Goal: Task Accomplishment & Management: Manage account settings

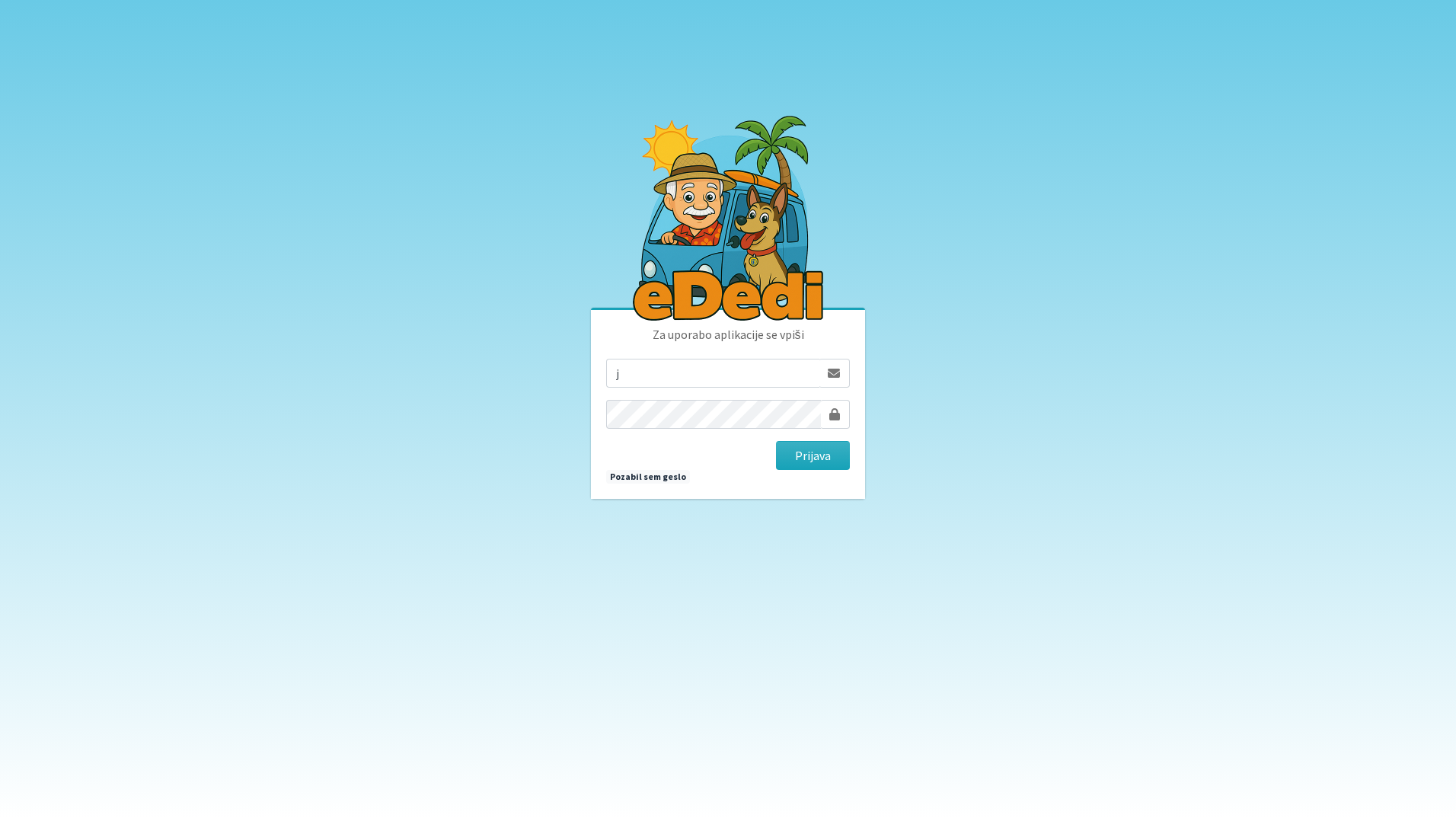
type input "jonfimz@gmail.com"
click at [812, 455] on button "Prijava" at bounding box center [813, 455] width 74 height 29
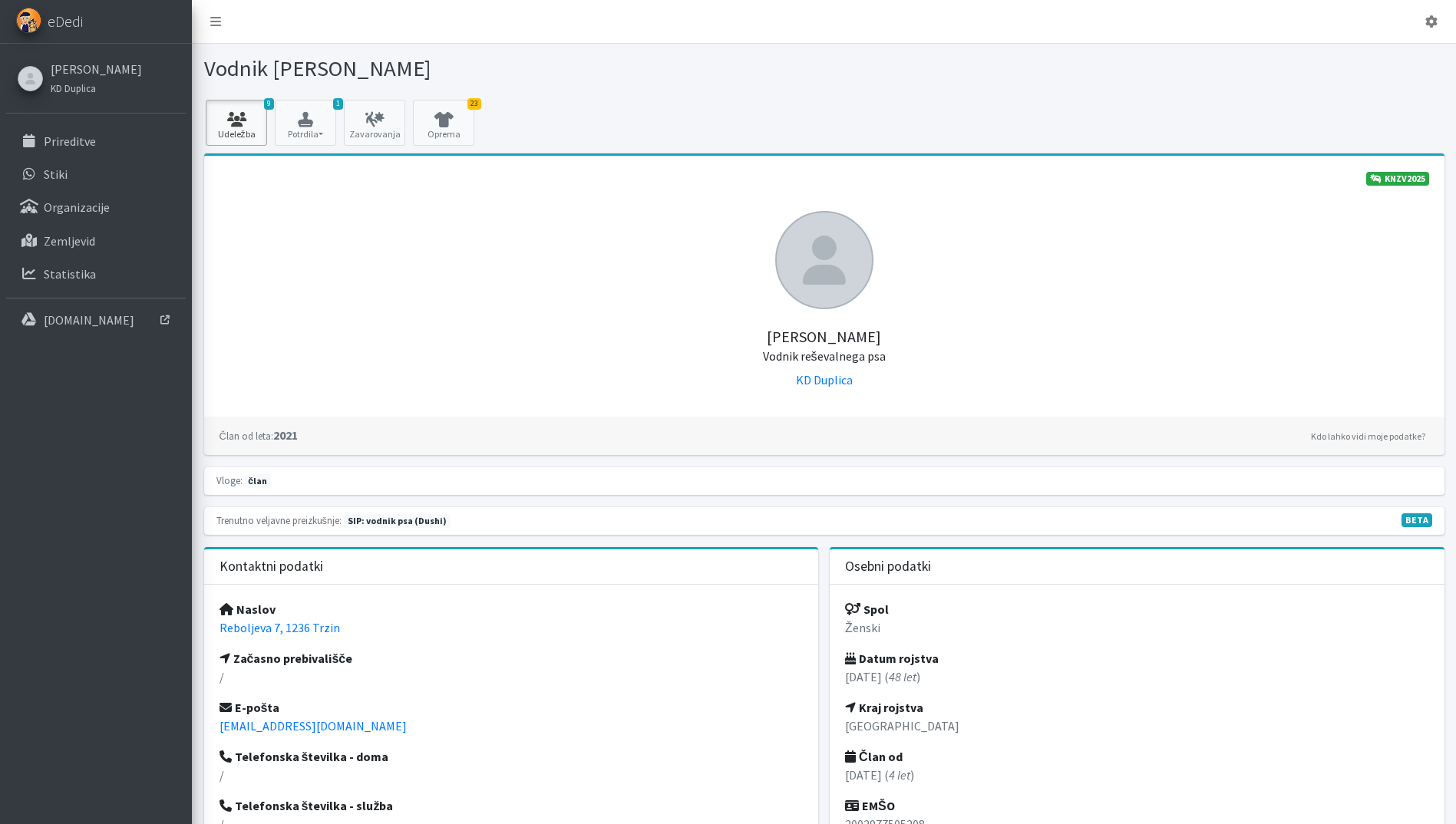
click at [246, 125] on icon at bounding box center [237, 120] width 52 height 16
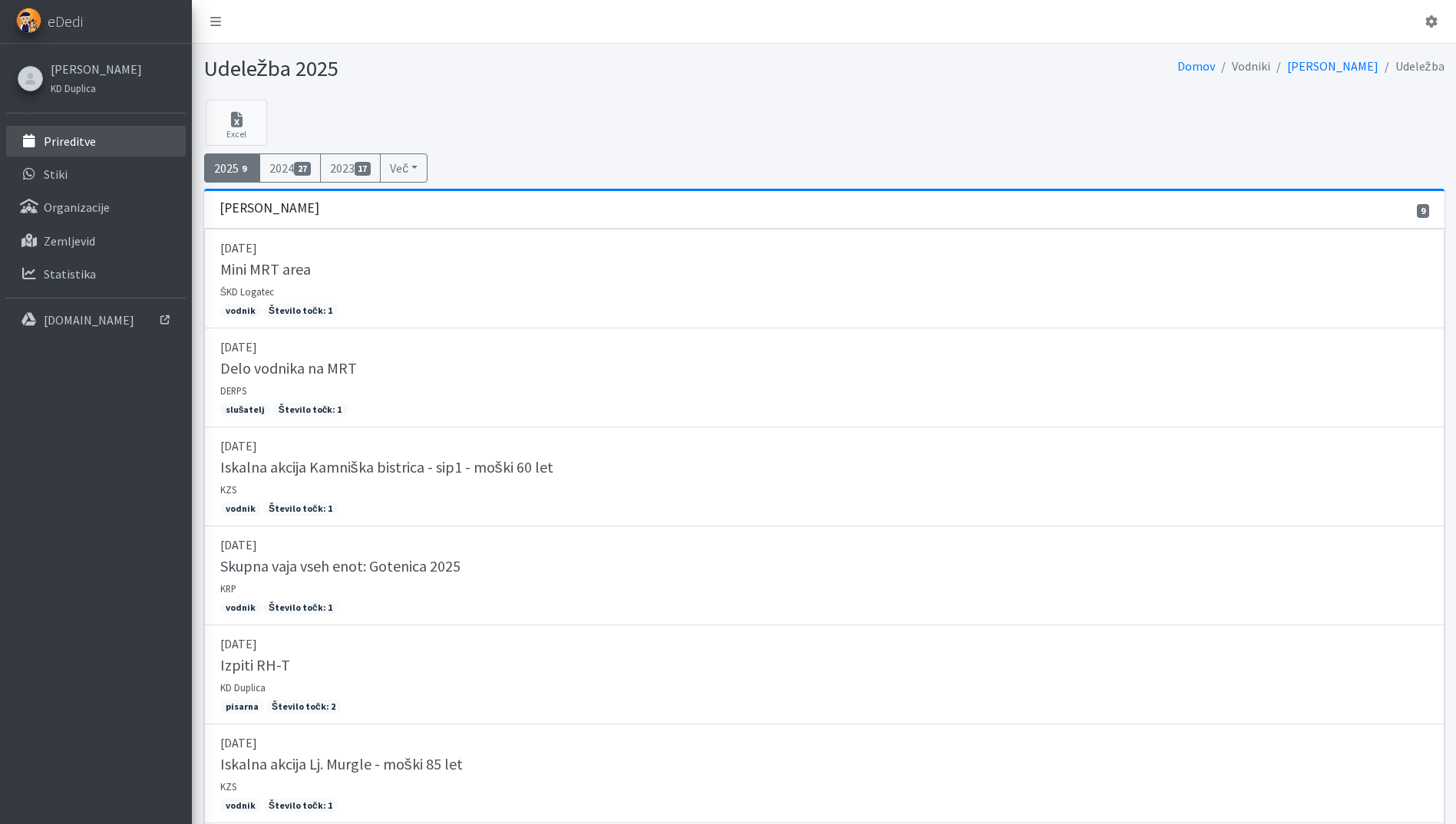
drag, startPoint x: 92, startPoint y: 146, endPoint x: 605, endPoint y: 219, distance: 518.2
click at [93, 146] on p "Prireditve" at bounding box center [70, 141] width 52 height 16
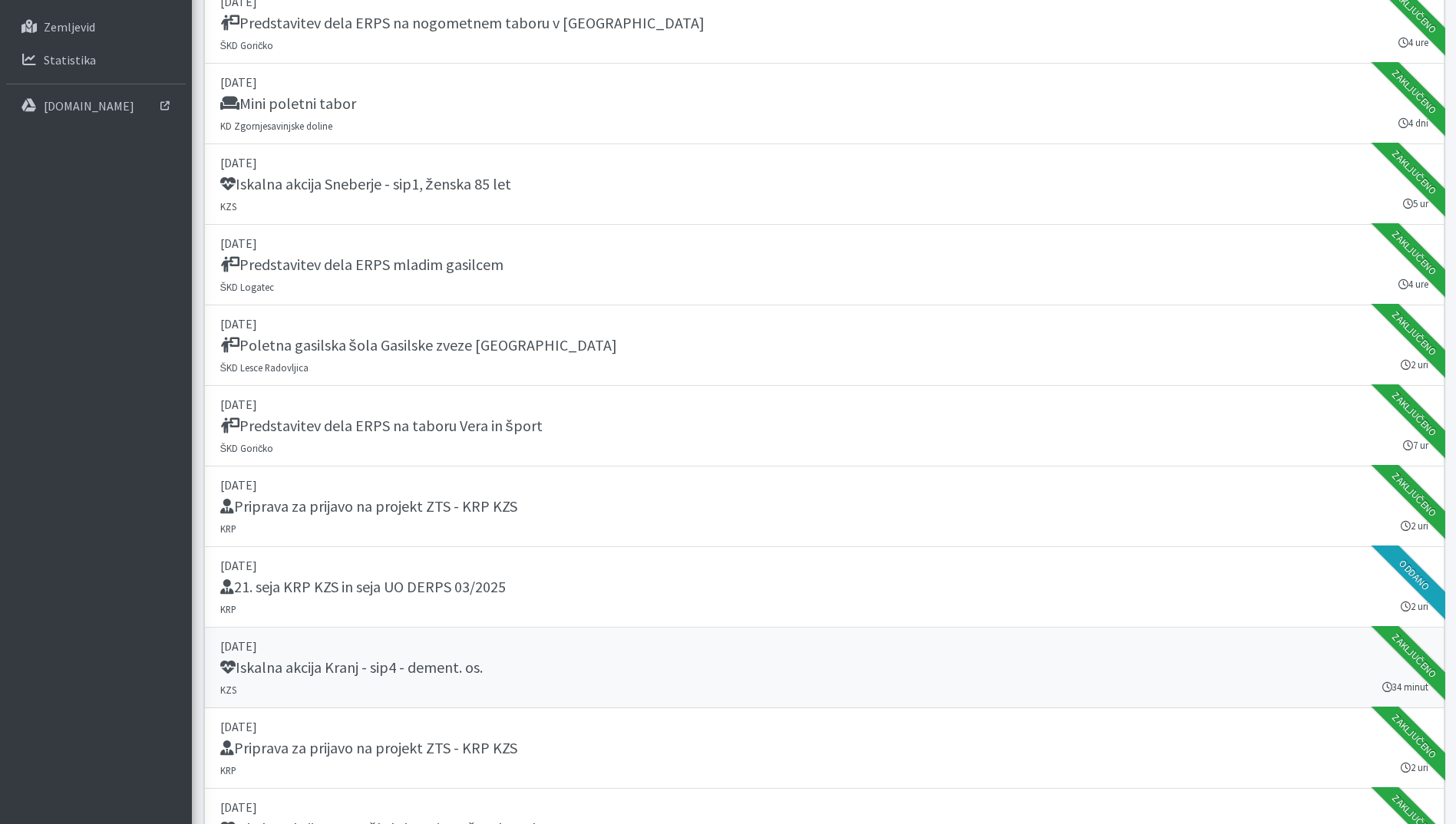
scroll to position [230, 0]
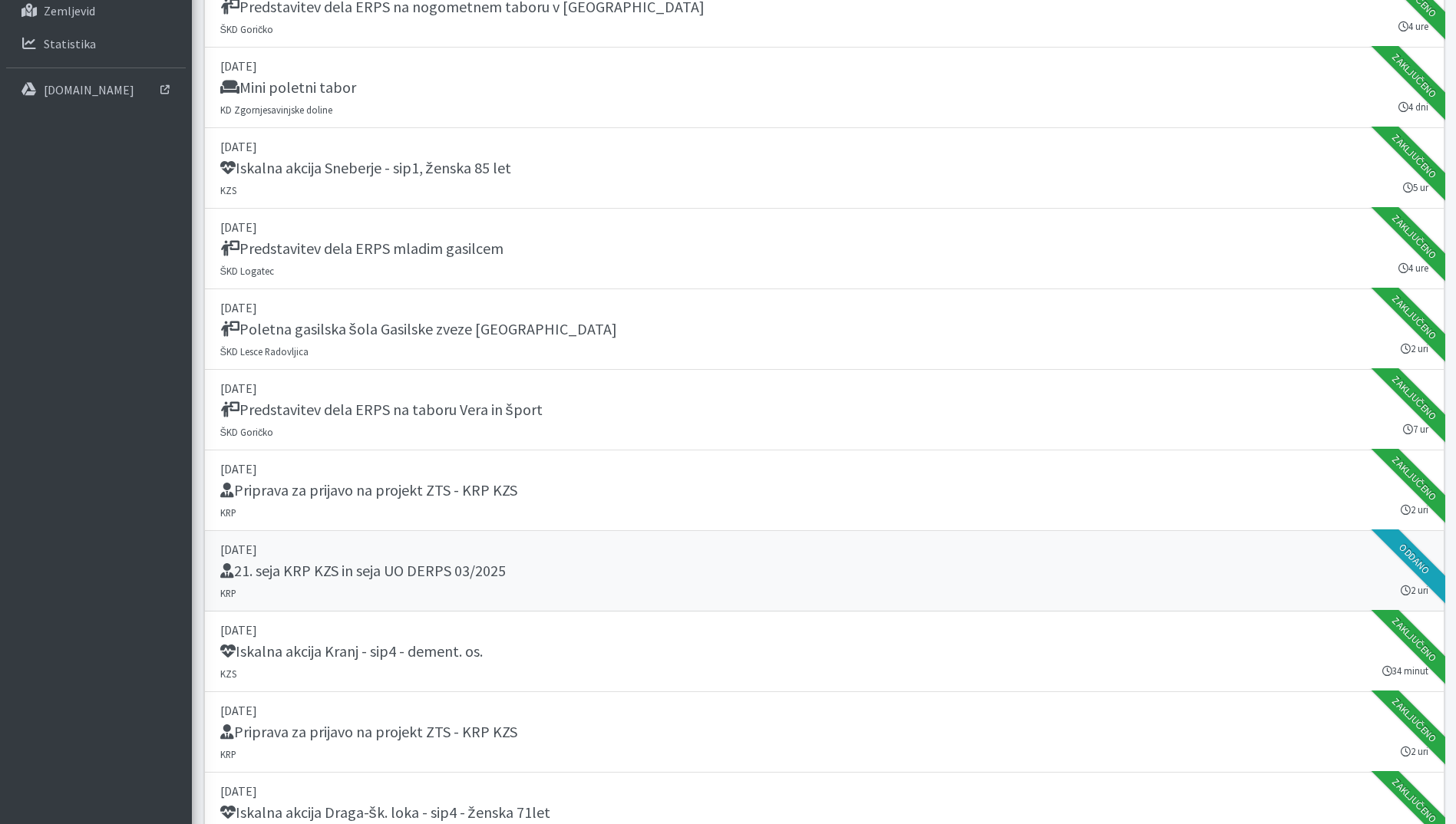
click at [767, 548] on p "[DATE]" at bounding box center [824, 549] width 1208 height 19
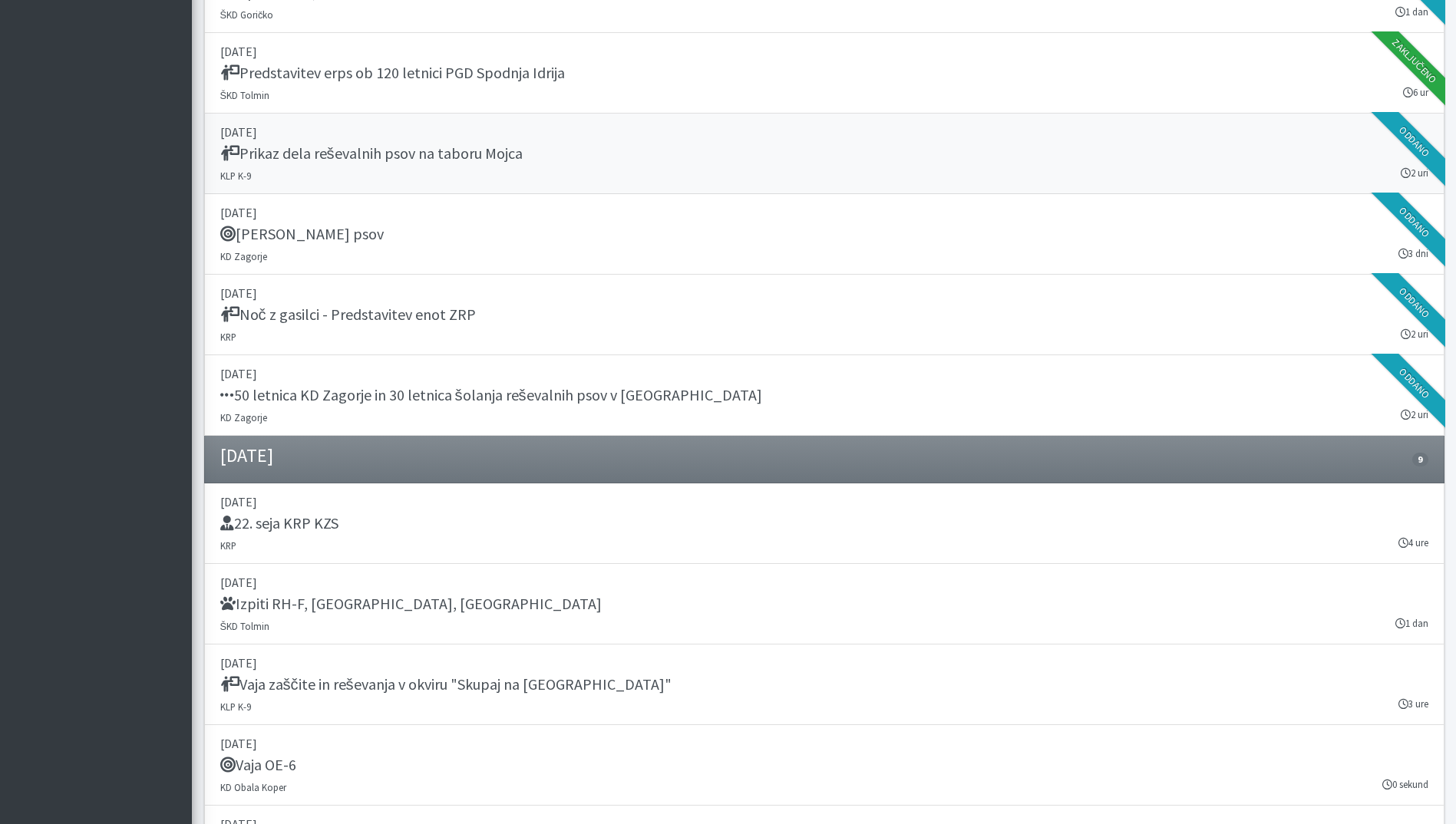
scroll to position [1995, 0]
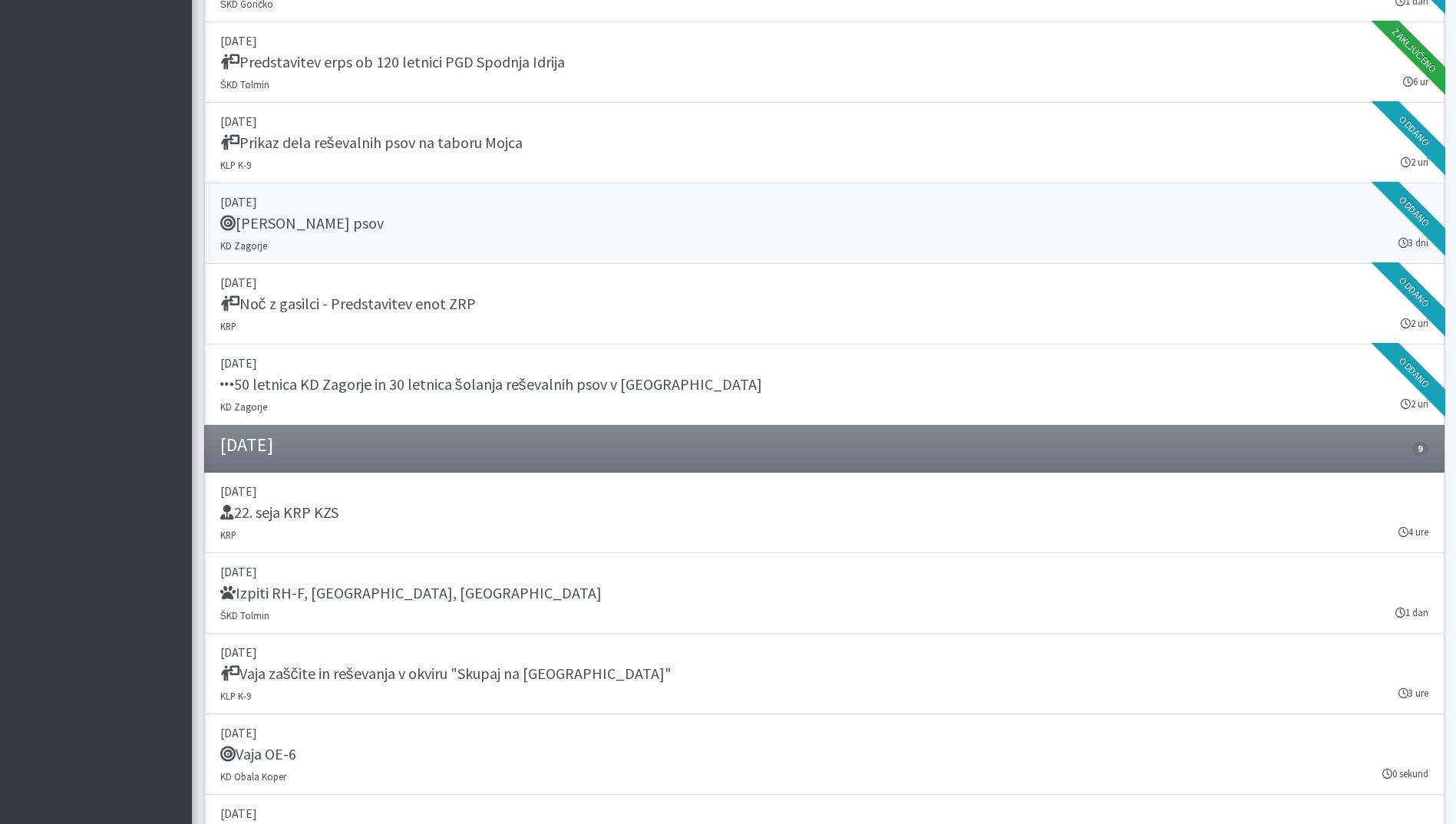
click at [370, 230] on h5 "Tabor reševalnih psov" at bounding box center [302, 224] width 163 height 19
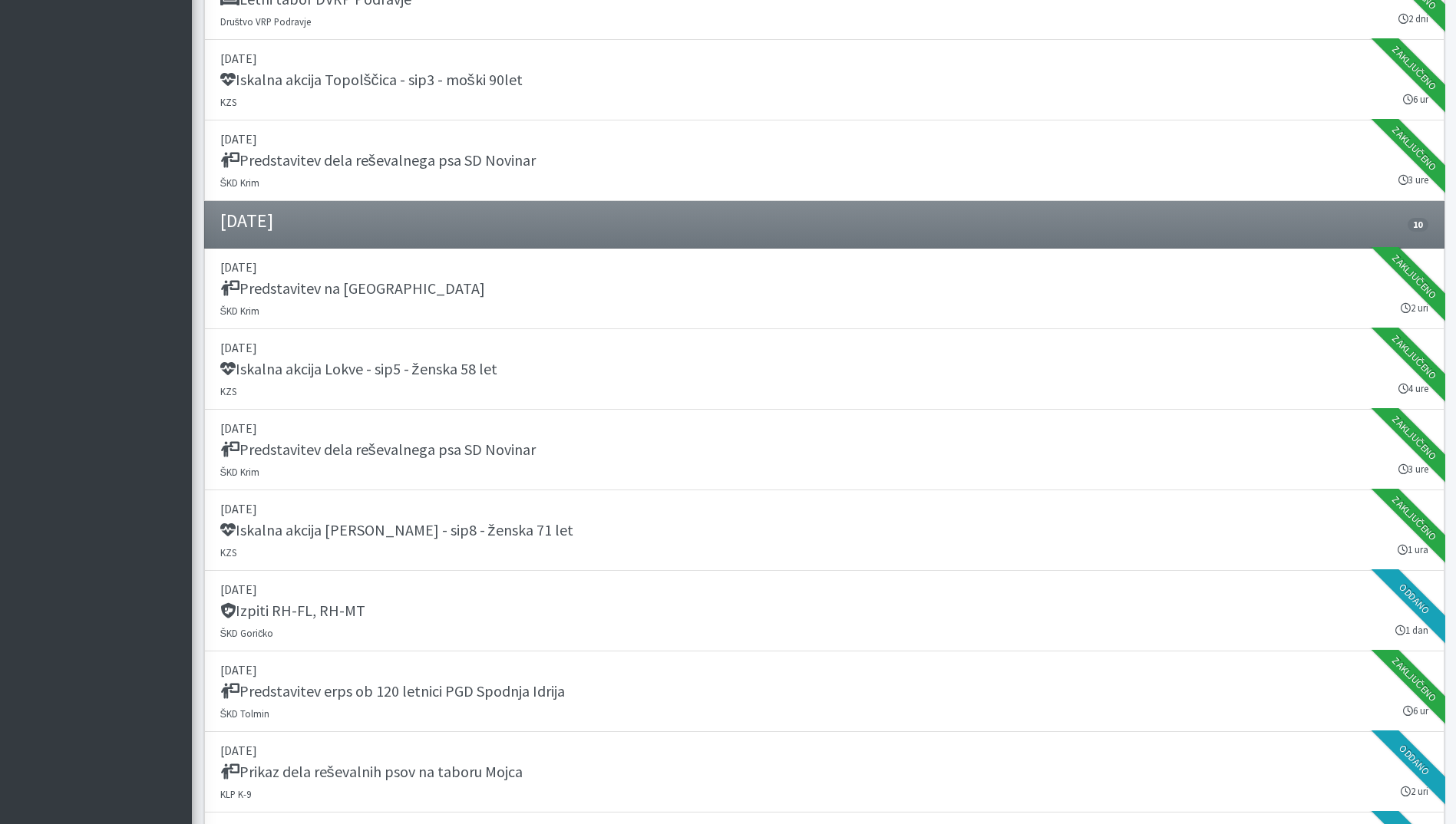
scroll to position [0, 0]
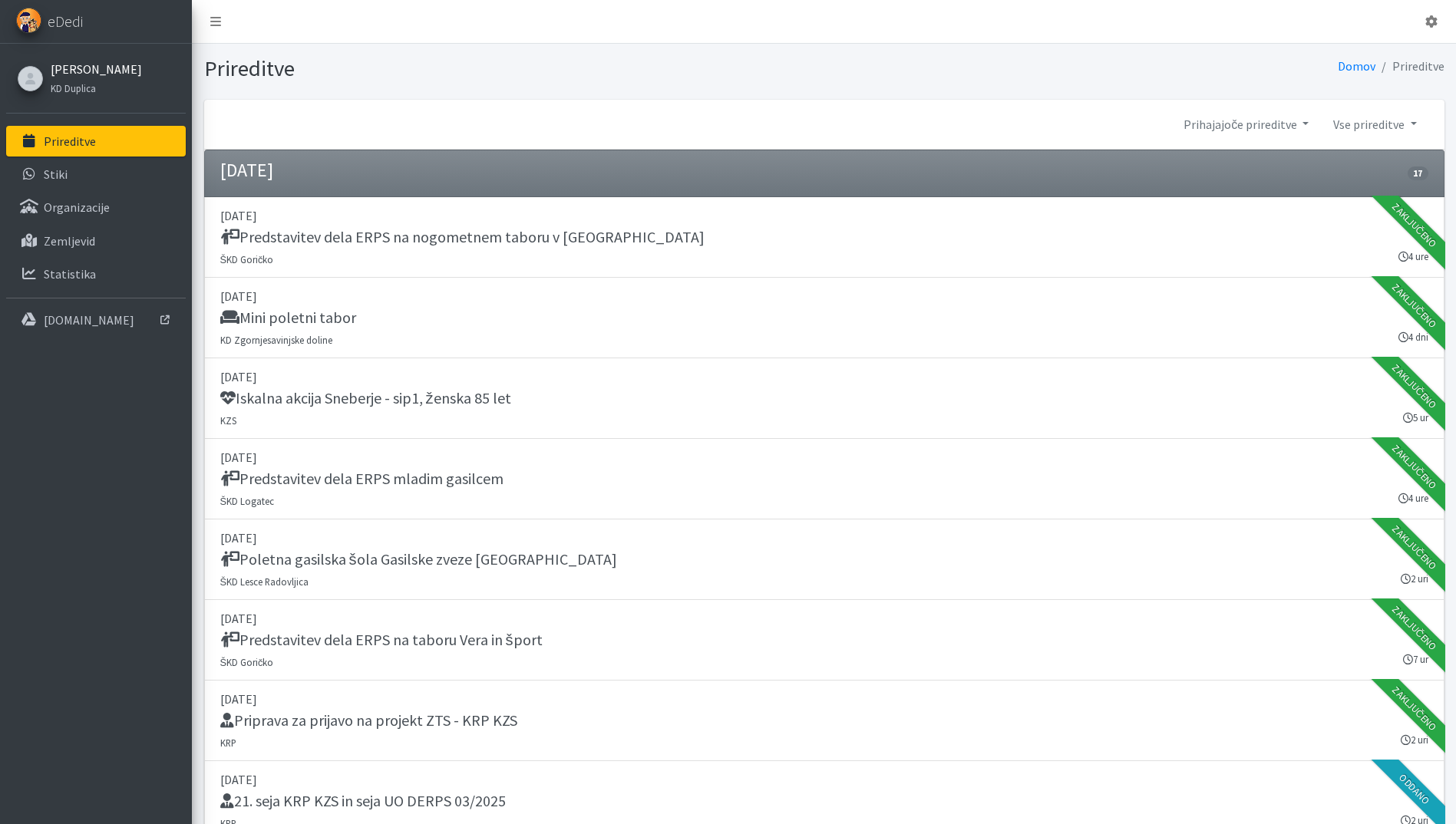
click at [58, 66] on link "[PERSON_NAME]" at bounding box center [97, 70] width 91 height 19
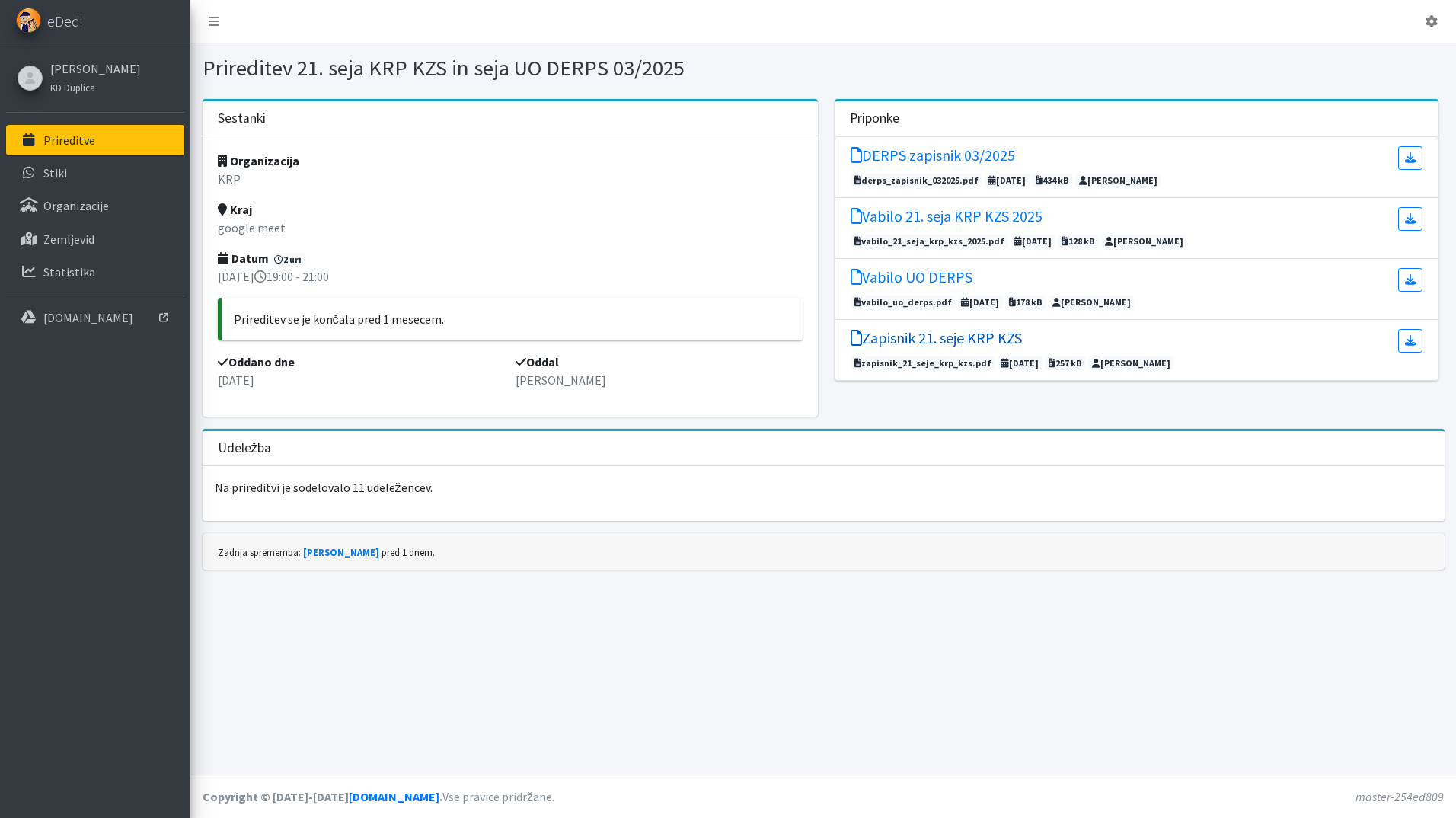
click at [966, 333] on h5 "Zapisnik 21. seje KRP KZS" at bounding box center [937, 338] width 171 height 18
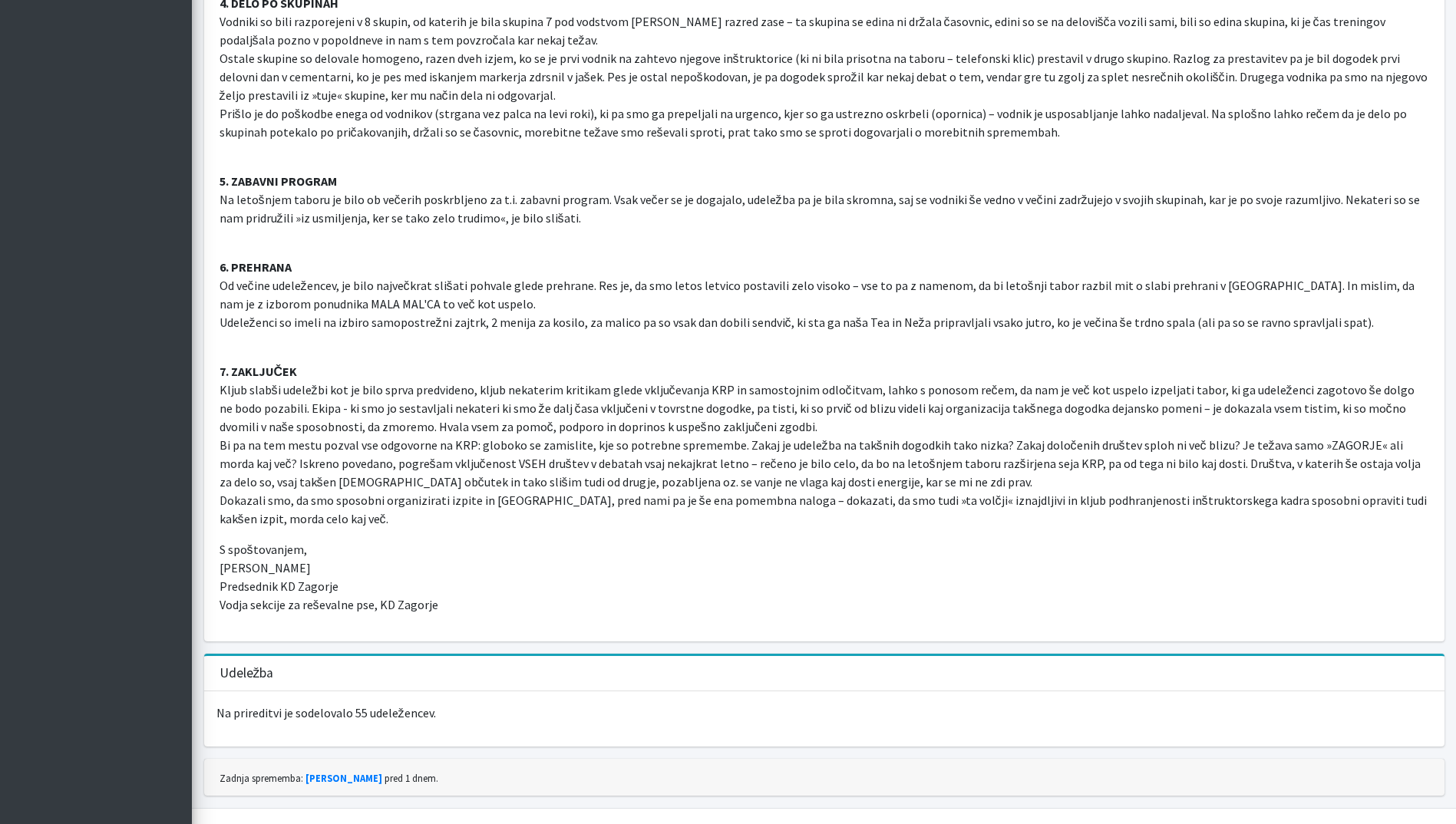
scroll to position [2561, 0]
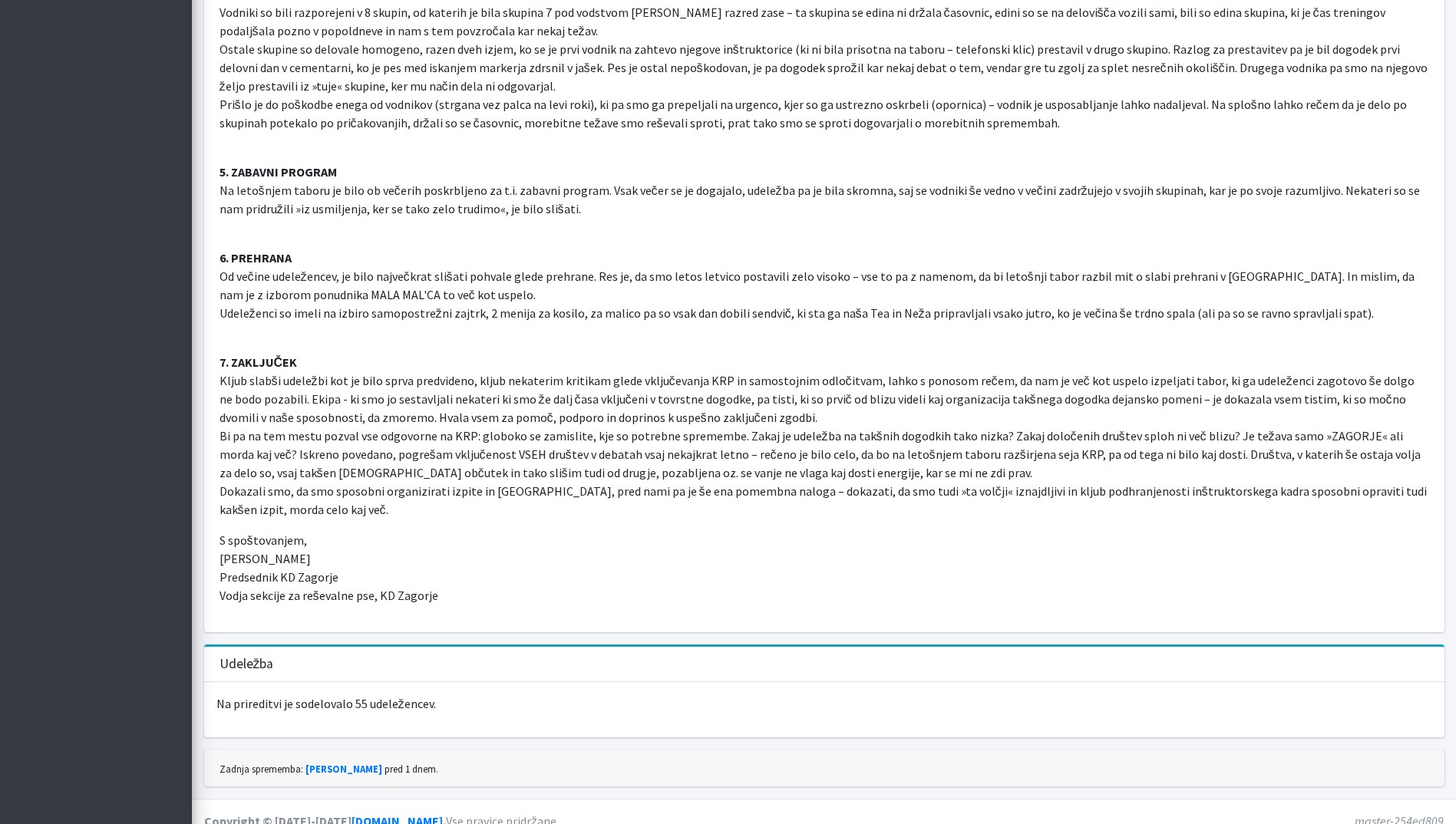
drag, startPoint x: 560, startPoint y: 418, endPoint x: 589, endPoint y: 384, distance: 44.7
click at [561, 416] on p "7. ZAKLJUČEK Kljub slabši udeležbi kot je bilo sprva predvideno, kljub nekateri…" at bounding box center [824, 427] width 1209 height 184
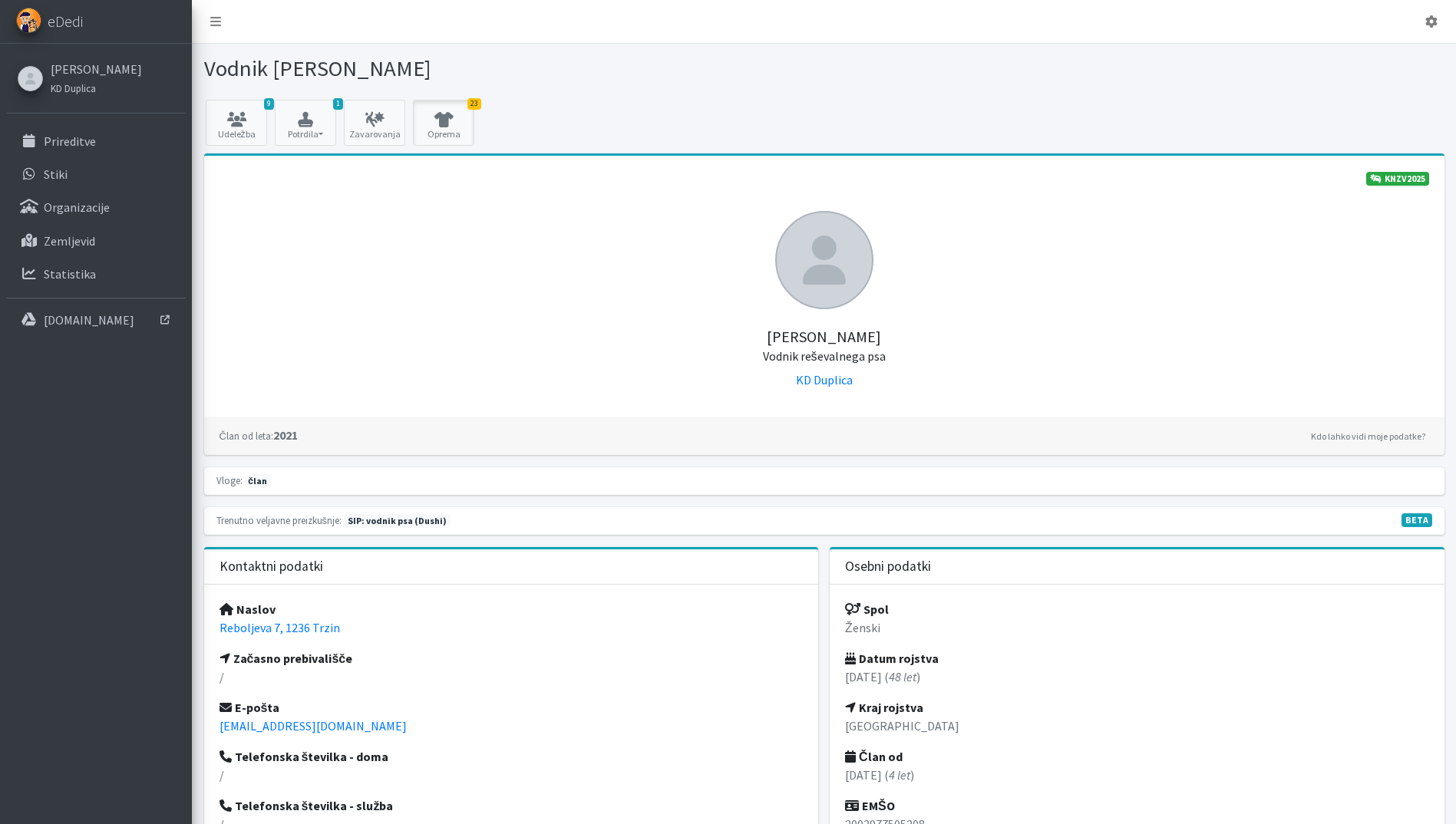
click at [430, 126] on icon at bounding box center [444, 120] width 52 height 16
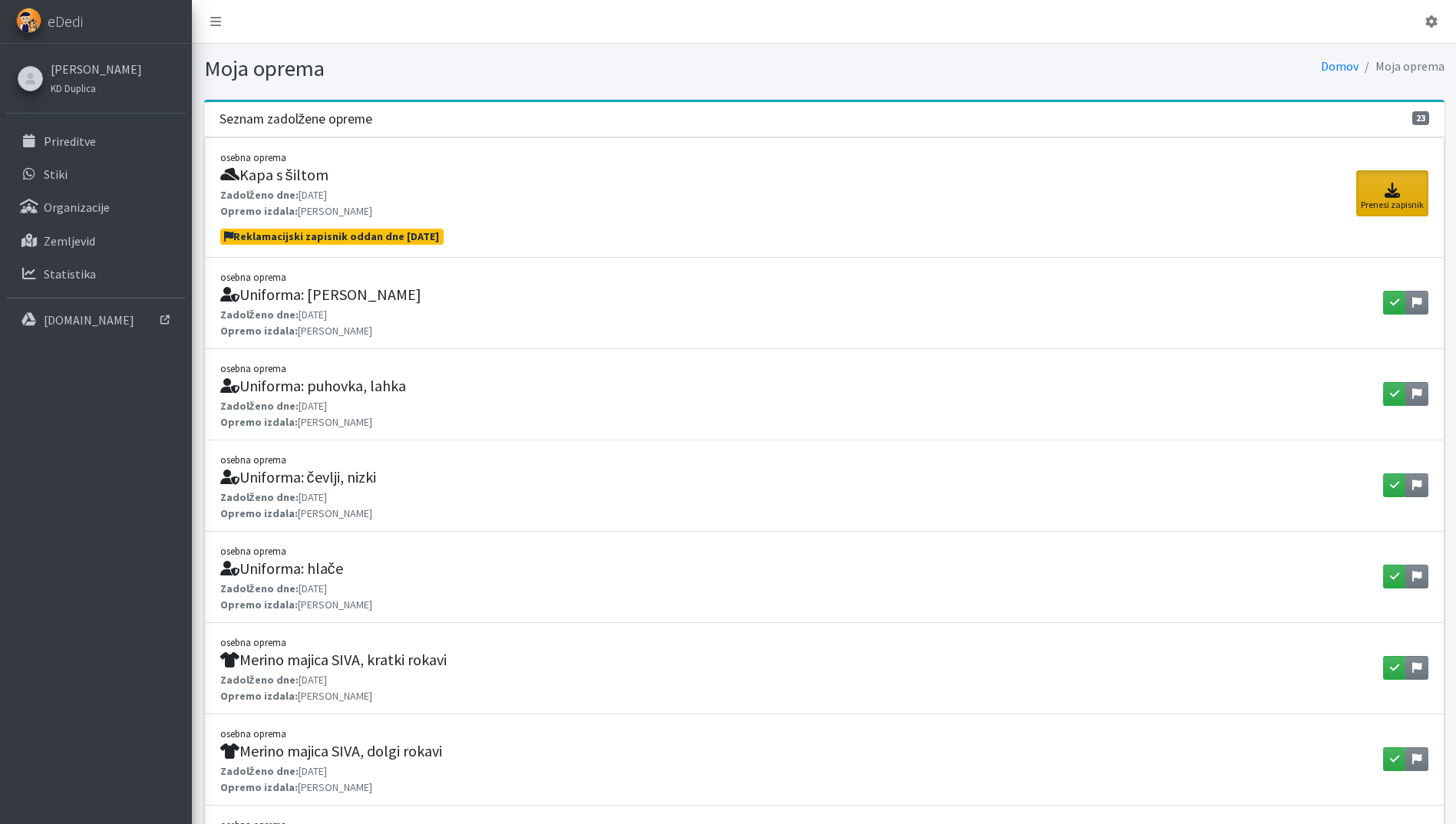
click at [1389, 200] on link "Prenesi zapisnik" at bounding box center [1392, 194] width 72 height 46
click at [72, 146] on p "Prireditve" at bounding box center [70, 141] width 52 height 16
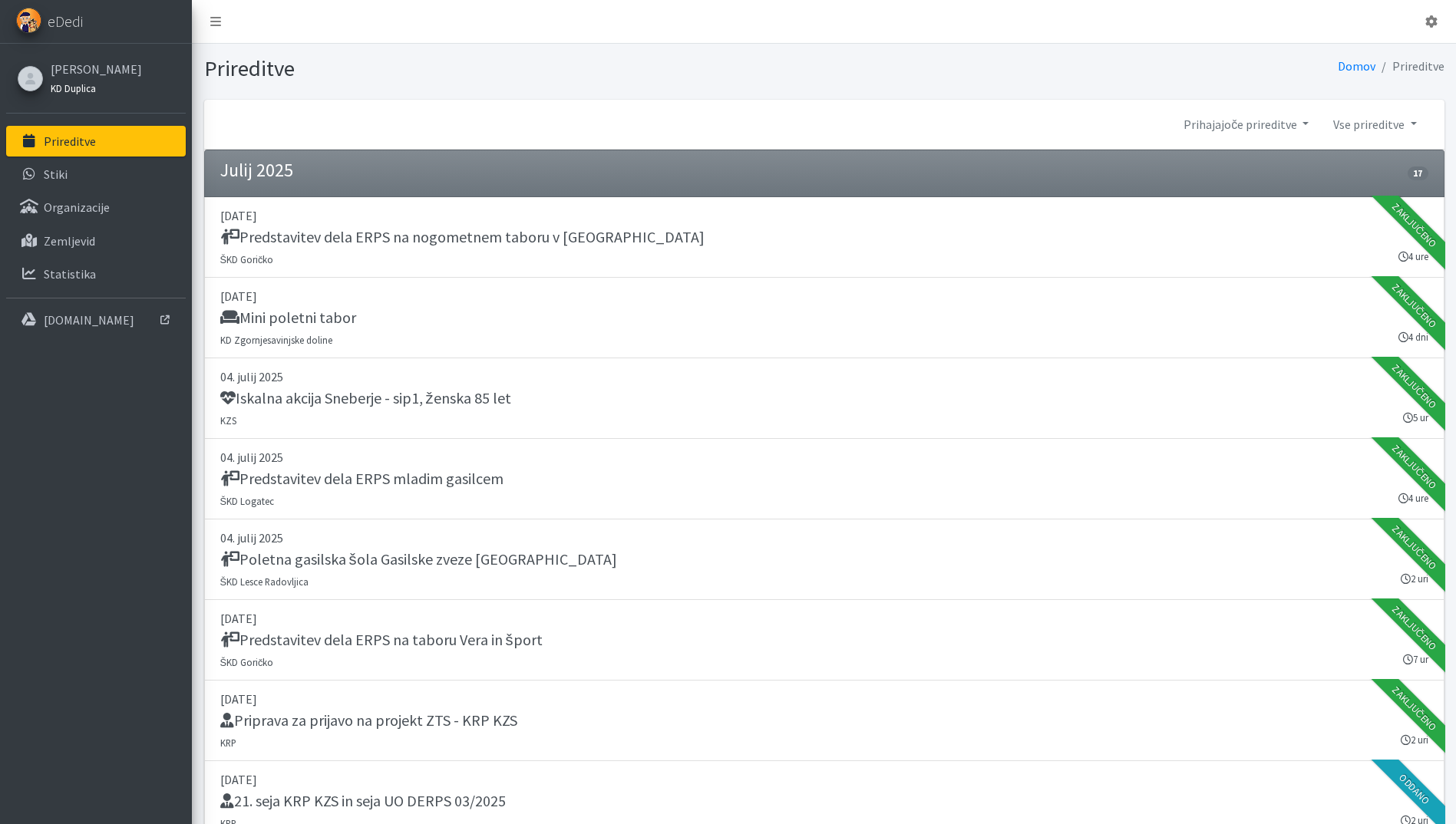
click at [97, 81] on link "KD Duplica" at bounding box center [97, 87] width 91 height 19
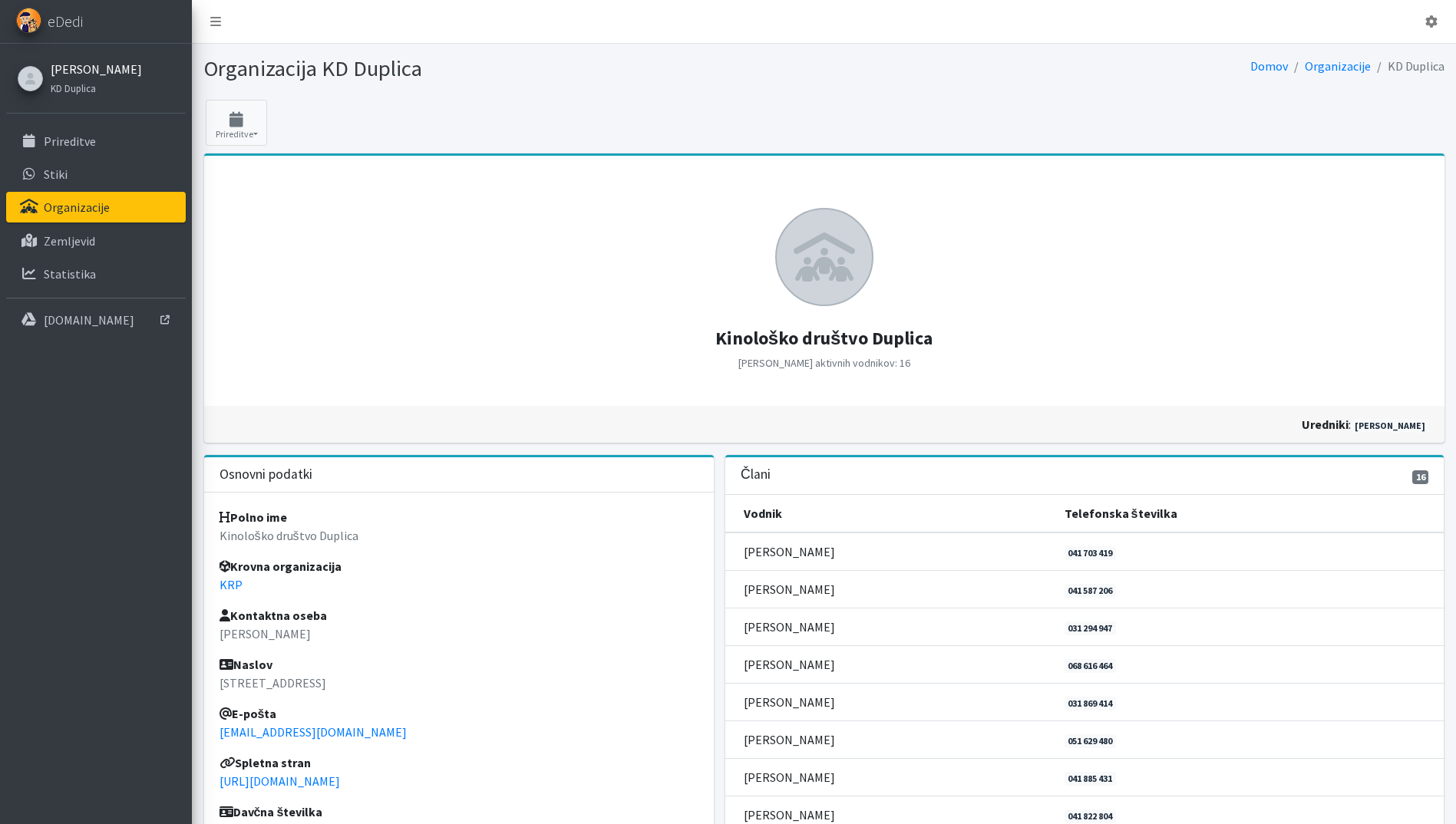
click at [117, 72] on link "[PERSON_NAME]" at bounding box center [97, 70] width 91 height 19
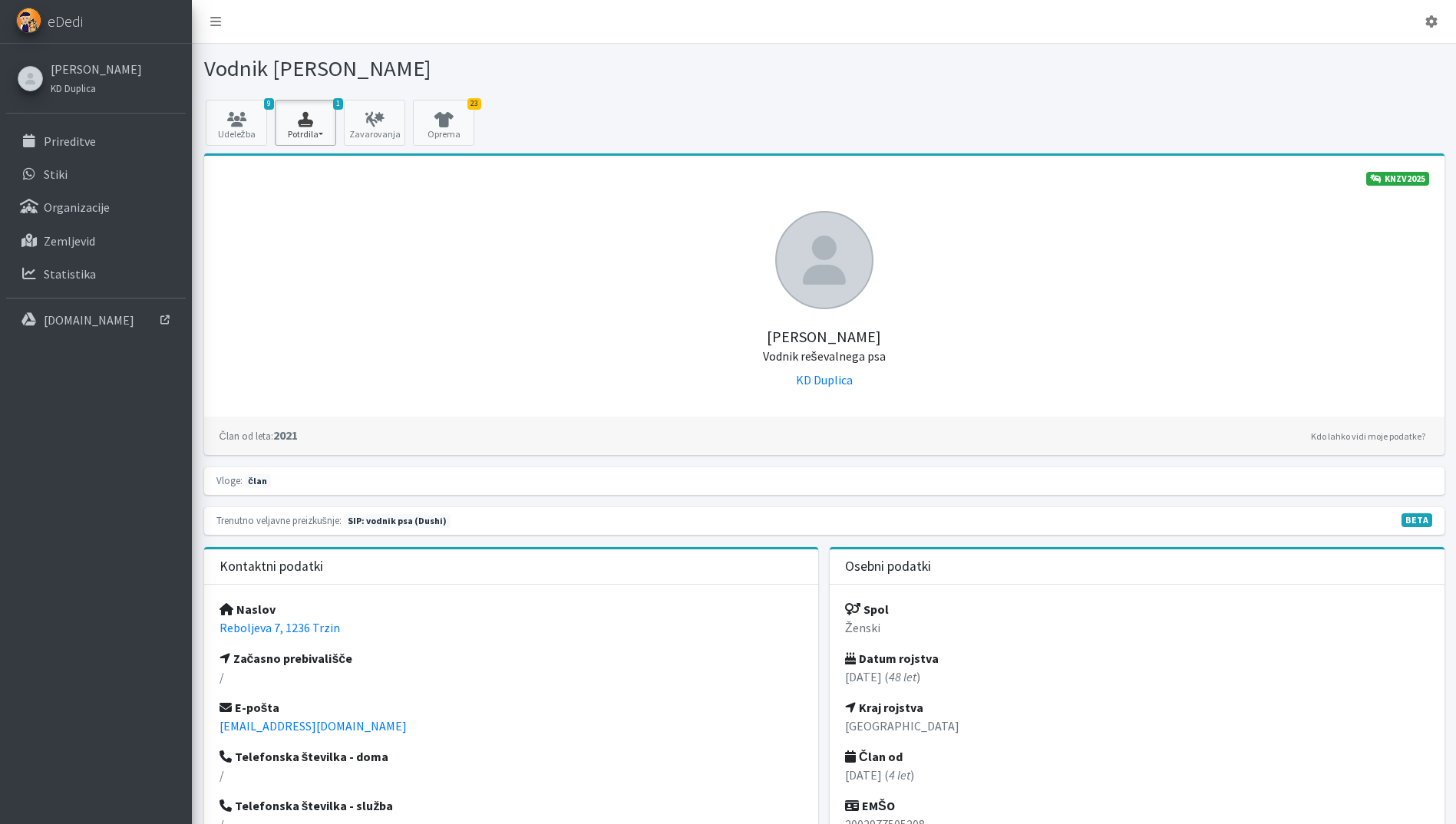
click at [310, 131] on button "1 Potrdila" at bounding box center [305, 123] width 61 height 46
click at [306, 171] on link "SIP 2025 2/2" at bounding box center [336, 166] width 122 height 24
click at [68, 132] on link "Prireditve" at bounding box center [97, 141] width 180 height 31
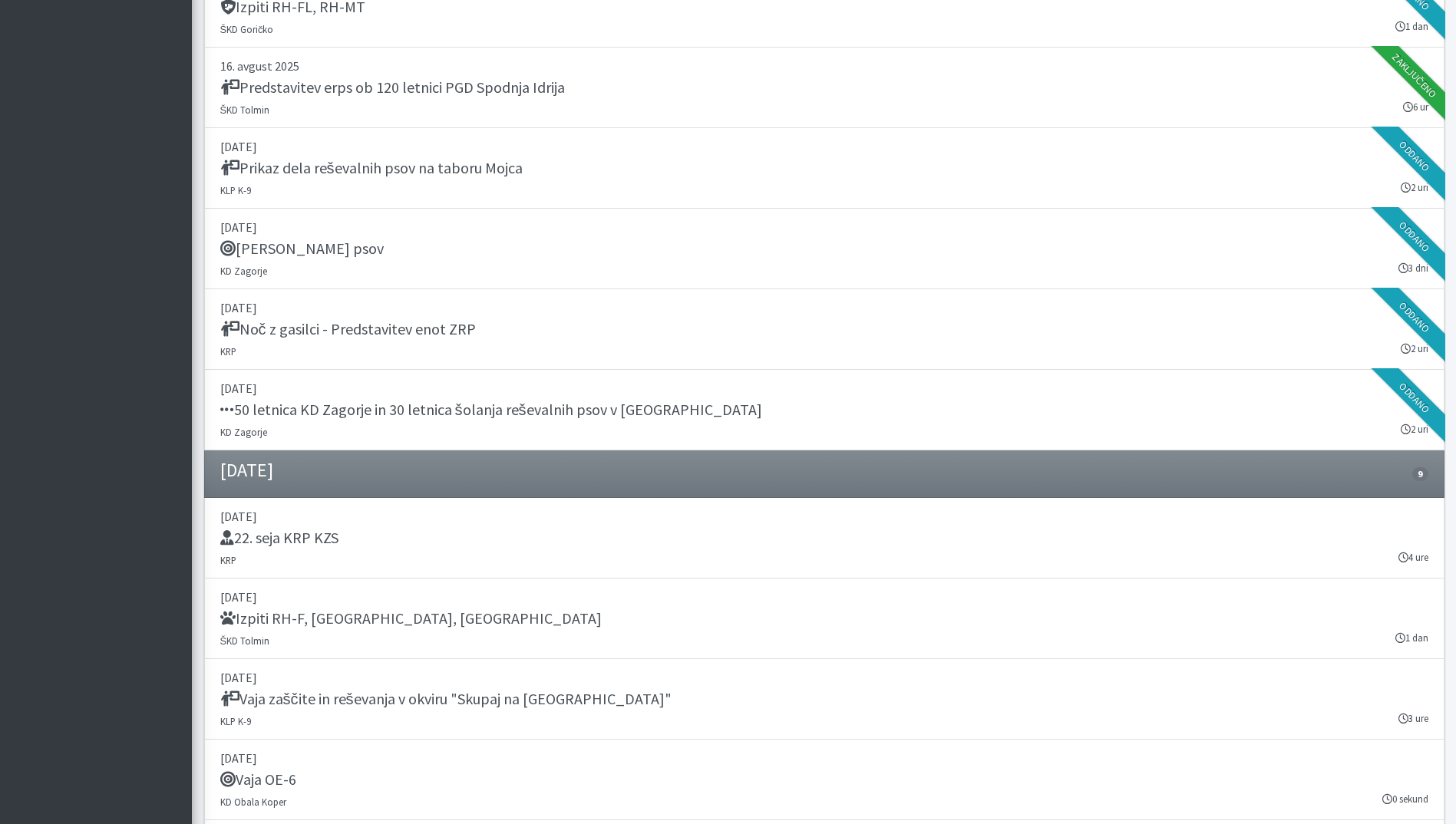
scroll to position [1887, 0]
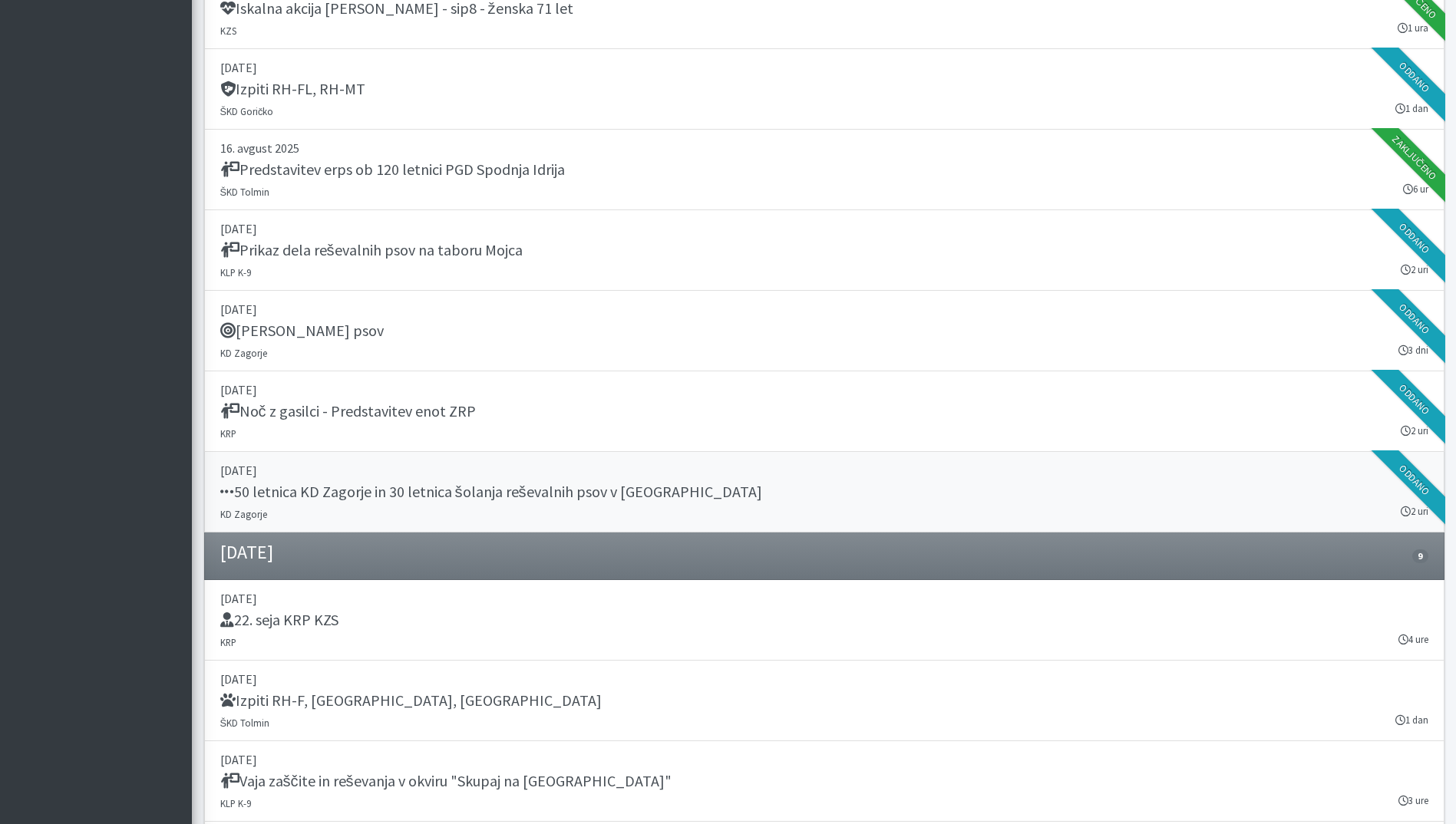
click at [454, 495] on h5 "50 letnica KD Zagorje in 30 letnica šolanja reševalnih psov v [GEOGRAPHIC_DATA]" at bounding box center [491, 492] width 542 height 19
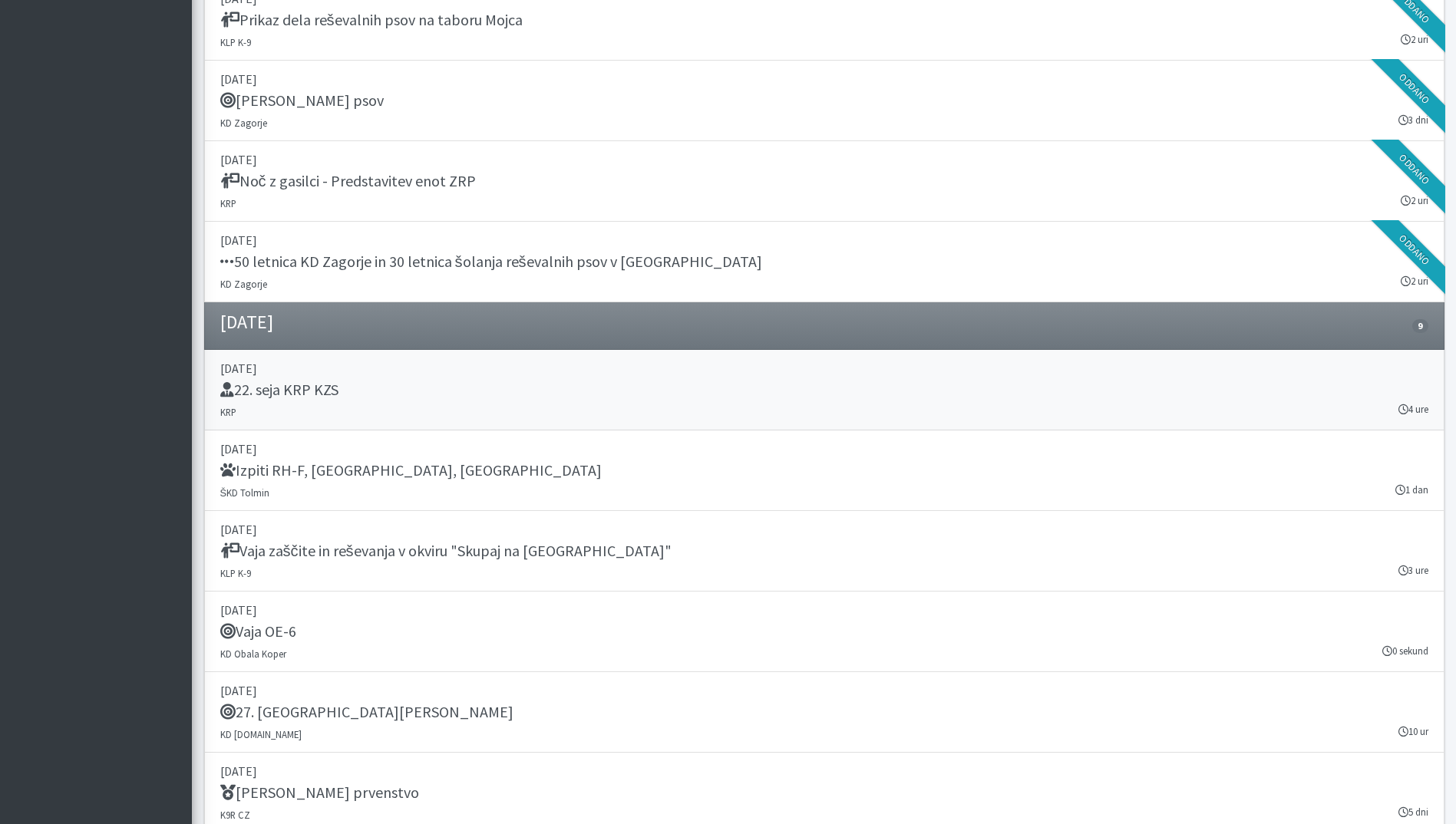
scroll to position [2425, 0]
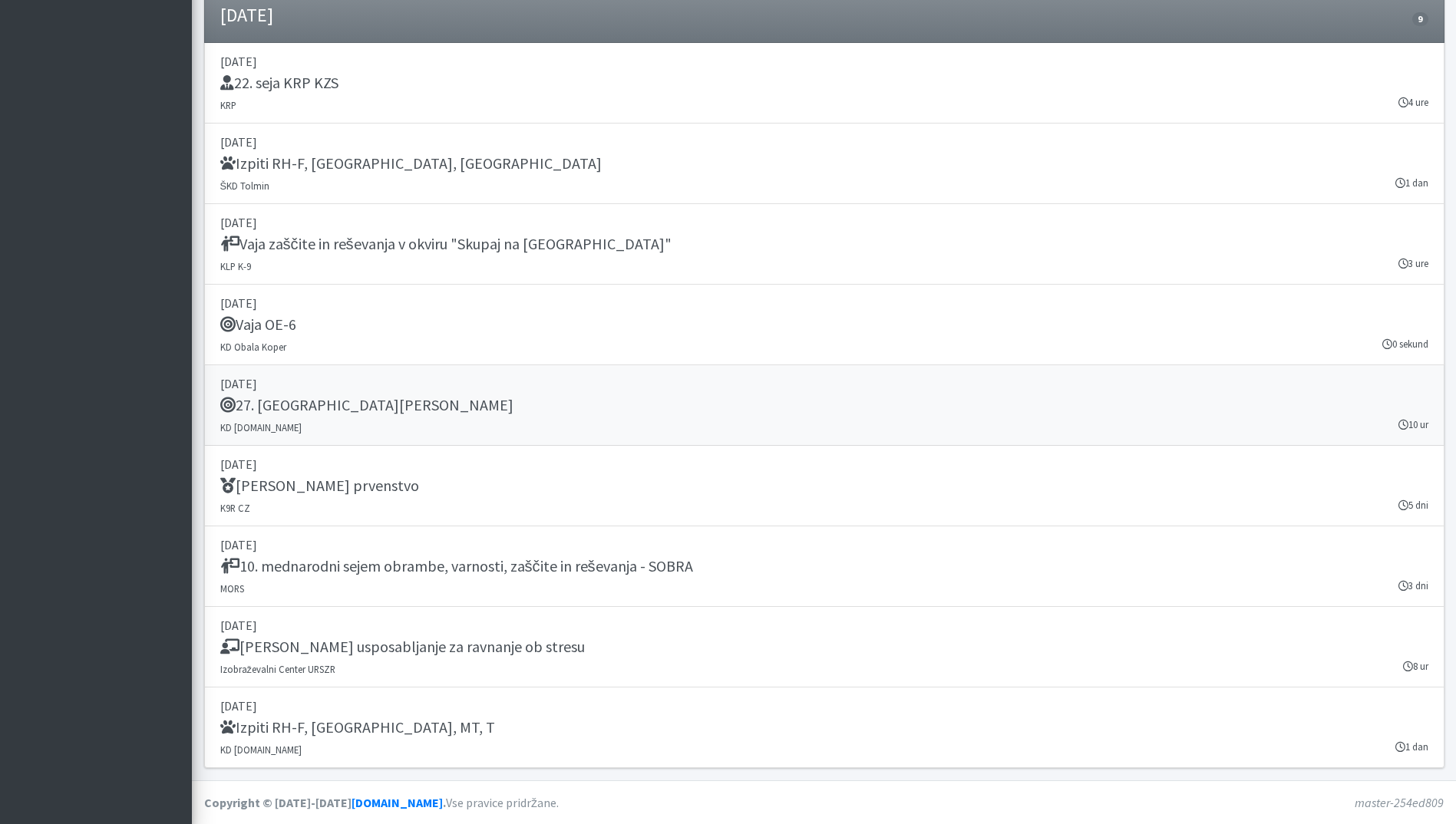
click at [563, 397] on div "27. [GEOGRAPHIC_DATA][PERSON_NAME]" at bounding box center [824, 406] width 1208 height 21
click at [681, 177] on link "[DATE] Izpiti RH-F, [GEOGRAPHIC_DATA], MT ŠKD Tolmin 1 dan" at bounding box center [824, 163] width 1240 height 81
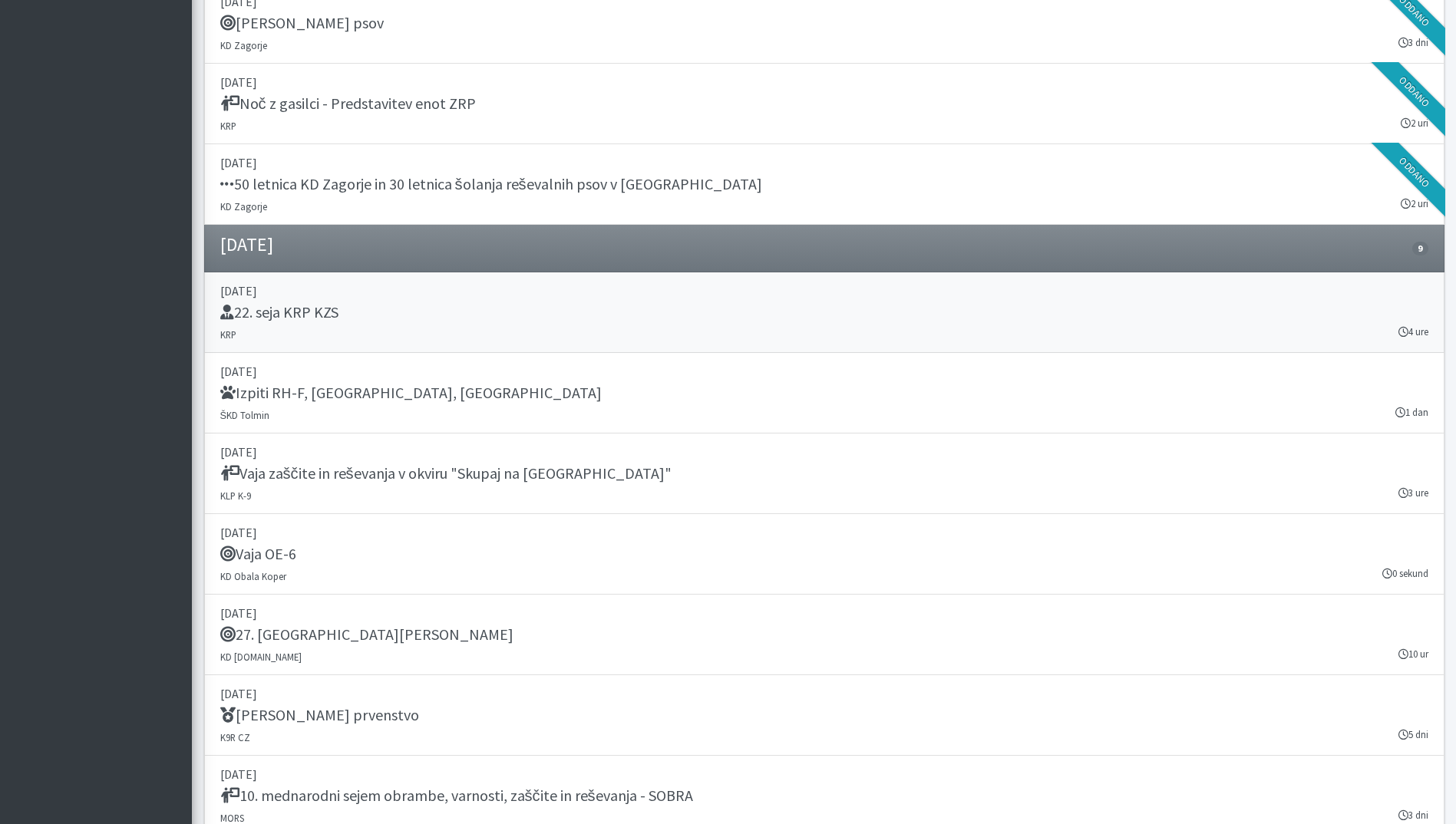
scroll to position [2195, 0]
click at [638, 303] on div "22. seja KRP KZS" at bounding box center [824, 314] width 1208 height 21
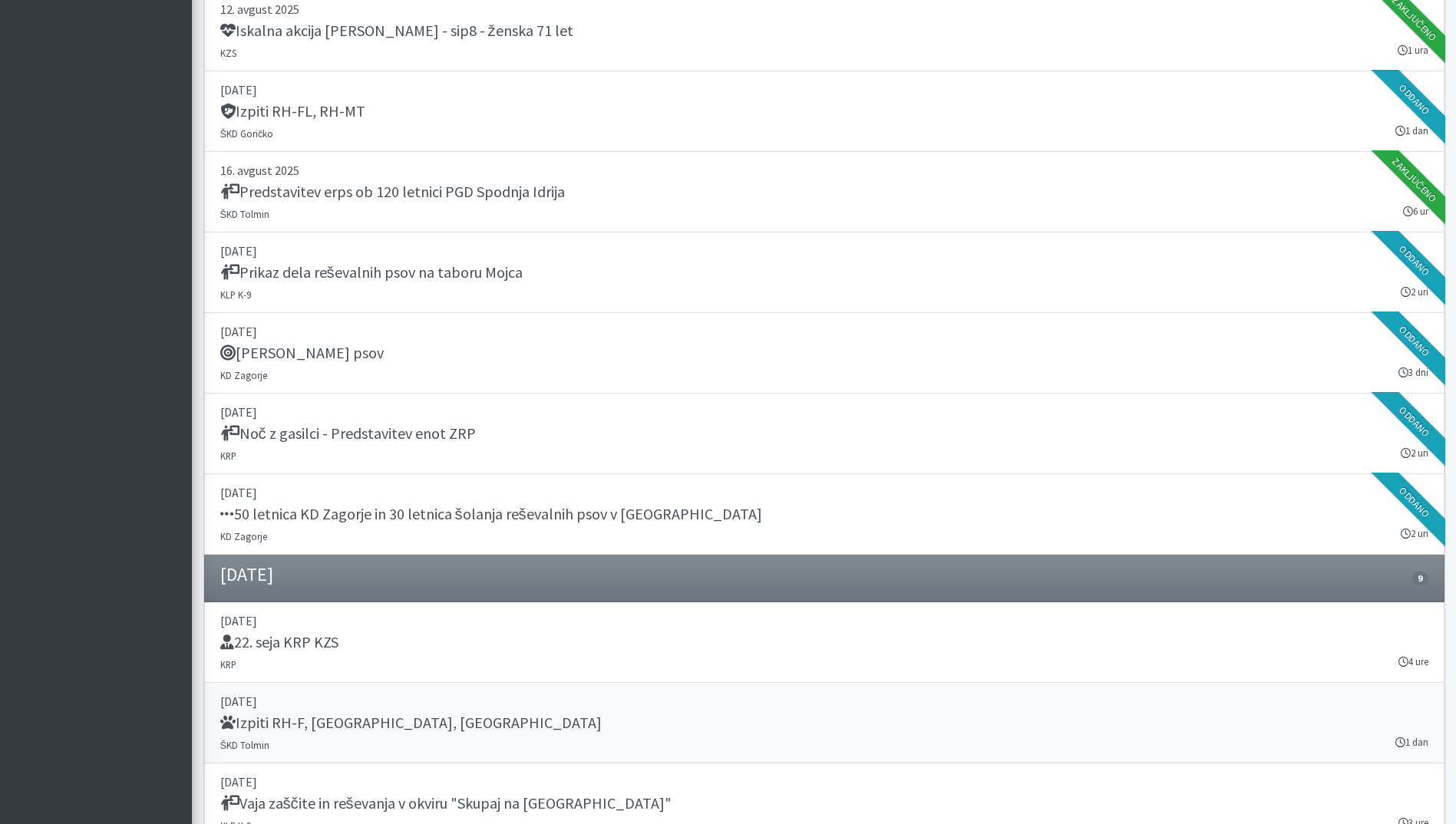
scroll to position [1811, 0]
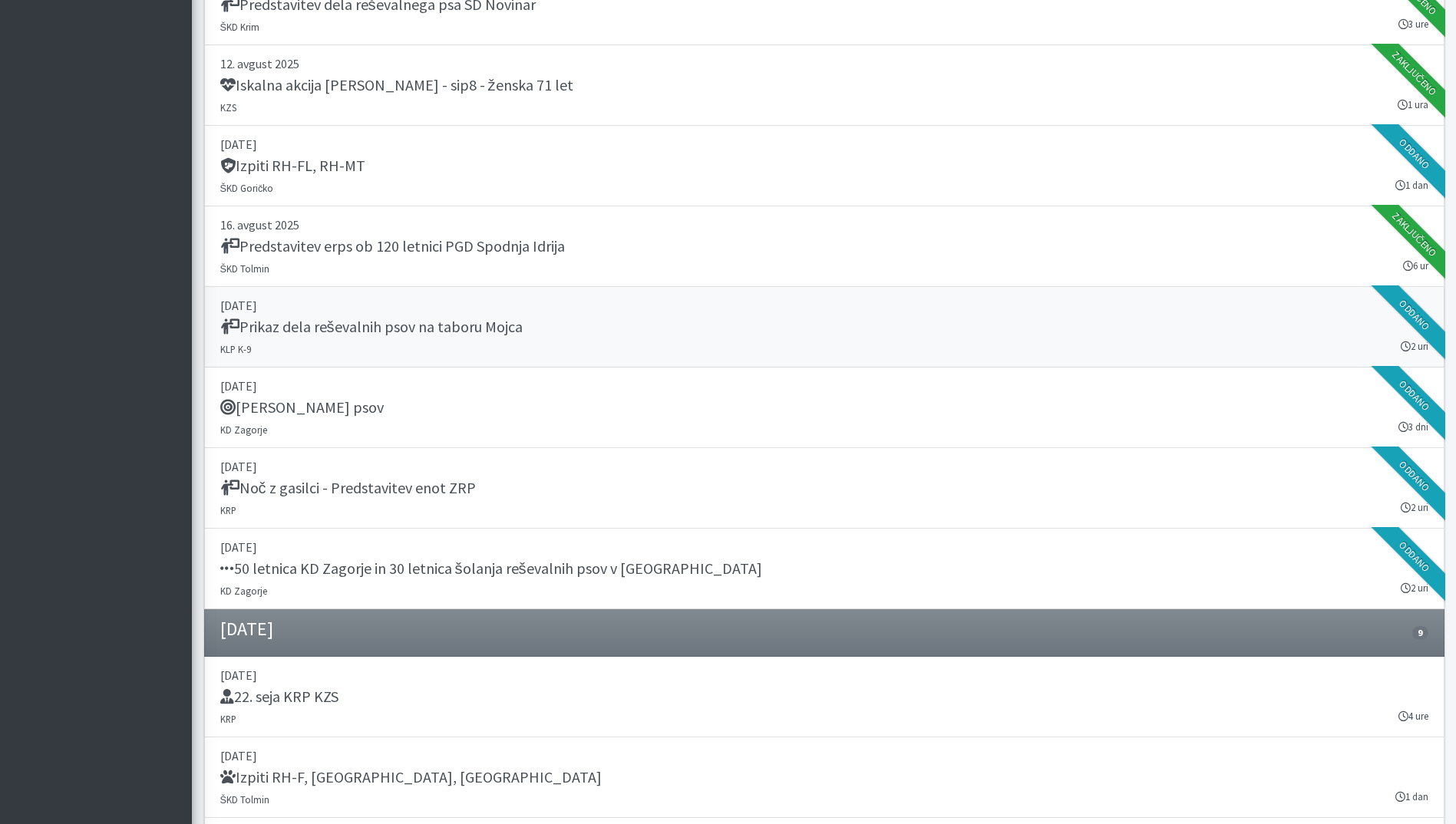
click at [764, 348] on link "20. avgust 2025 Prikaz dela reševalnih psov na taboru Mojca KLP K-9 2 uri Oddano" at bounding box center [824, 327] width 1240 height 81
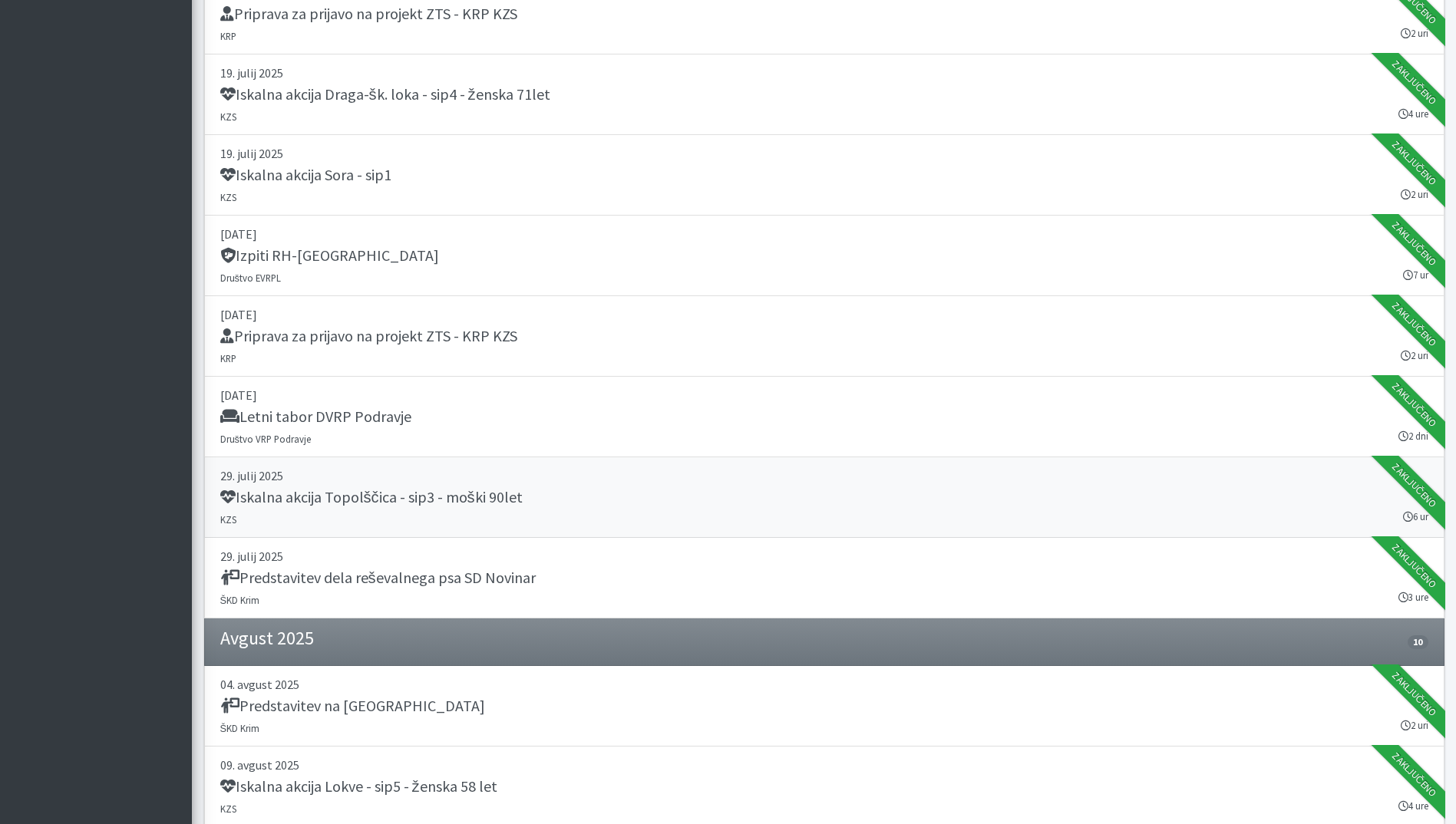
scroll to position [890, 0]
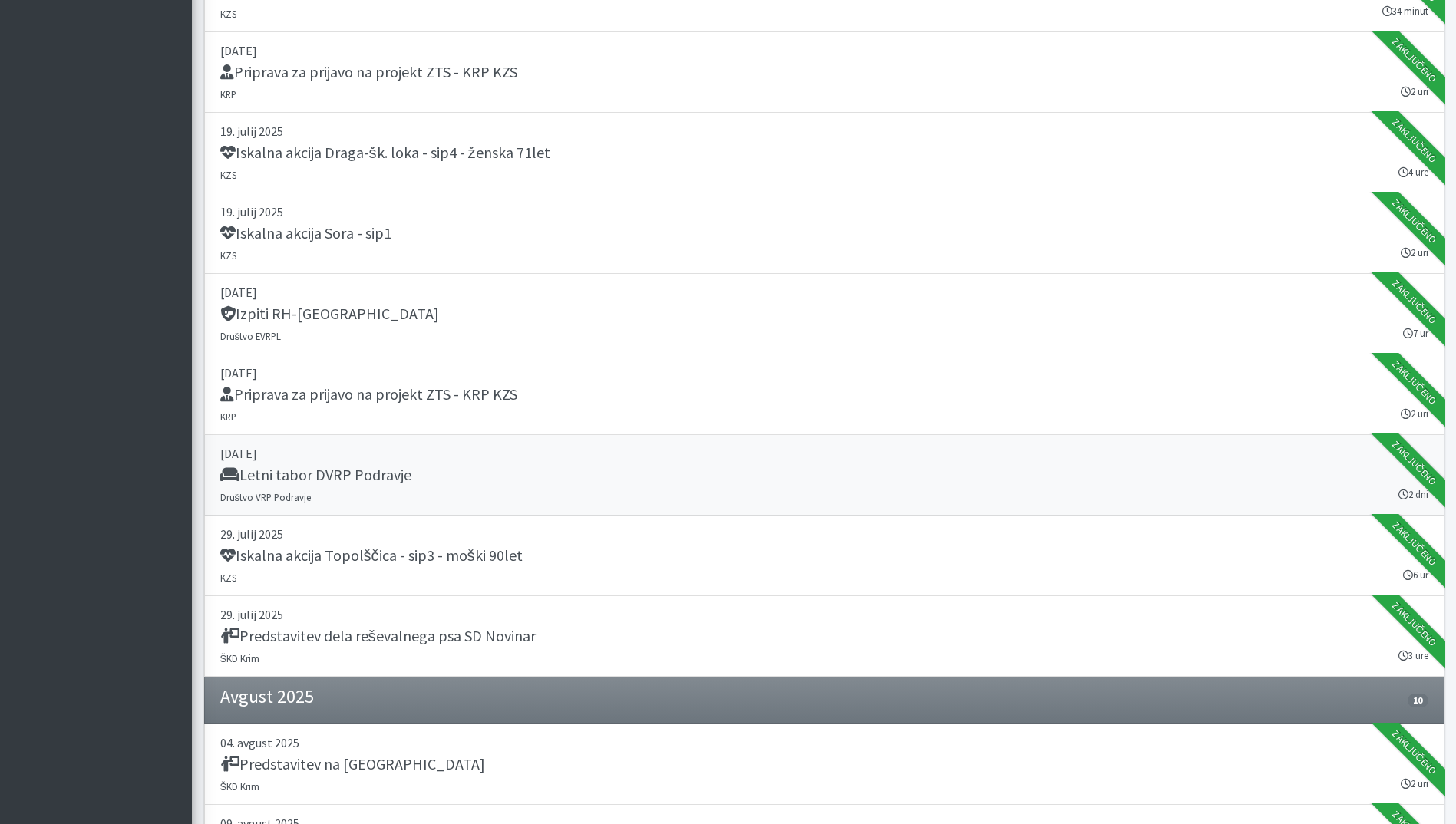
click at [715, 491] on link "25. julij 2025 Letni tabor DVRP Podravje Društvo VRP Podravje 2 dni Zaključeno" at bounding box center [824, 475] width 1240 height 81
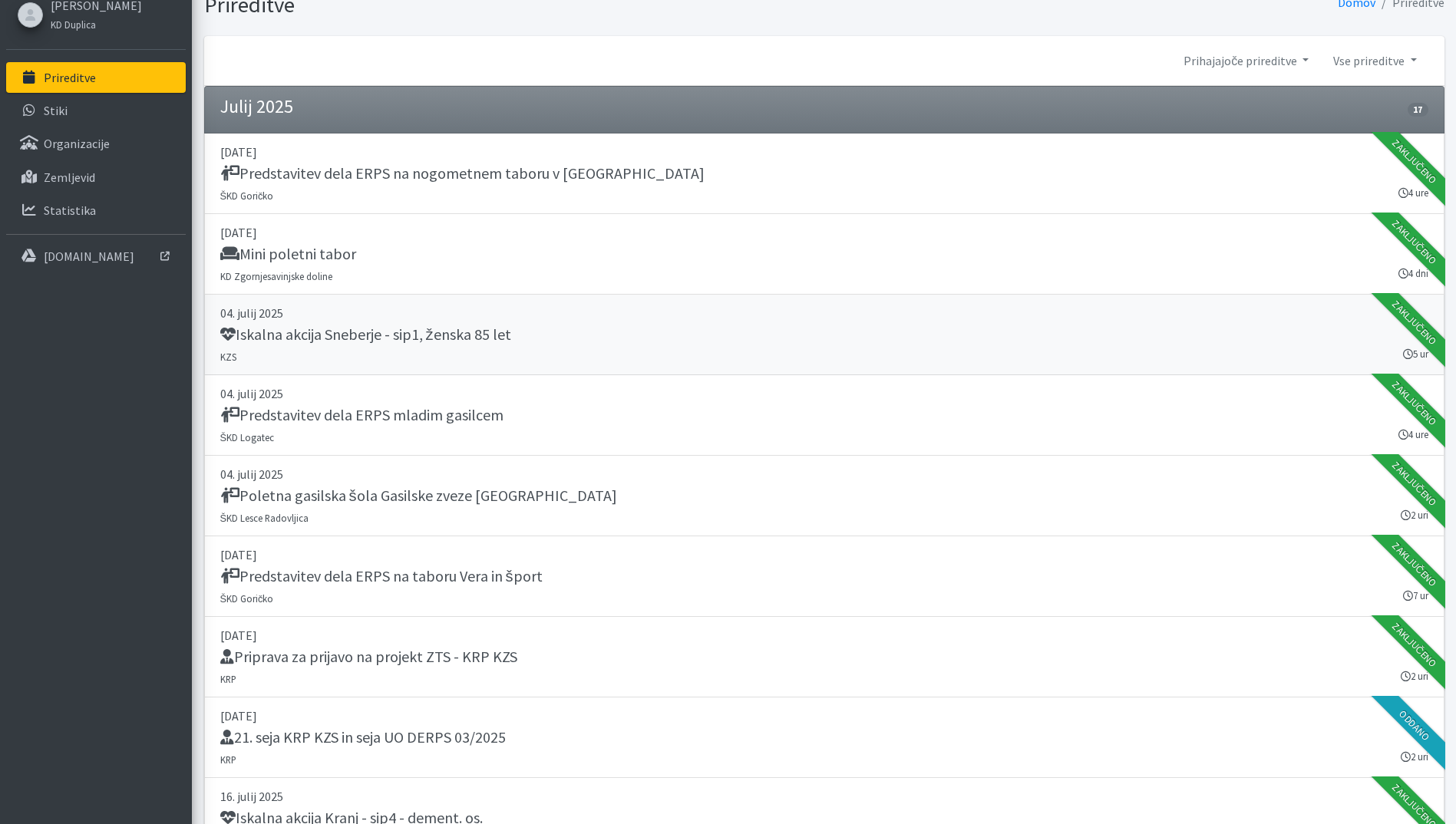
scroll to position [46, 0]
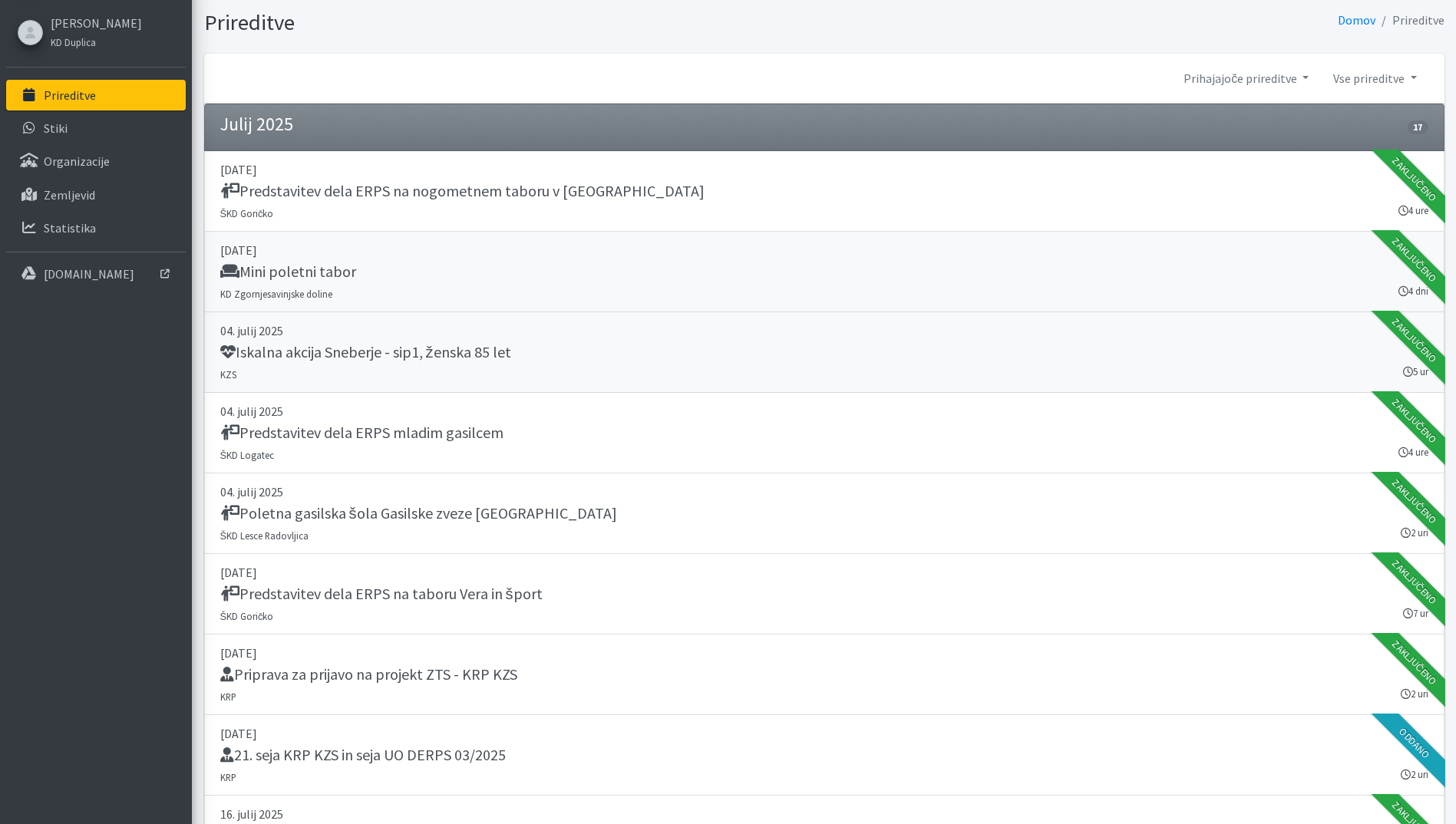
click at [678, 283] on div "Mini poletni tabor" at bounding box center [824, 273] width 1208 height 21
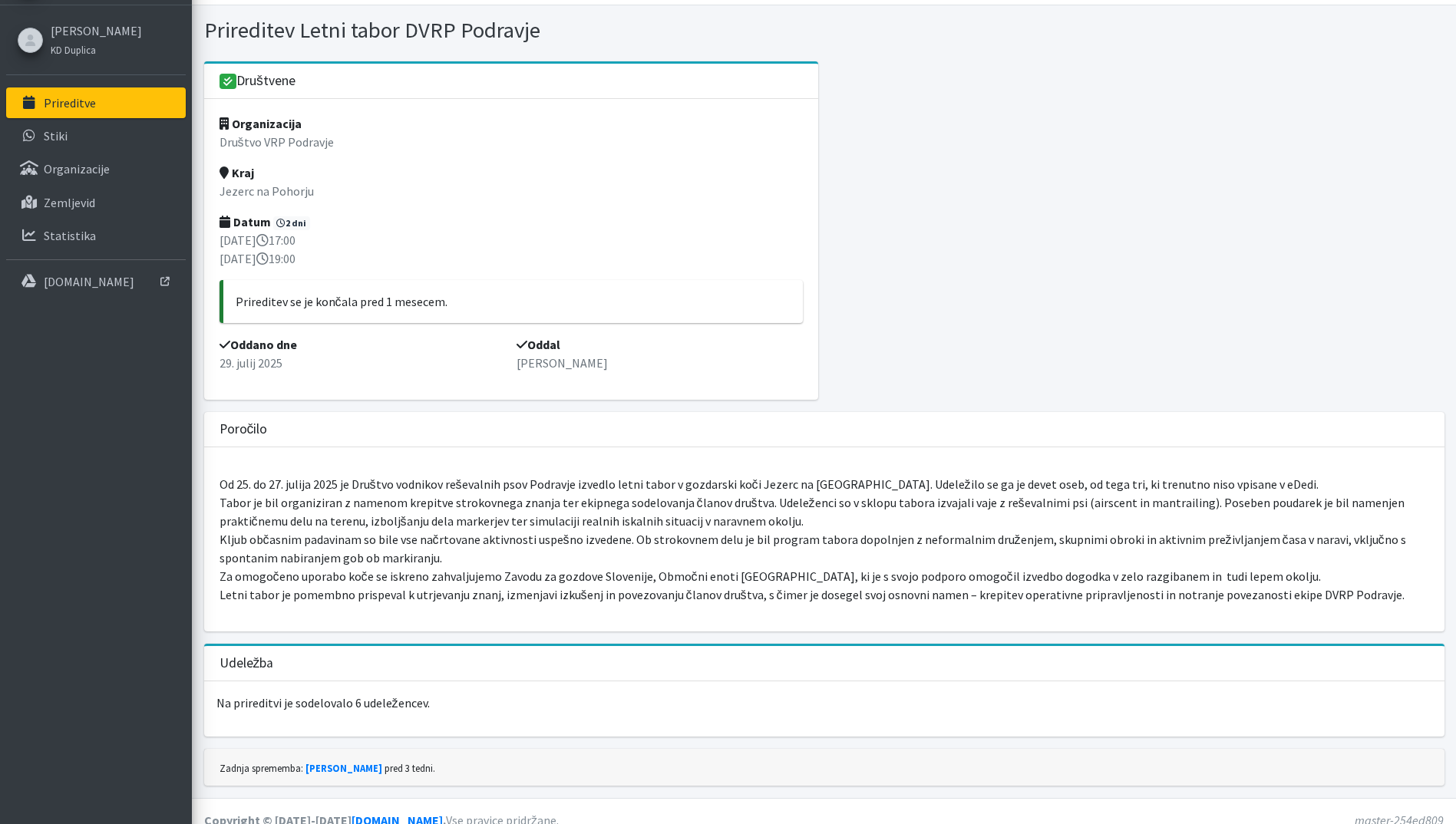
scroll to position [56, 0]
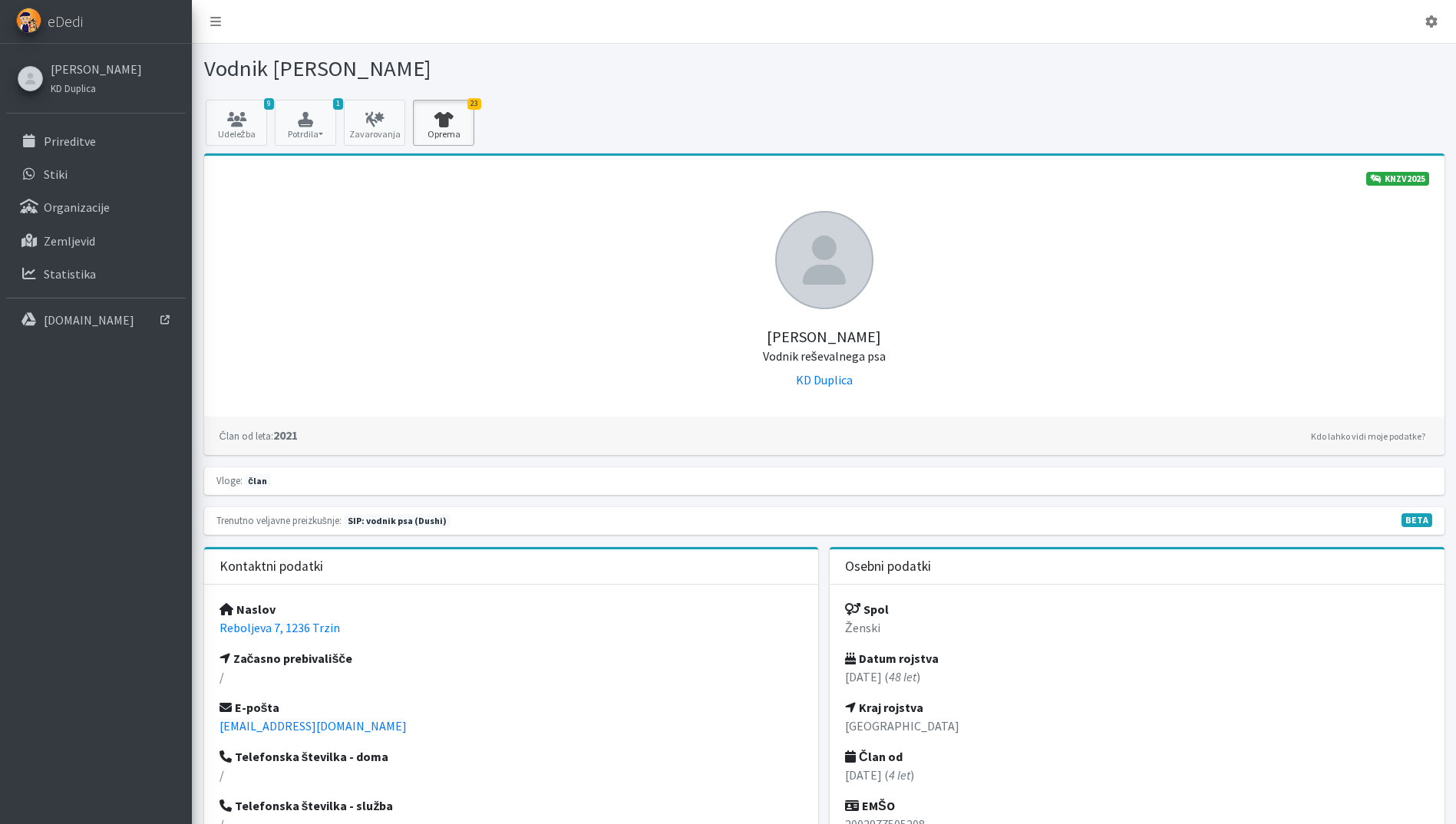
click at [448, 100] on link "23 Oprema" at bounding box center [444, 123] width 61 height 46
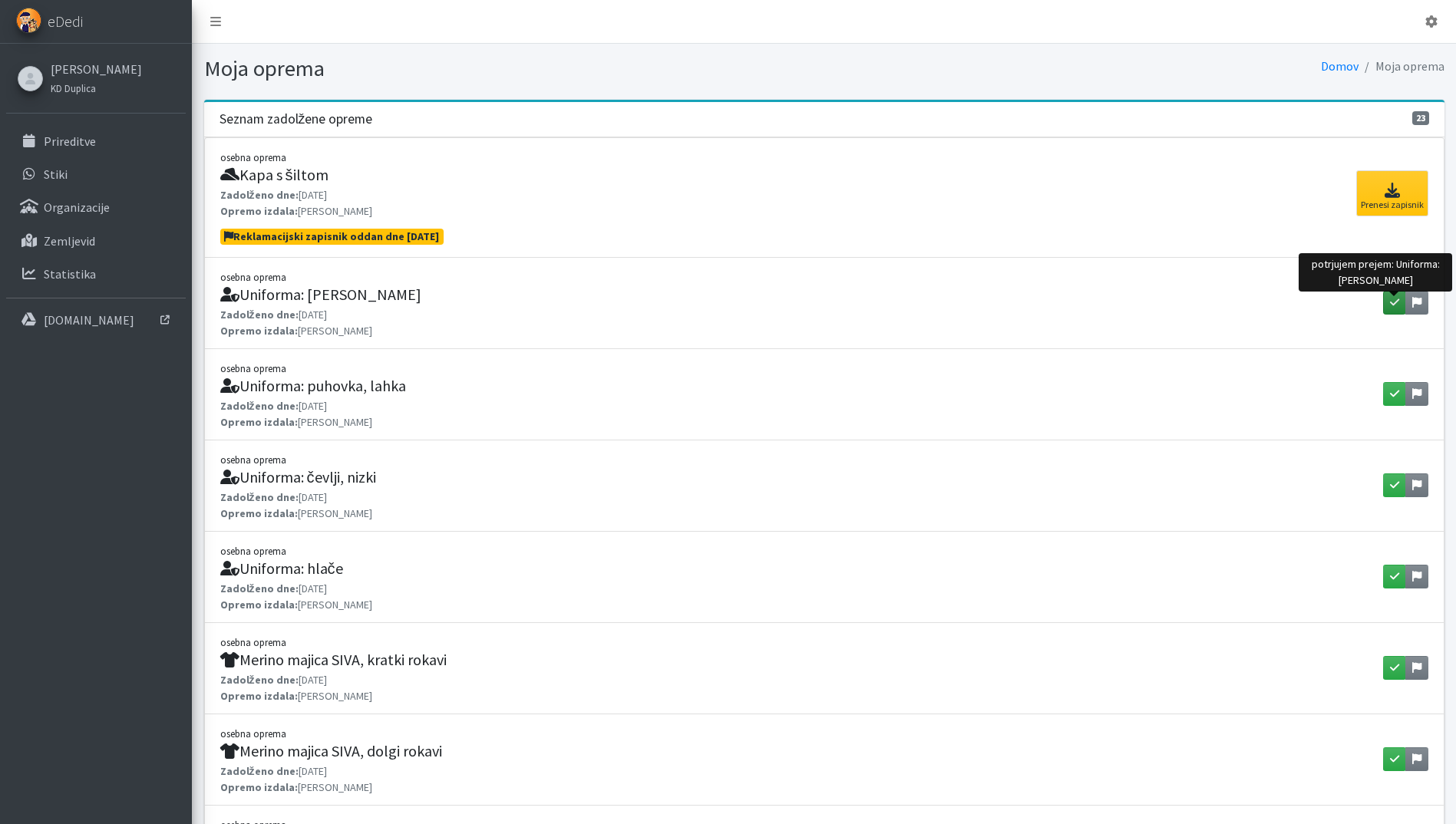
click at [1396, 300] on icon "button" at bounding box center [1395, 303] width 9 height 11
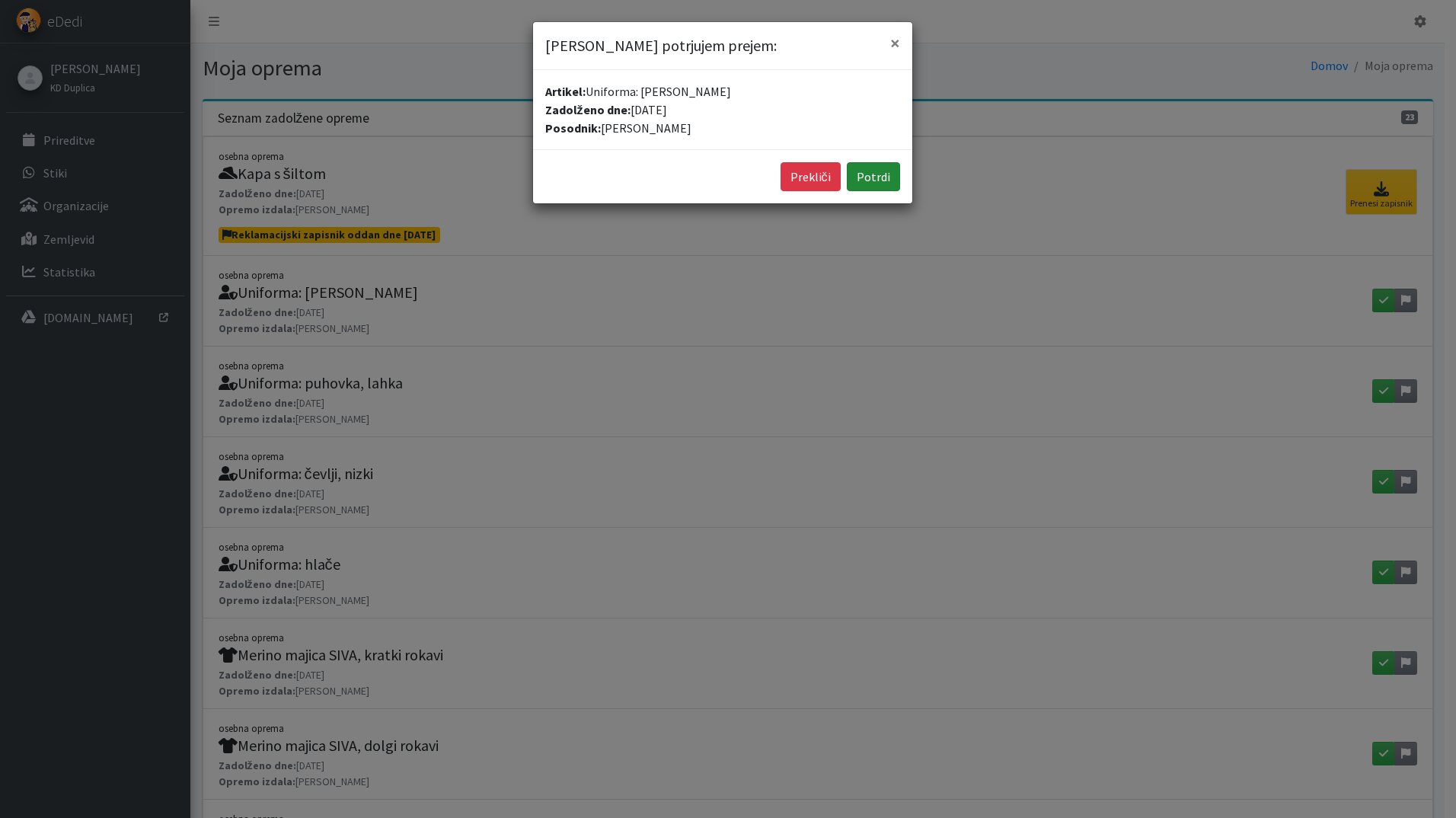
click at [887, 179] on button "Potrdi" at bounding box center [874, 176] width 53 height 29
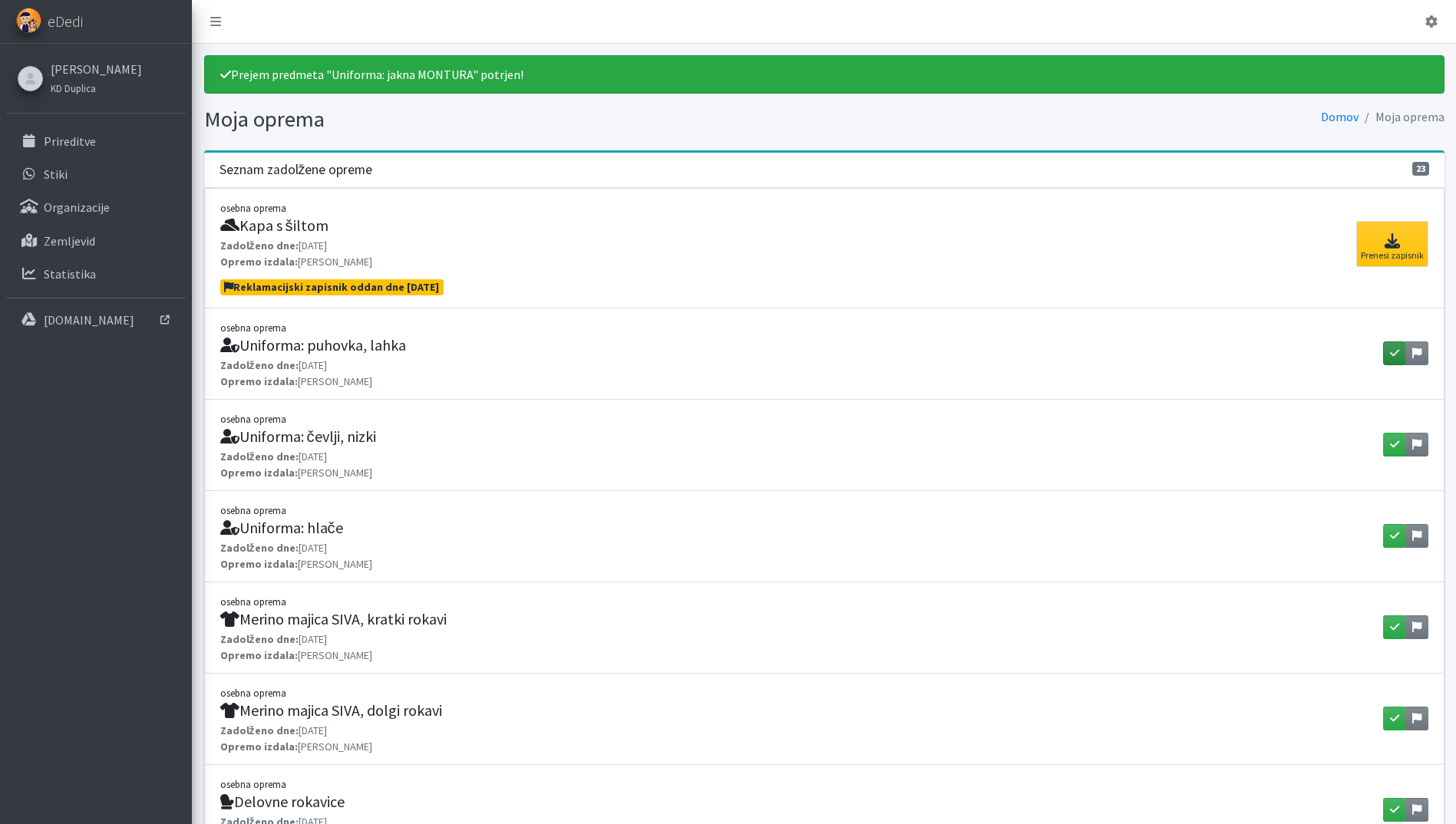
click at [1385, 359] on button "button" at bounding box center [1394, 354] width 23 height 24
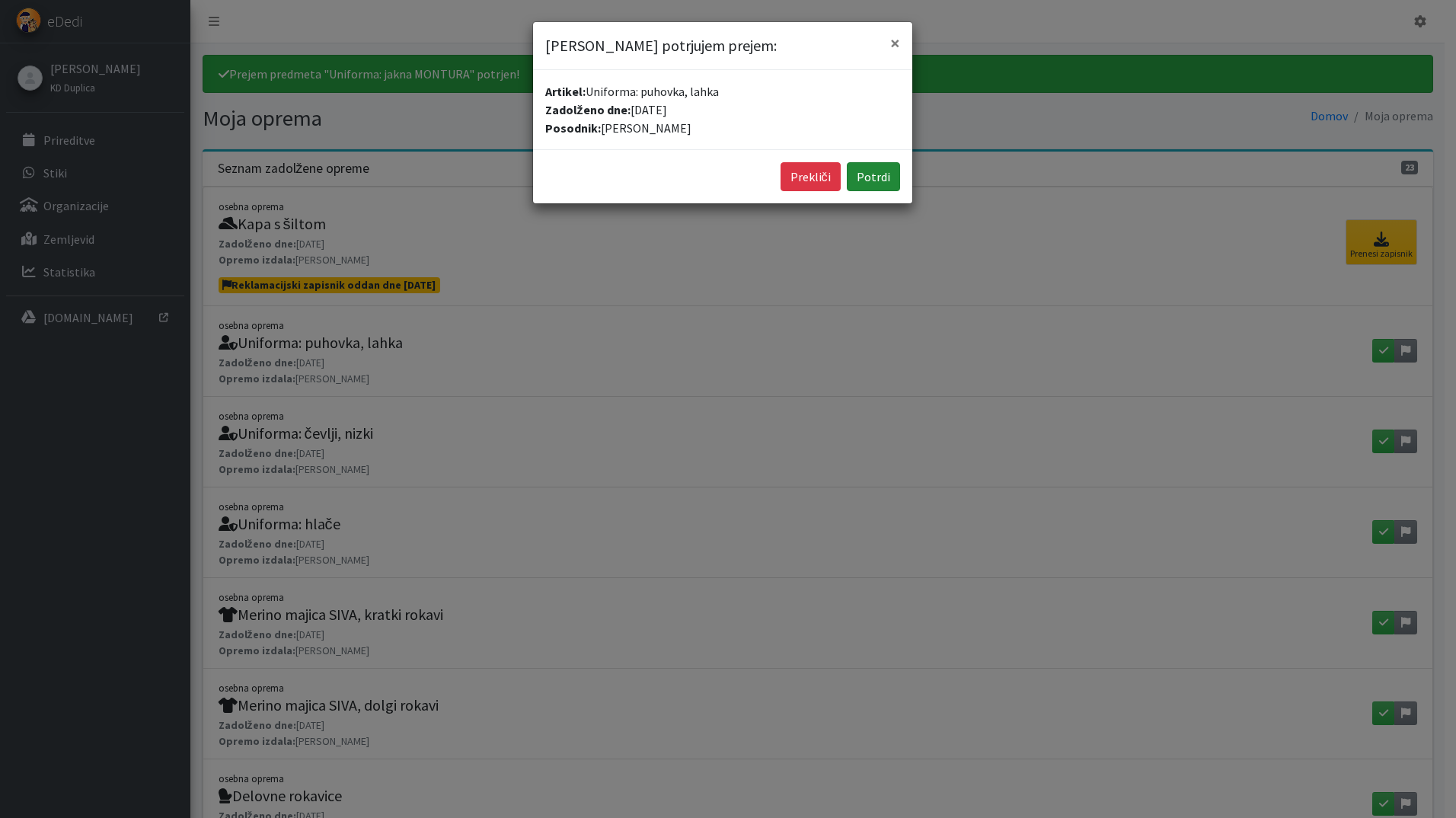
click at [869, 181] on button "Potrdi" at bounding box center [874, 176] width 53 height 29
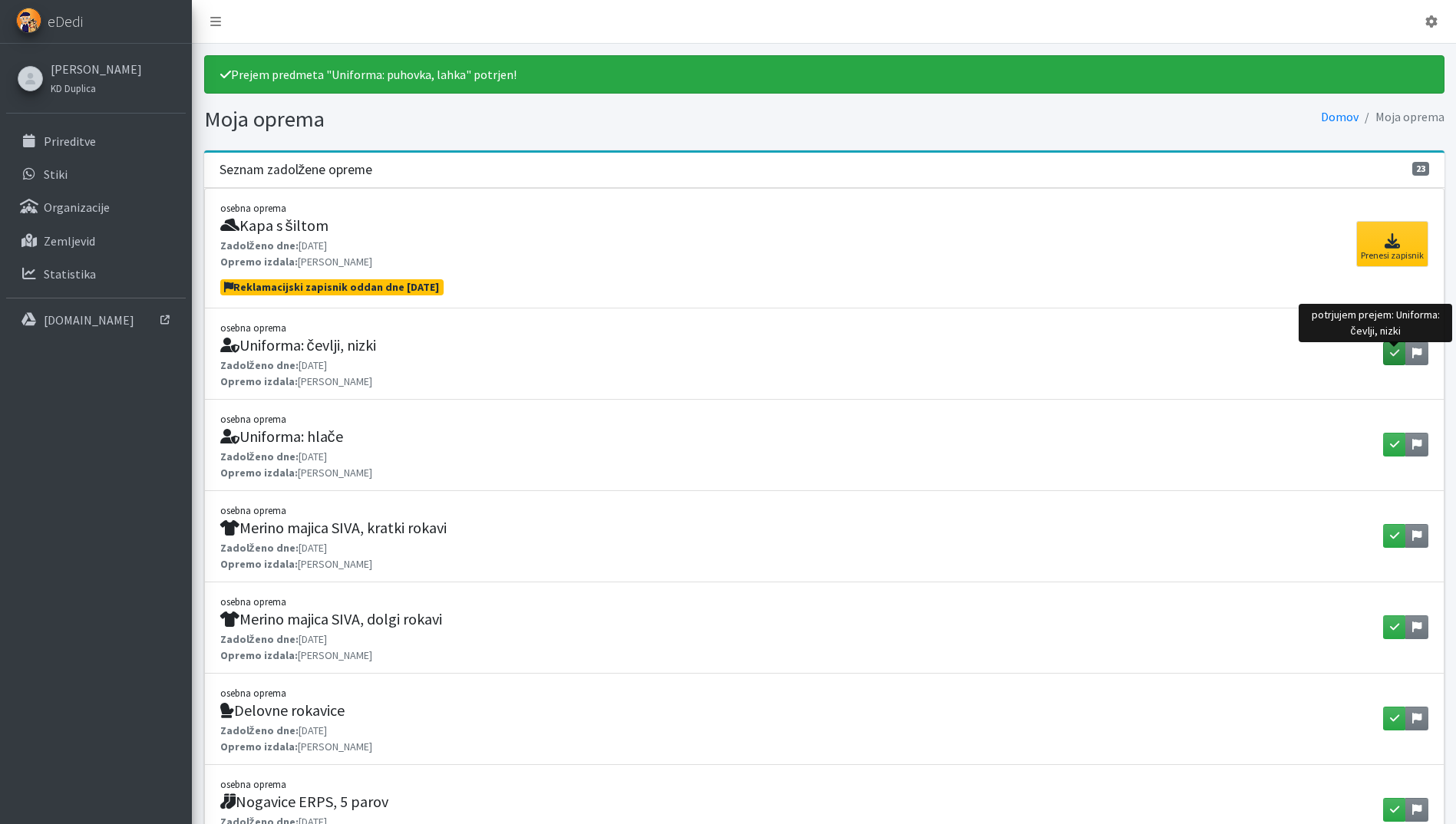
click at [1390, 351] on icon "button" at bounding box center [1395, 354] width 9 height 11
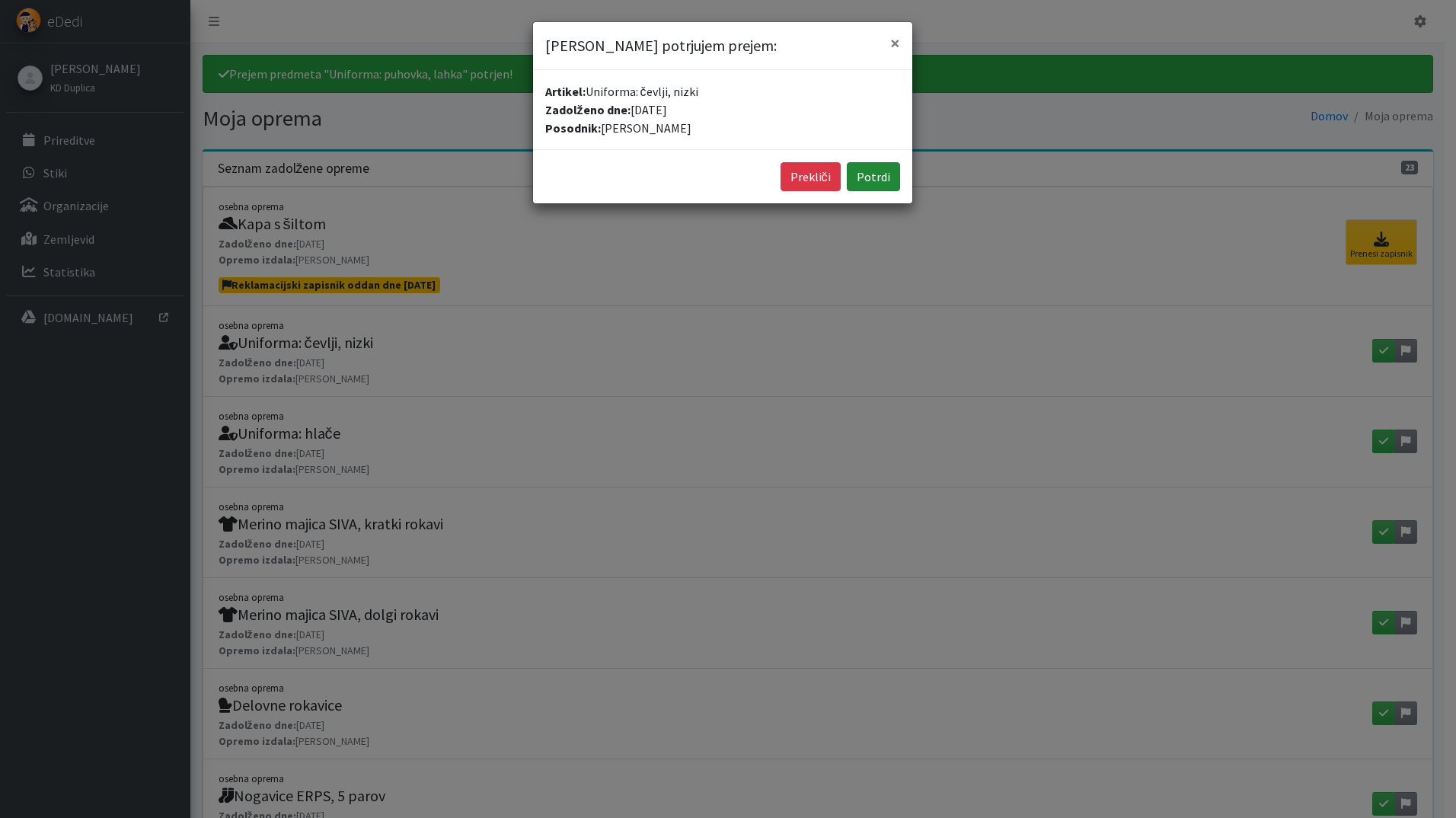
click at [866, 177] on button "Potrdi" at bounding box center [874, 176] width 53 height 29
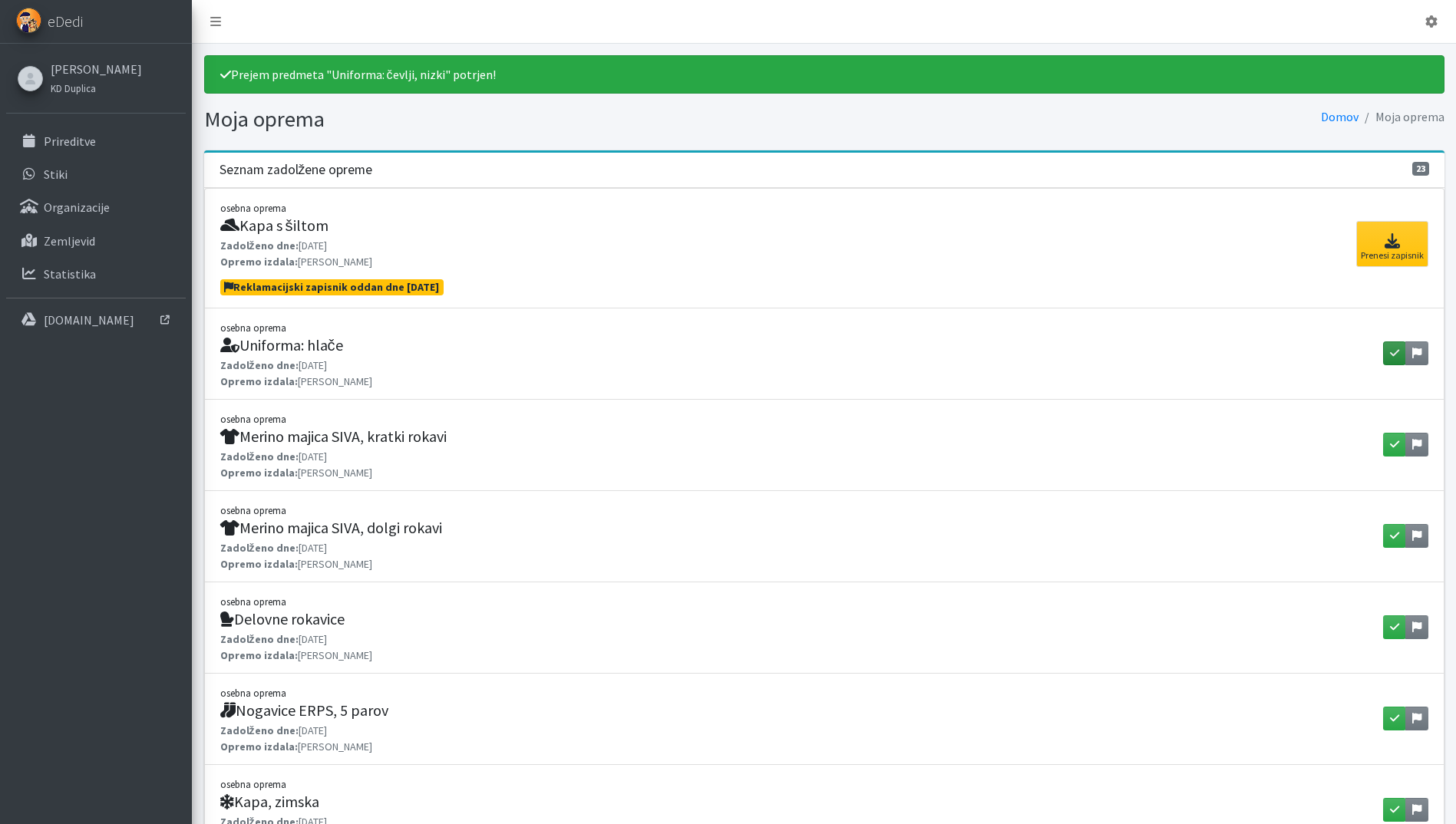
click at [1383, 355] on button "button" at bounding box center [1394, 354] width 23 height 24
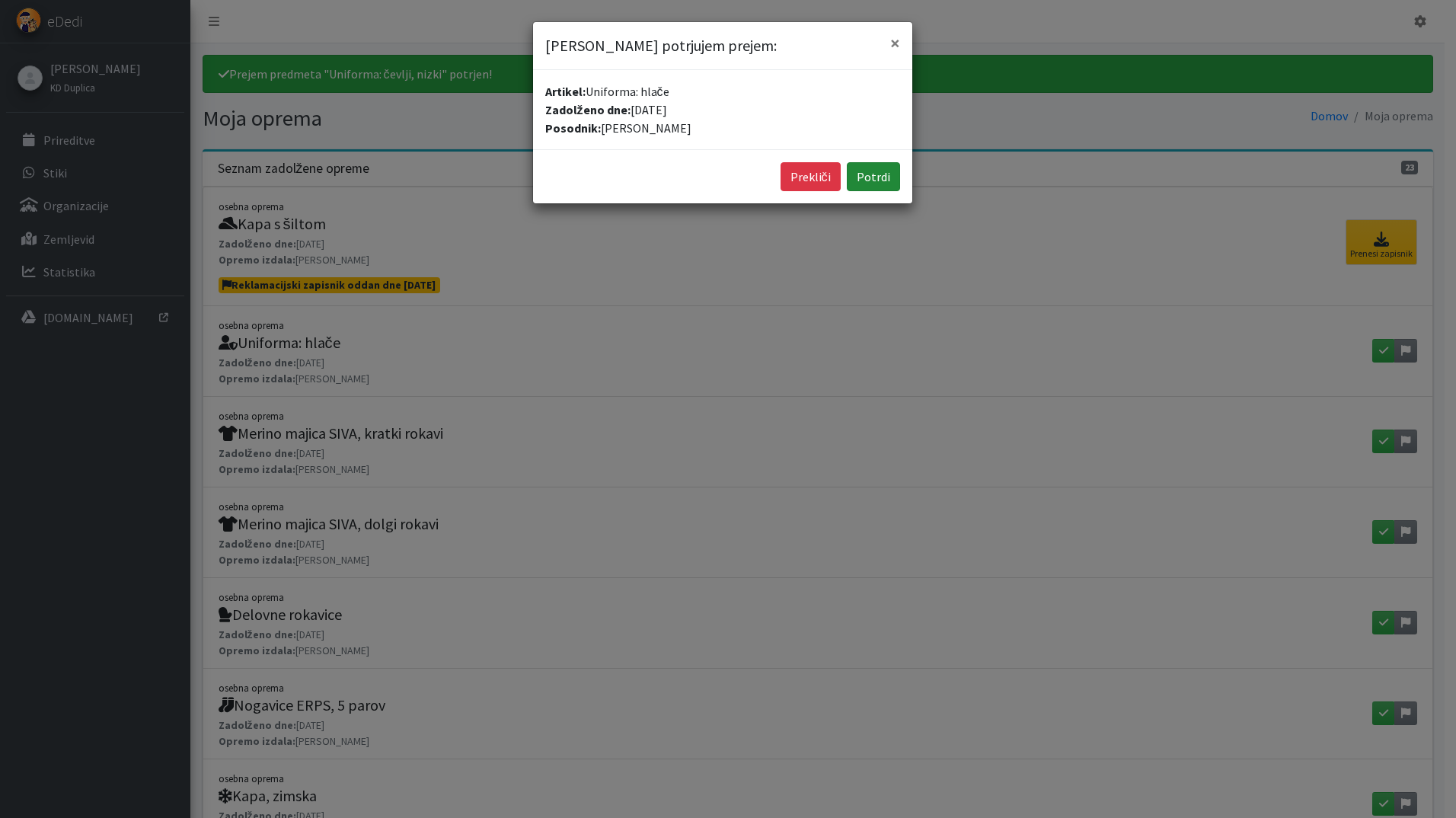
click at [874, 176] on button "Potrdi" at bounding box center [874, 176] width 53 height 29
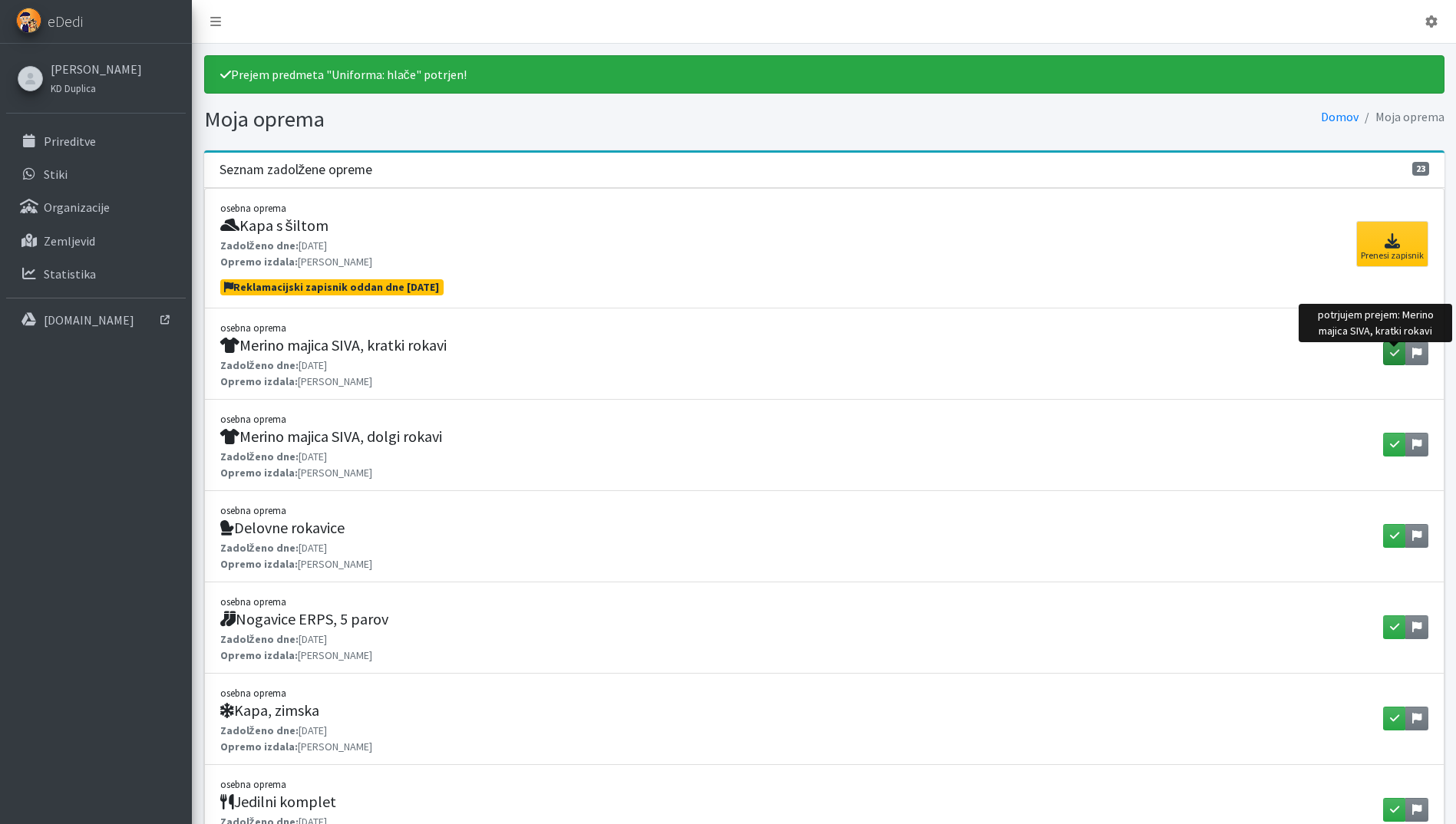
click at [1393, 354] on icon "button" at bounding box center [1395, 354] width 9 height 11
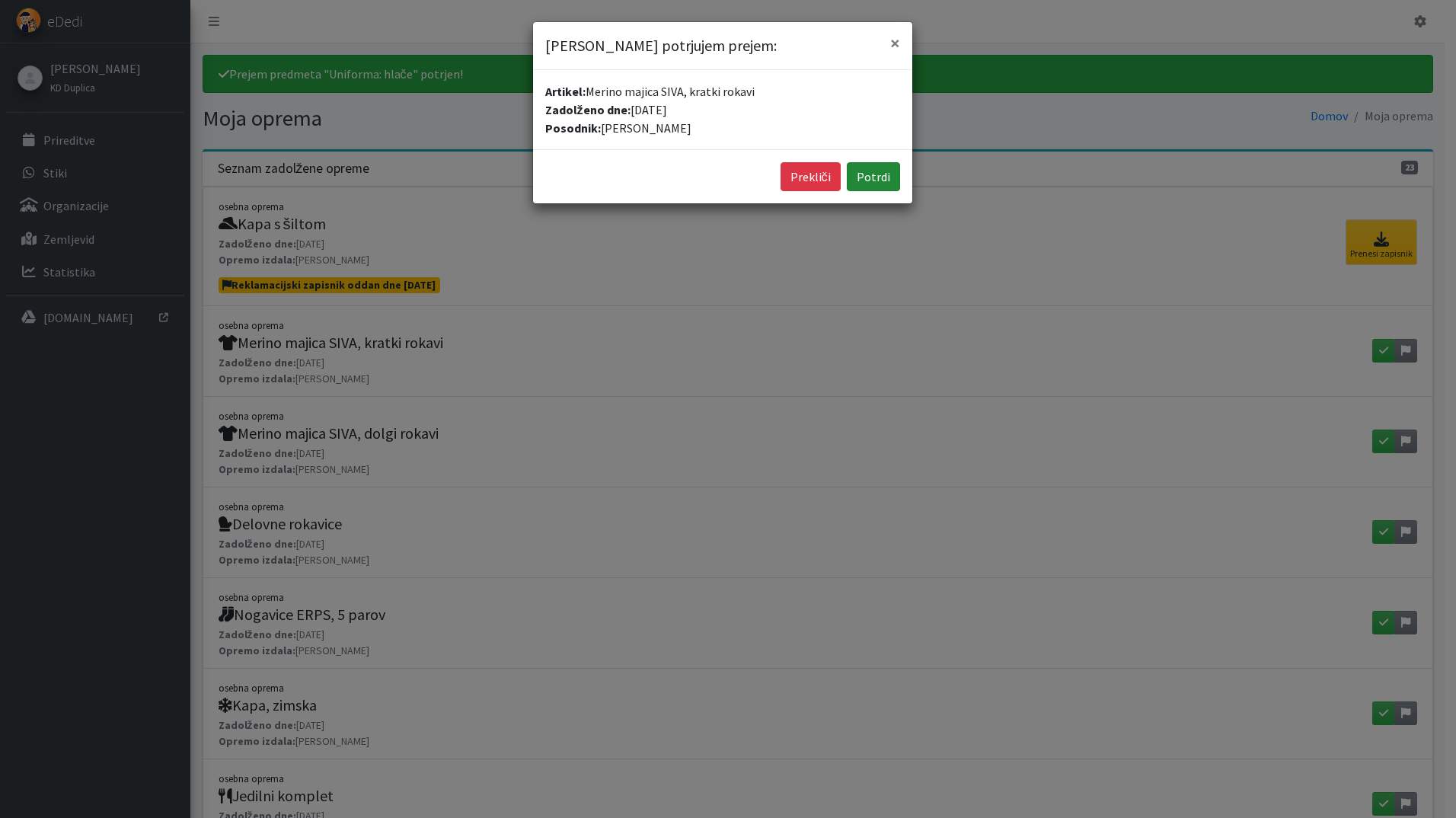
click at [875, 174] on button "Potrdi" at bounding box center [874, 176] width 53 height 29
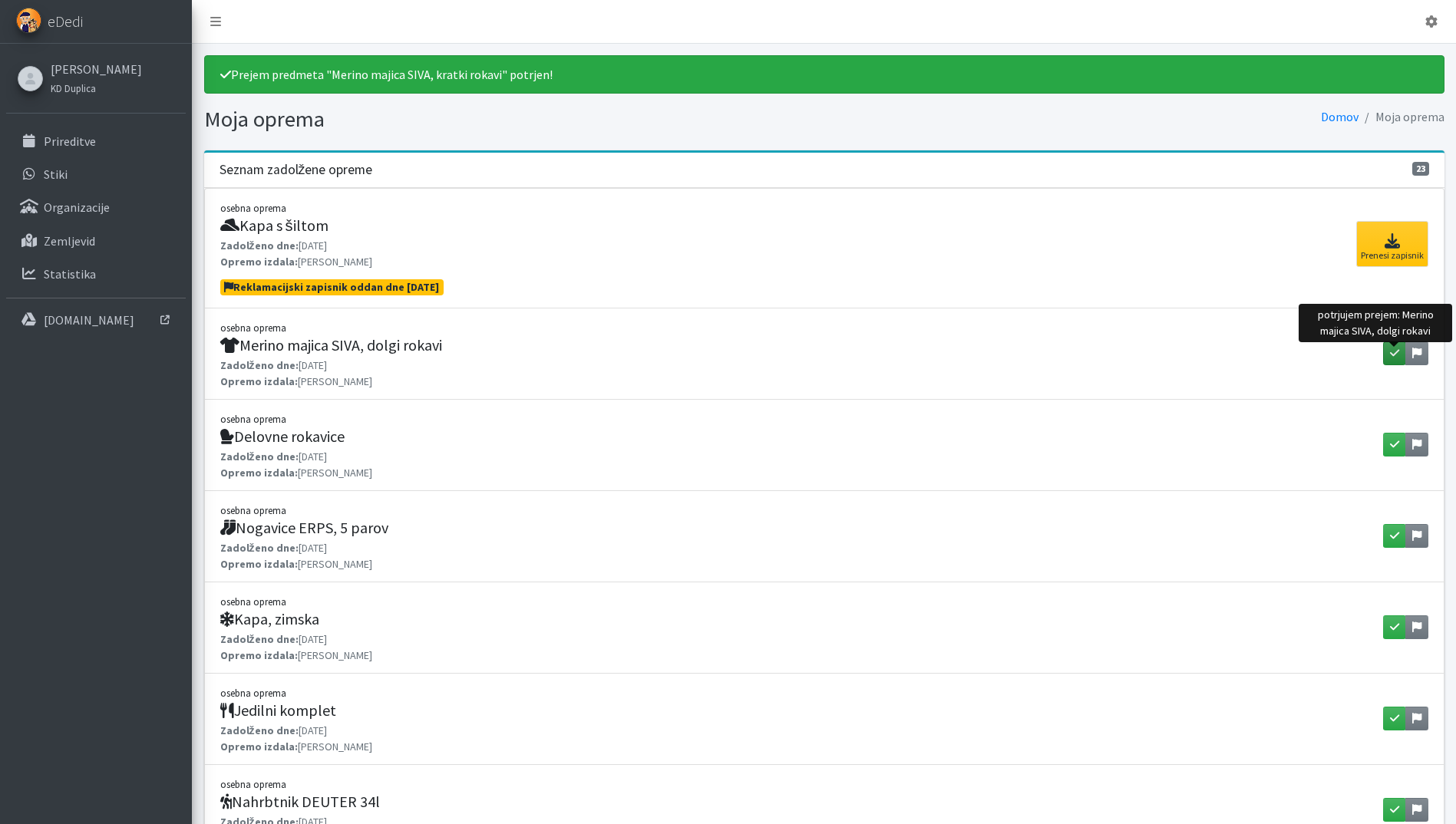
click at [1390, 357] on icon "button" at bounding box center [1395, 354] width 9 height 11
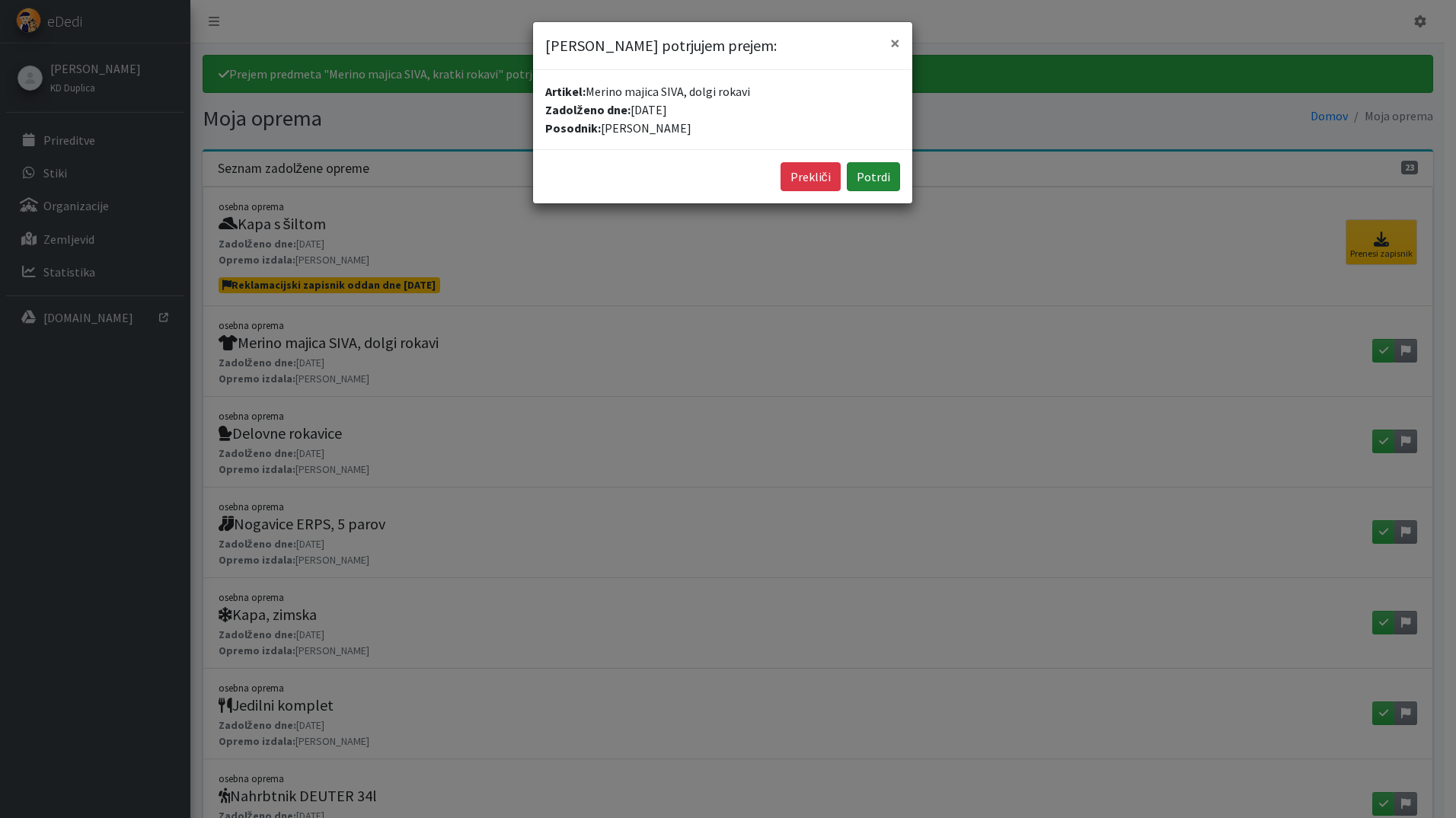
click at [879, 178] on button "Potrdi" at bounding box center [874, 176] width 53 height 29
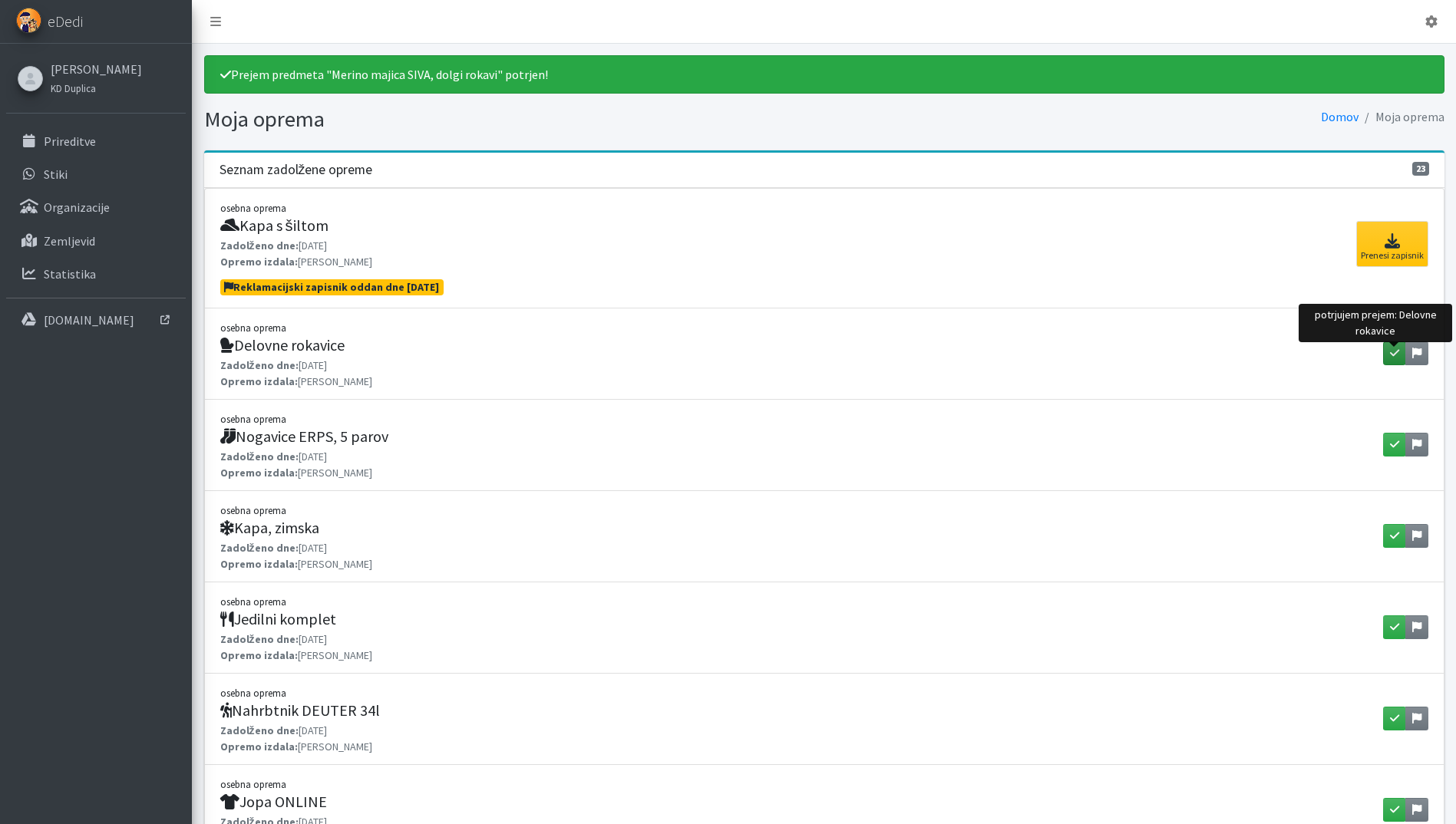
click at [1390, 354] on icon "button" at bounding box center [1395, 354] width 9 height 11
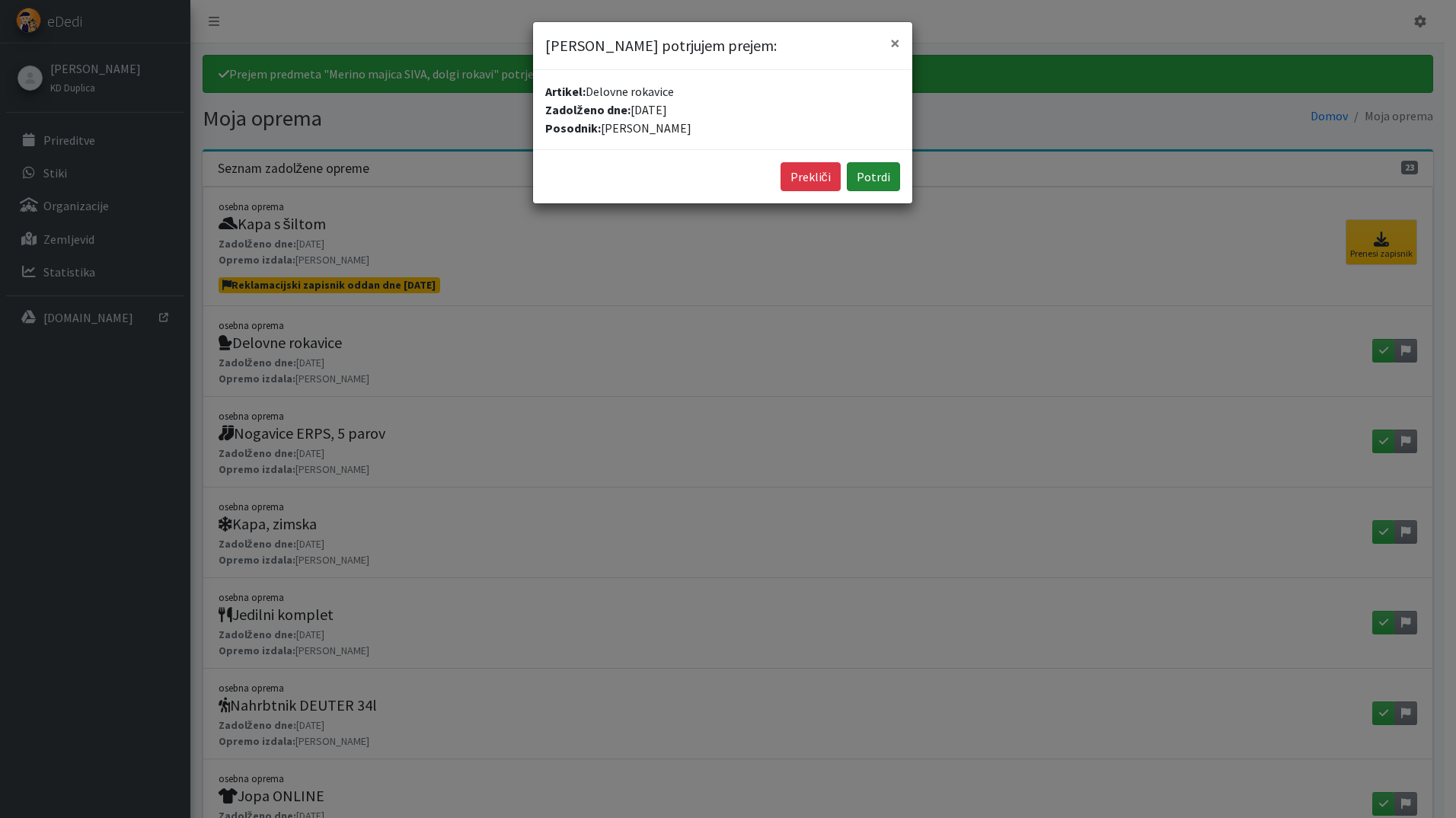
click at [878, 174] on button "Potrdi" at bounding box center [874, 176] width 53 height 29
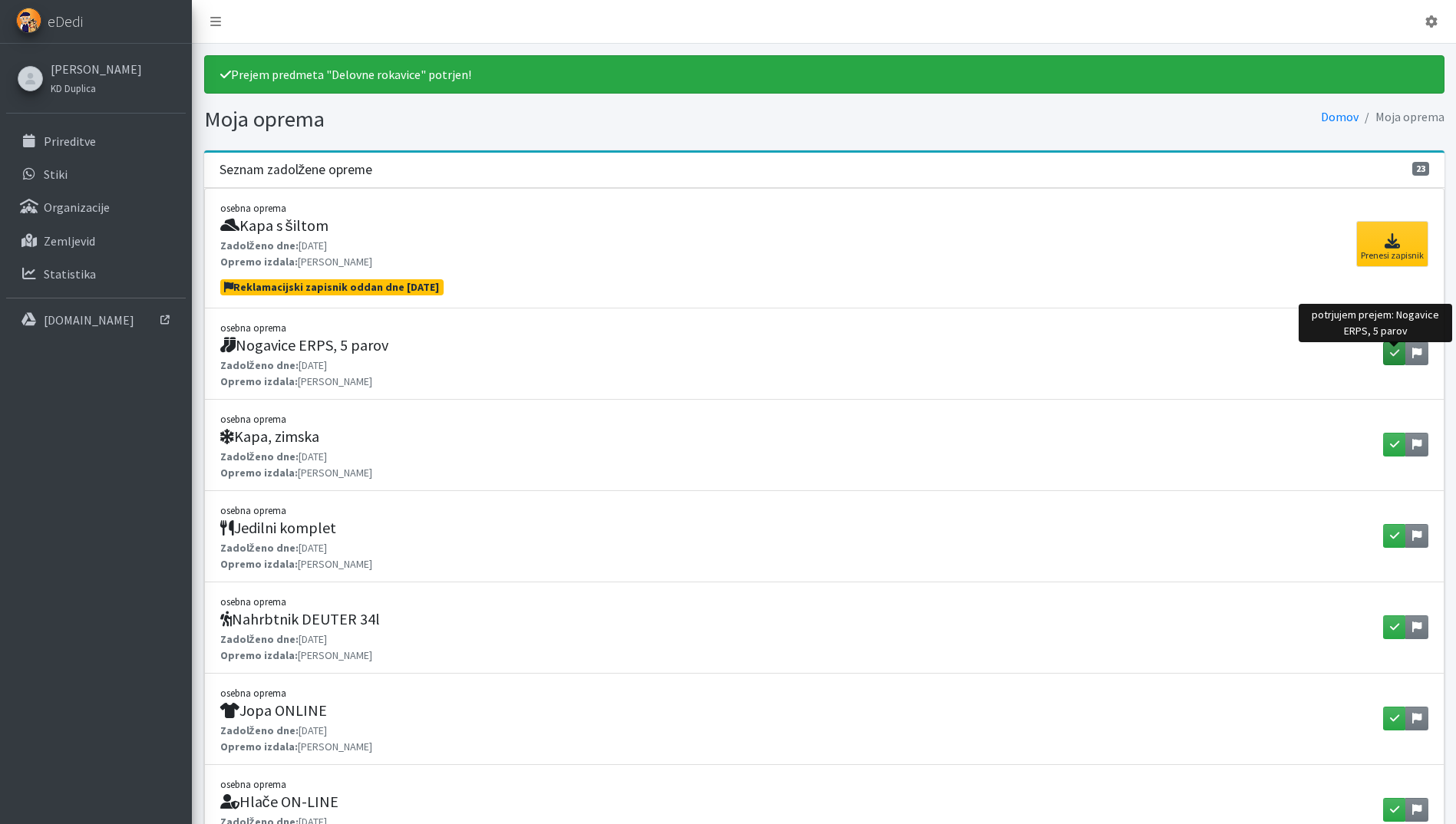
click at [1391, 351] on icon "button" at bounding box center [1395, 354] width 9 height 11
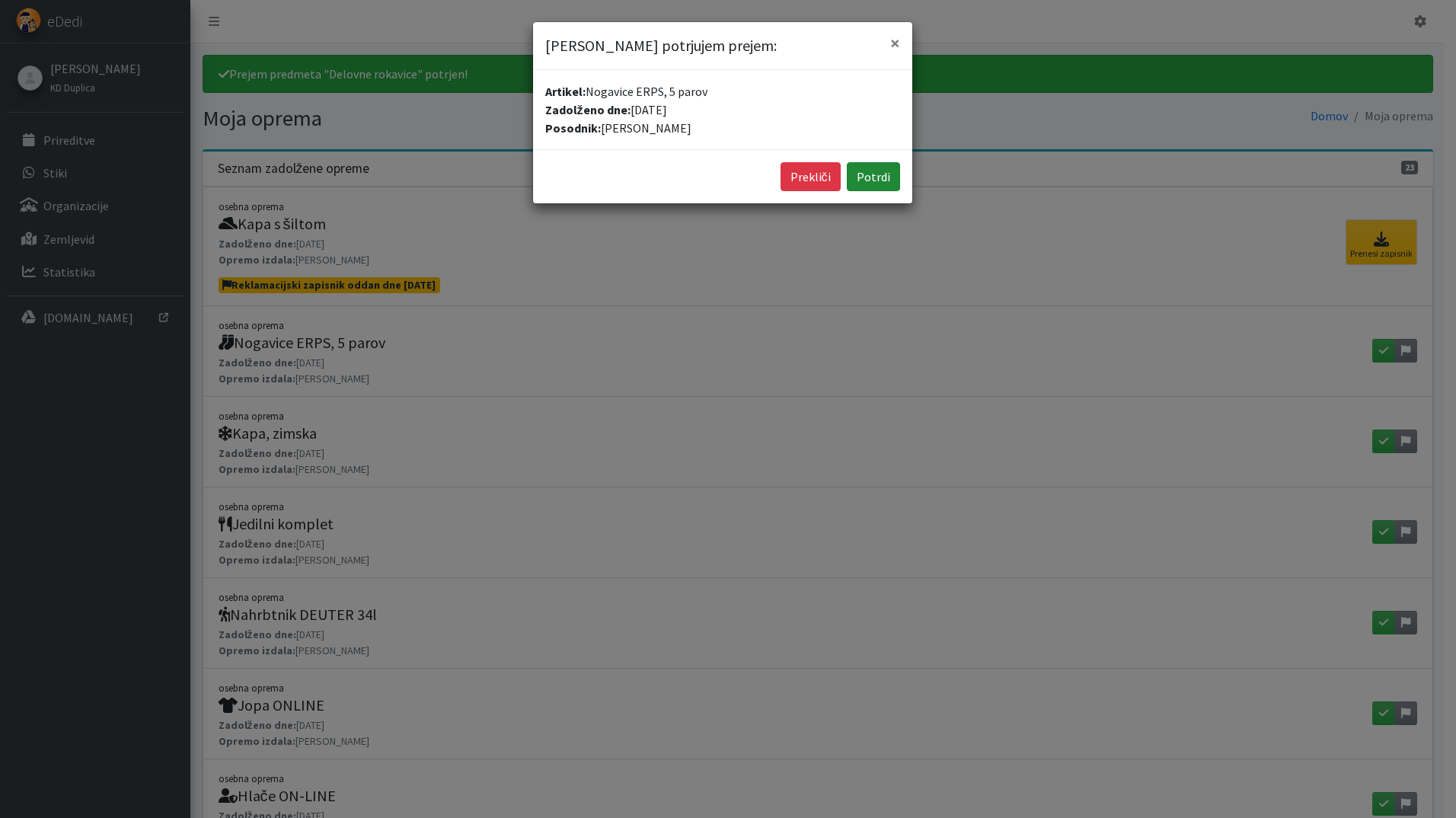
click at [861, 173] on button "Potrdi" at bounding box center [874, 176] width 53 height 29
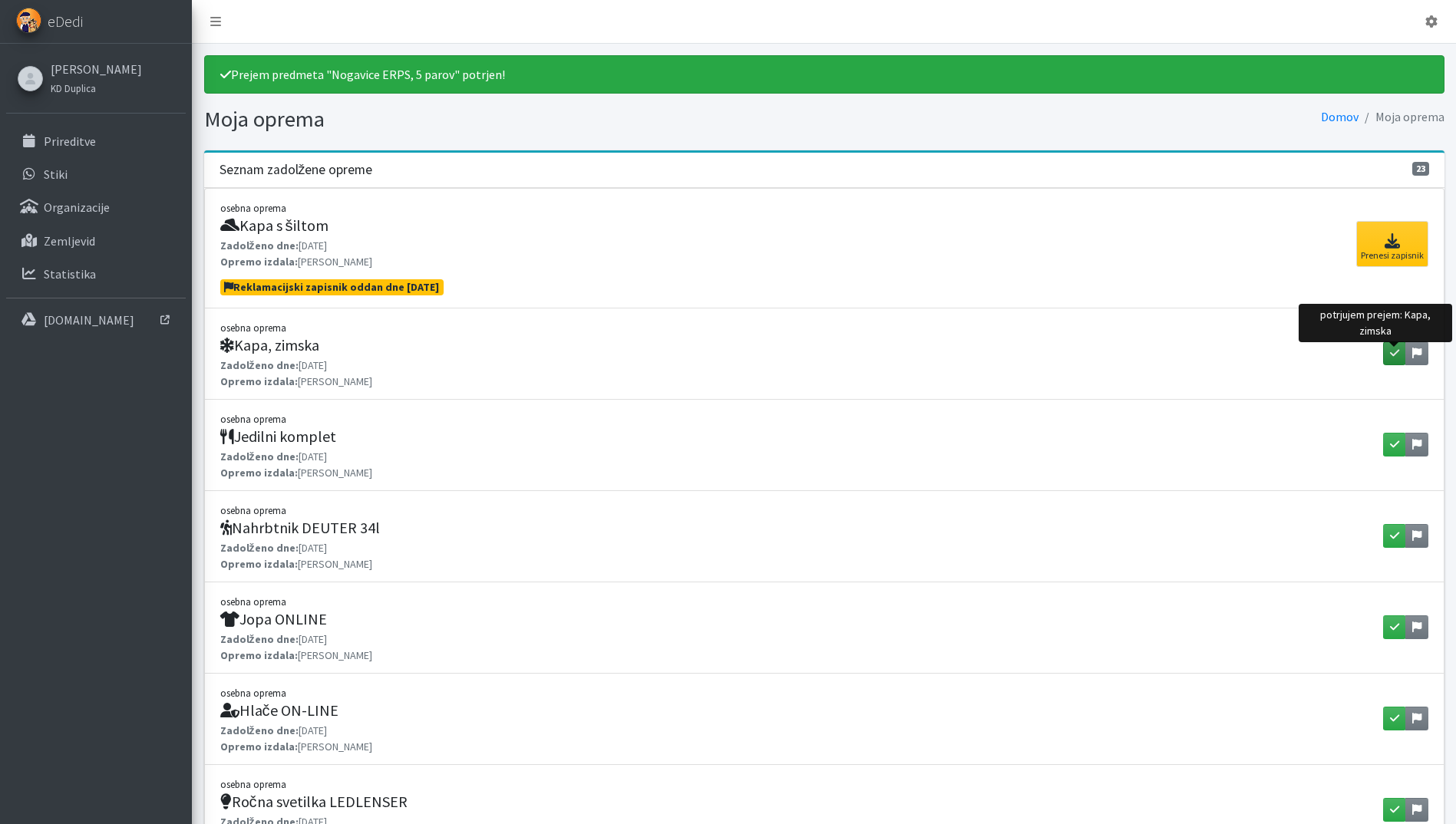
click at [1394, 355] on icon "button" at bounding box center [1395, 354] width 9 height 11
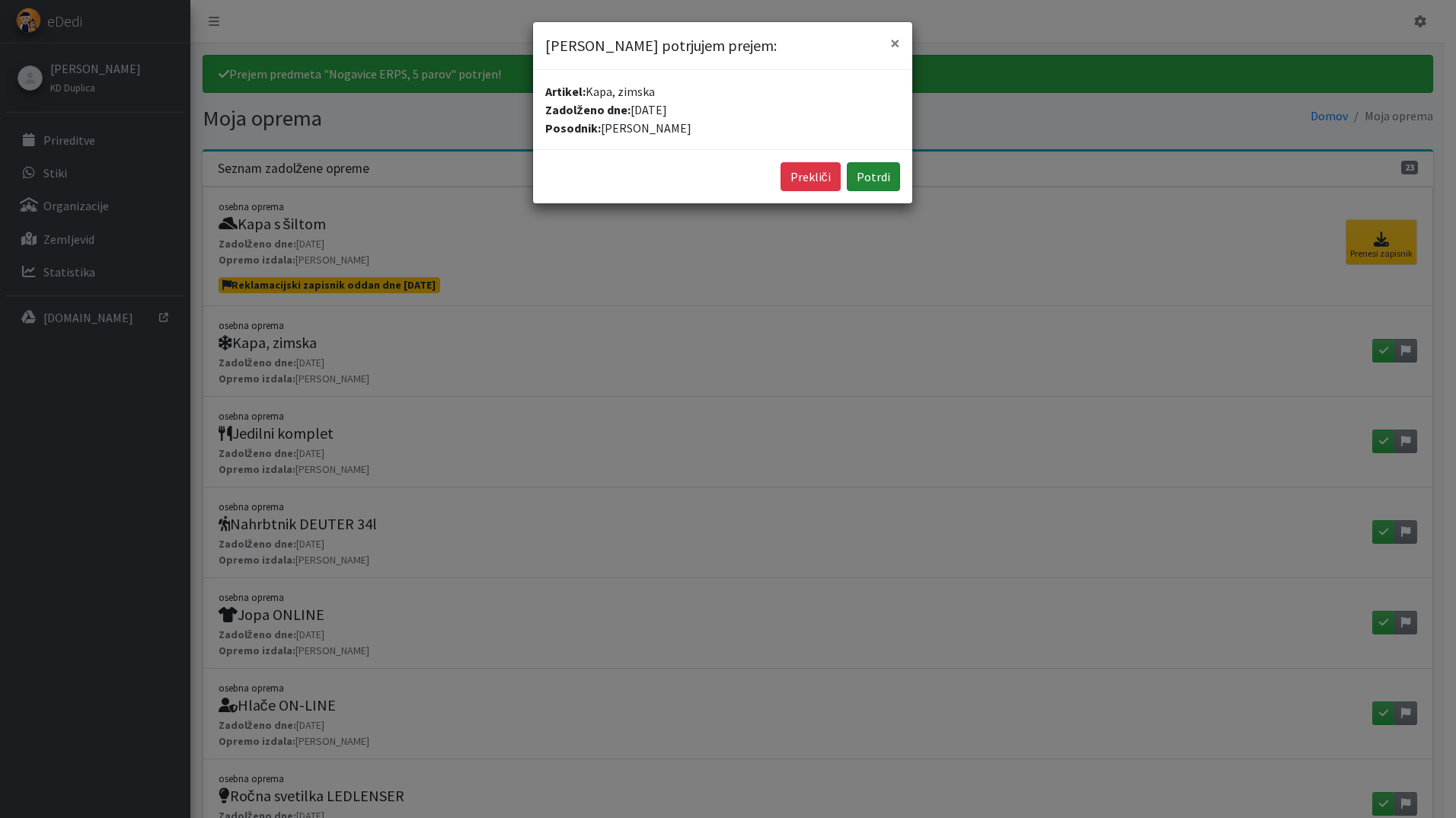
click at [869, 174] on button "Potrdi" at bounding box center [874, 176] width 53 height 29
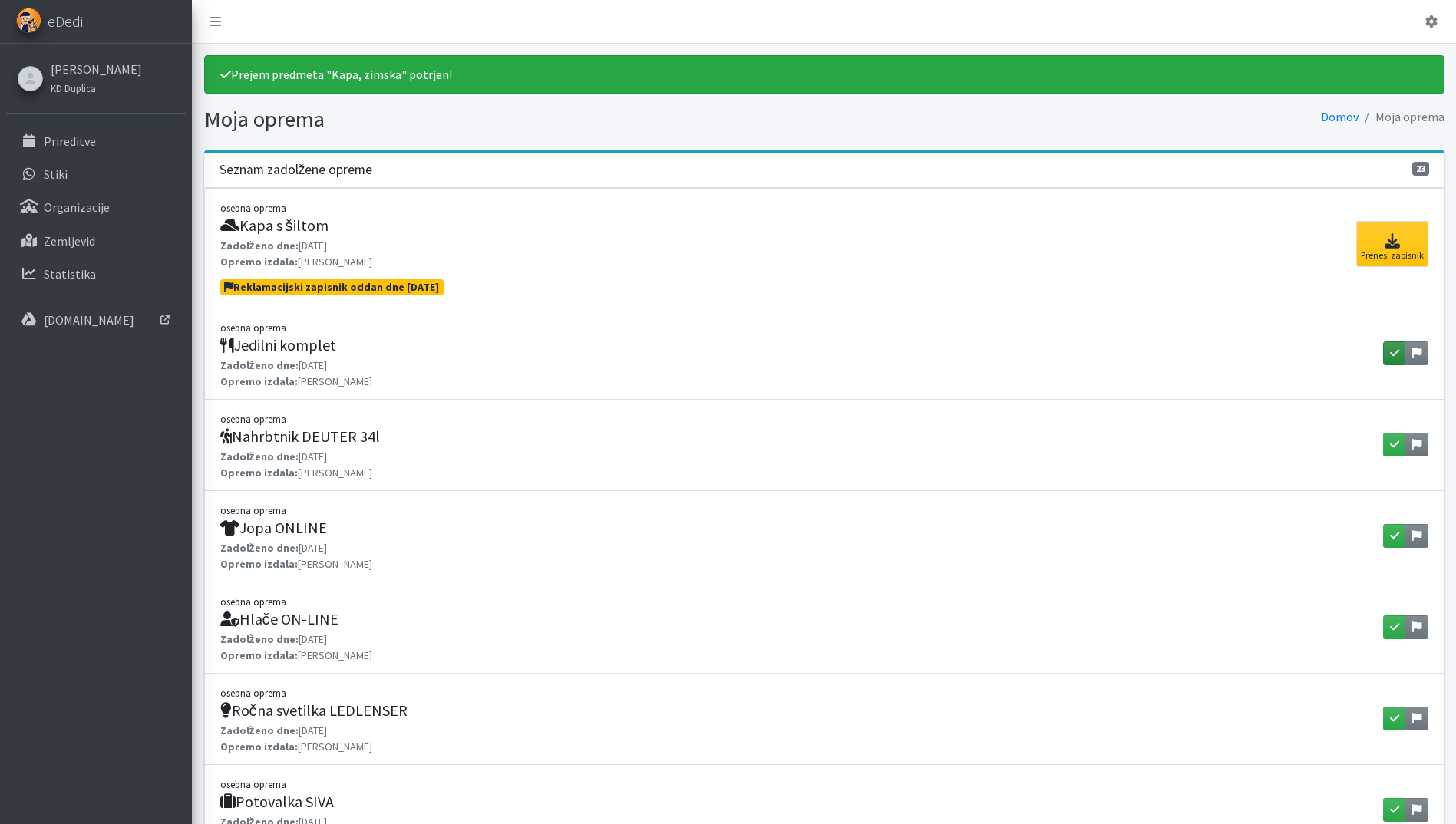
click at [1390, 357] on icon "button" at bounding box center [1395, 354] width 9 height 11
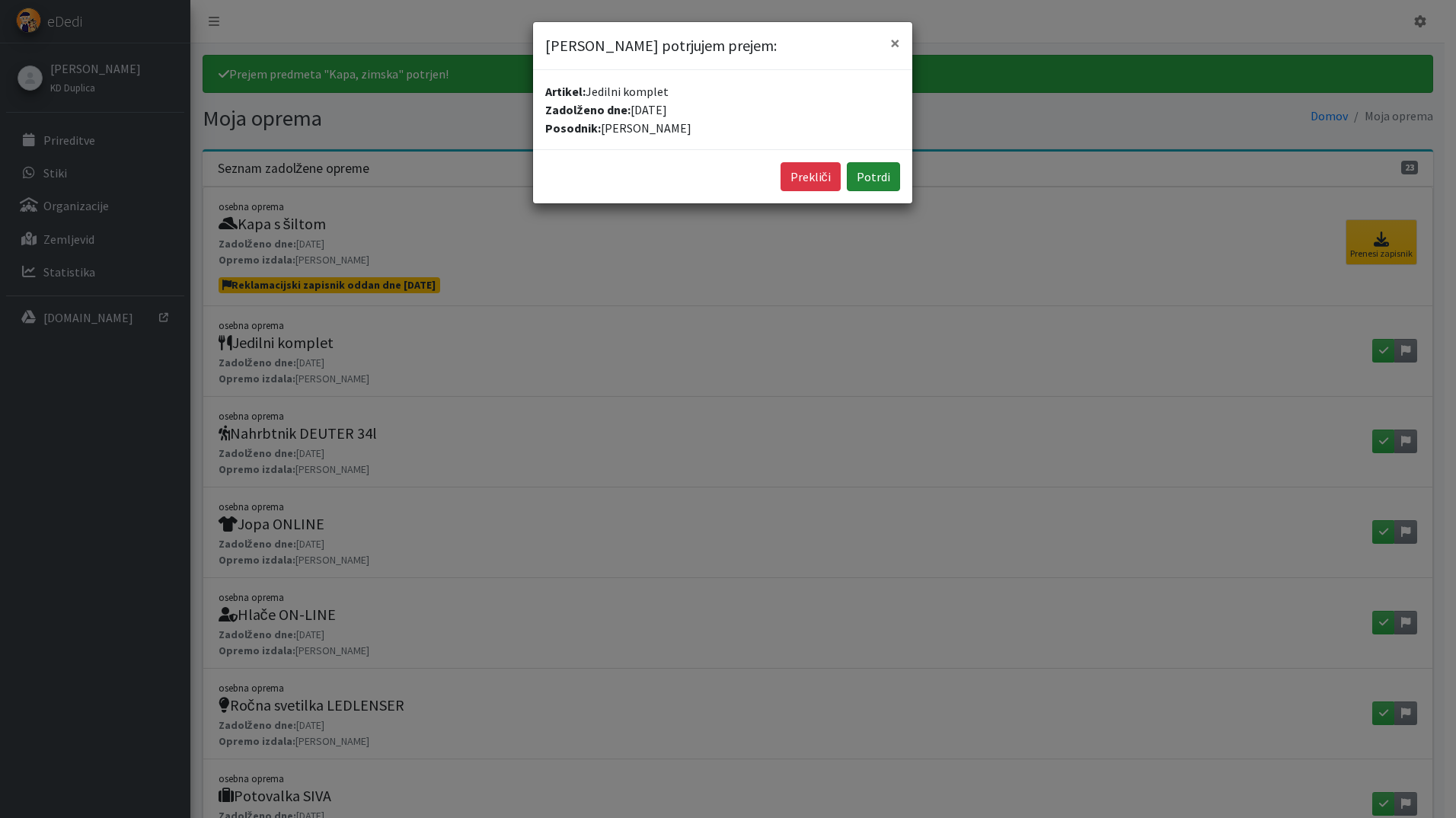
click at [865, 179] on button "Potrdi" at bounding box center [874, 176] width 53 height 29
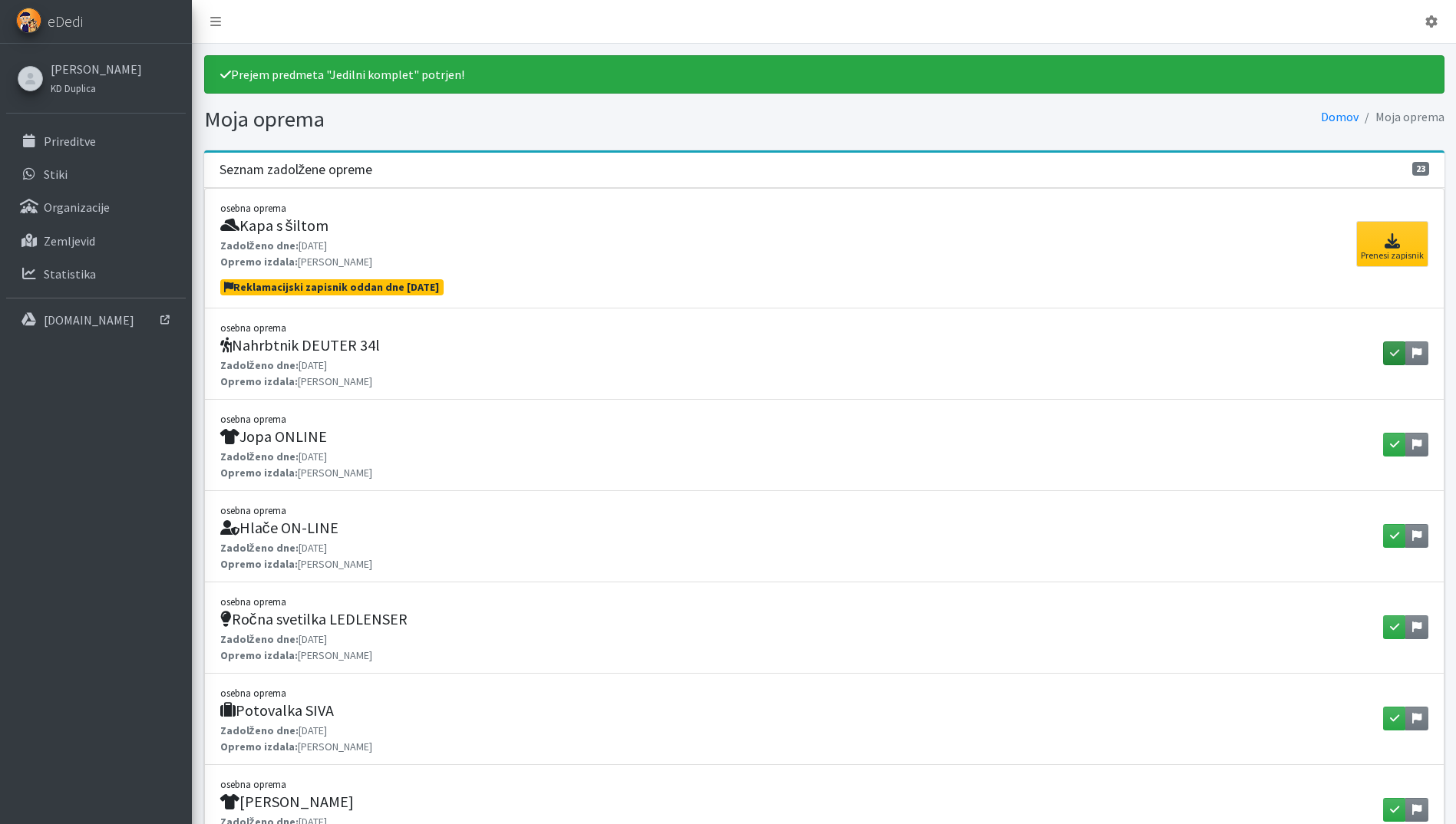
click at [1388, 347] on button "button" at bounding box center [1394, 354] width 23 height 24
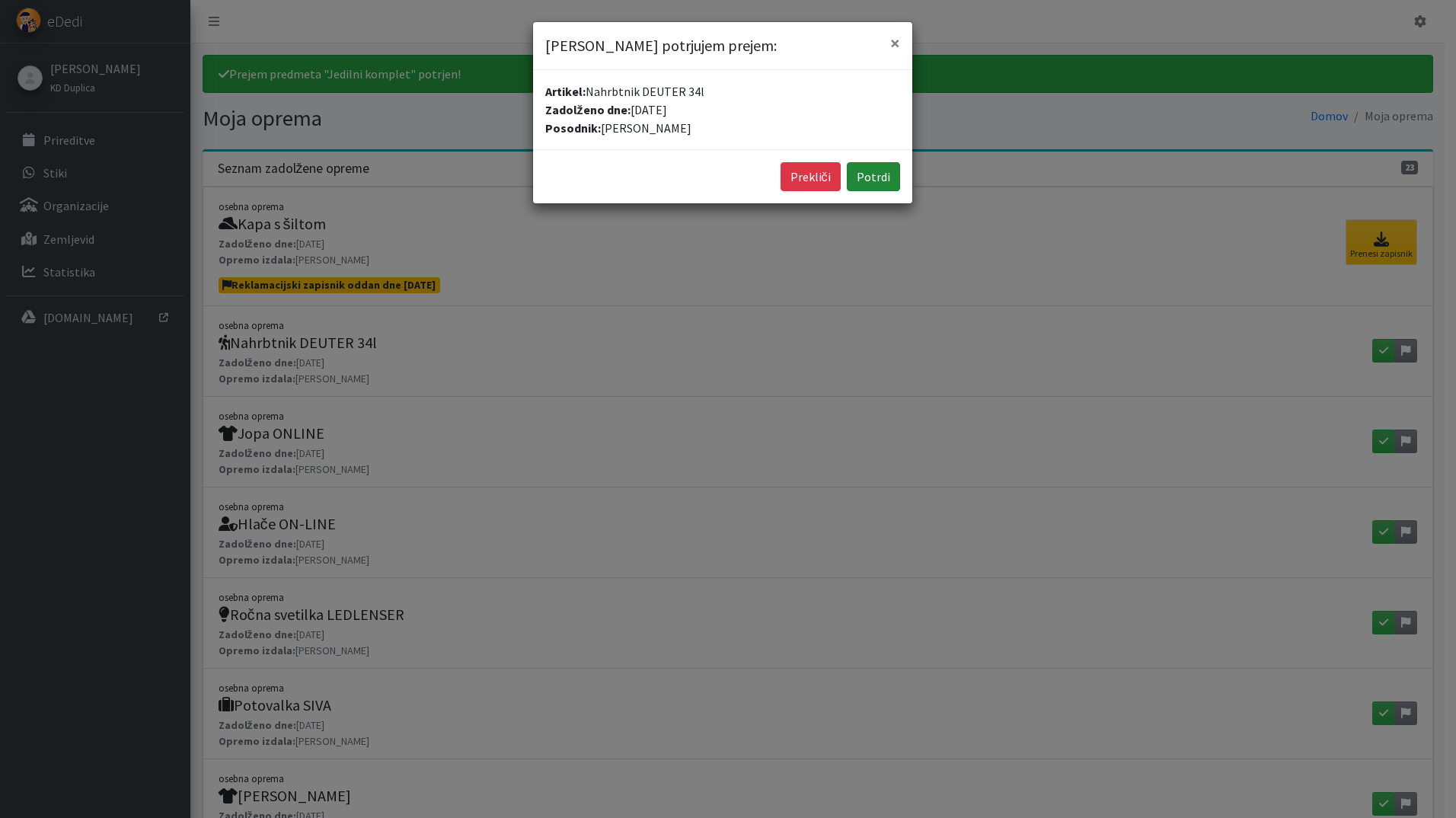
click at [878, 186] on button "Potrdi" at bounding box center [874, 176] width 53 height 29
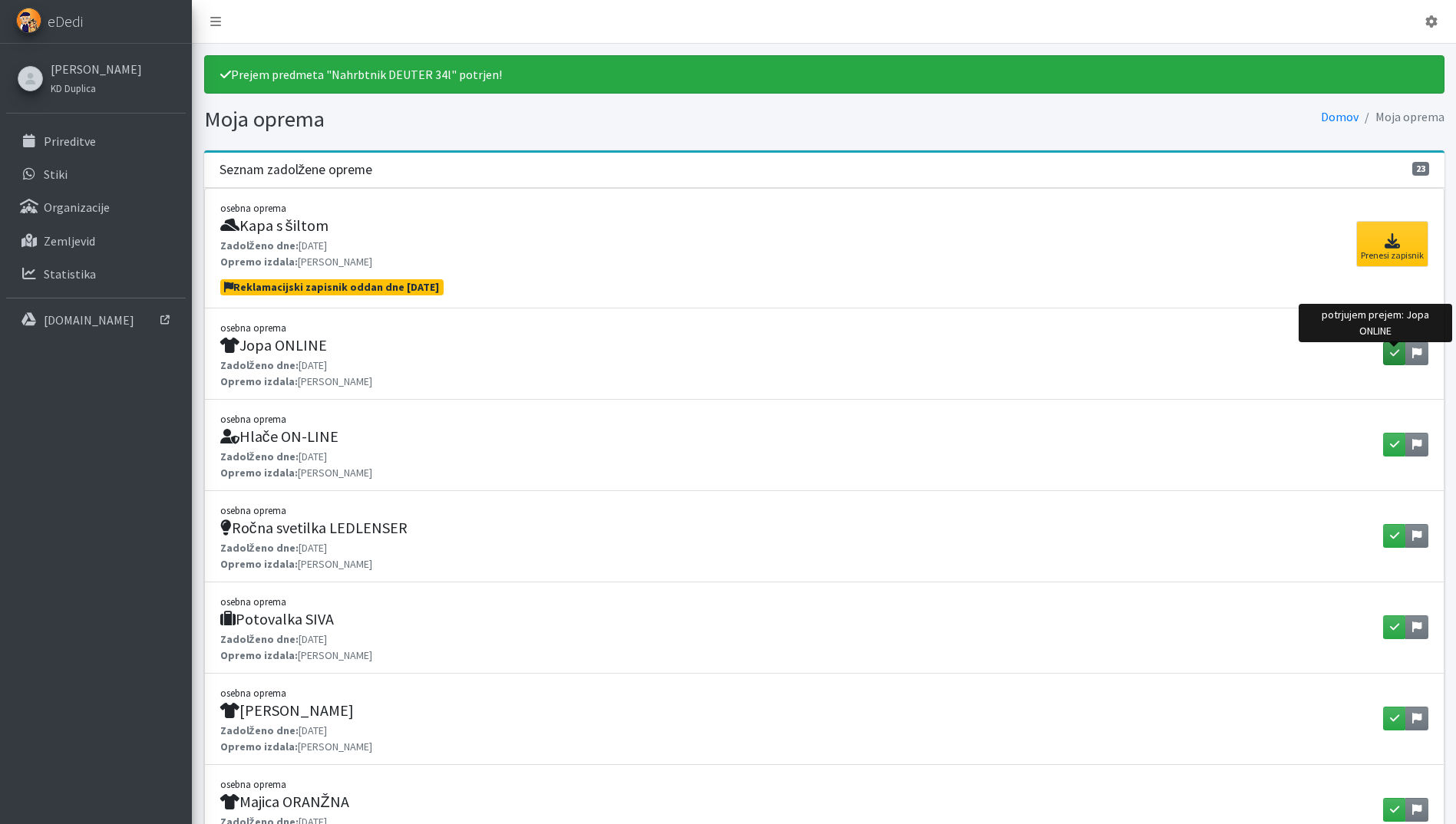
click at [1394, 353] on icon "button" at bounding box center [1395, 354] width 9 height 11
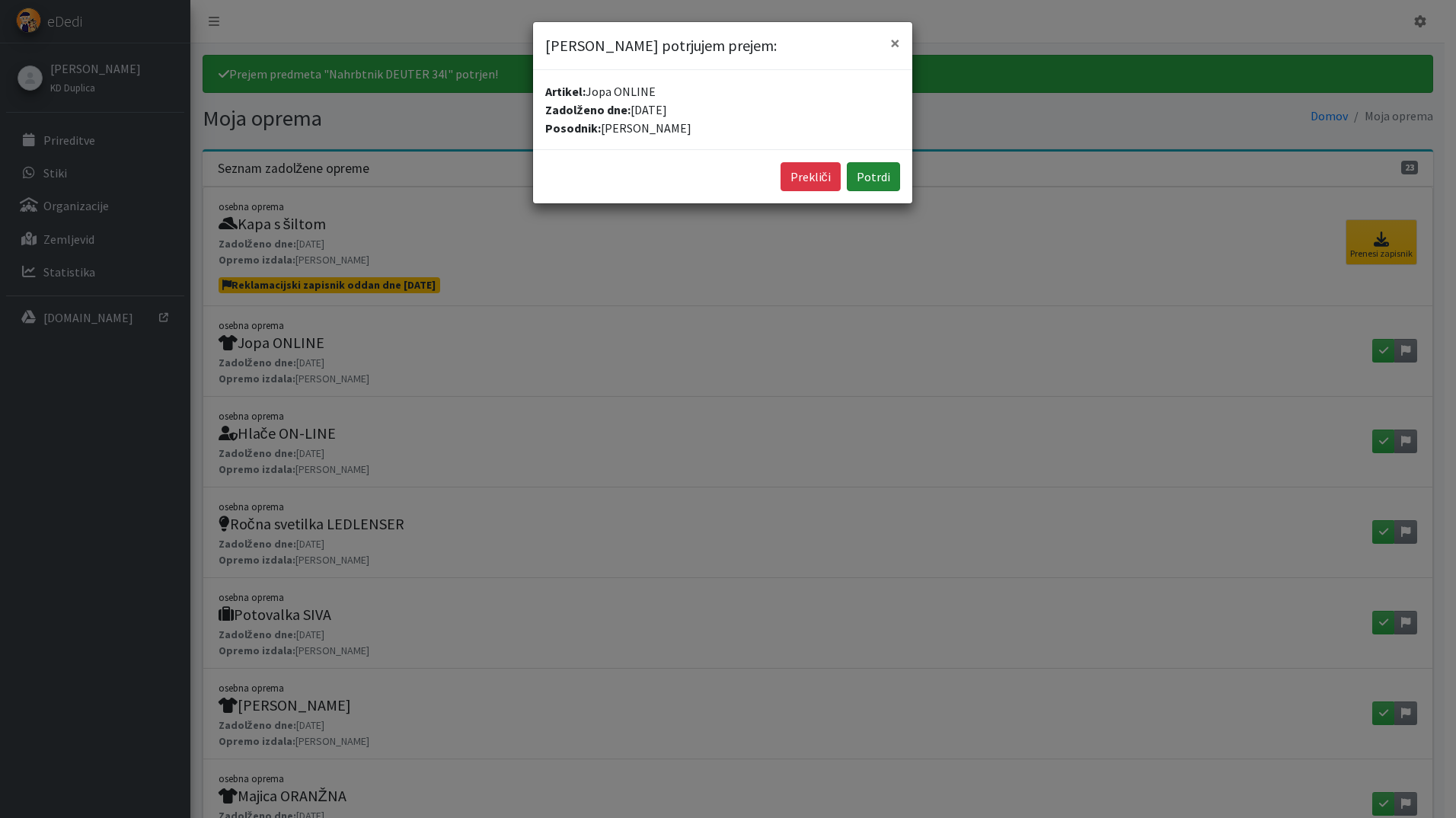
click at [869, 179] on button "Potrdi" at bounding box center [874, 176] width 53 height 29
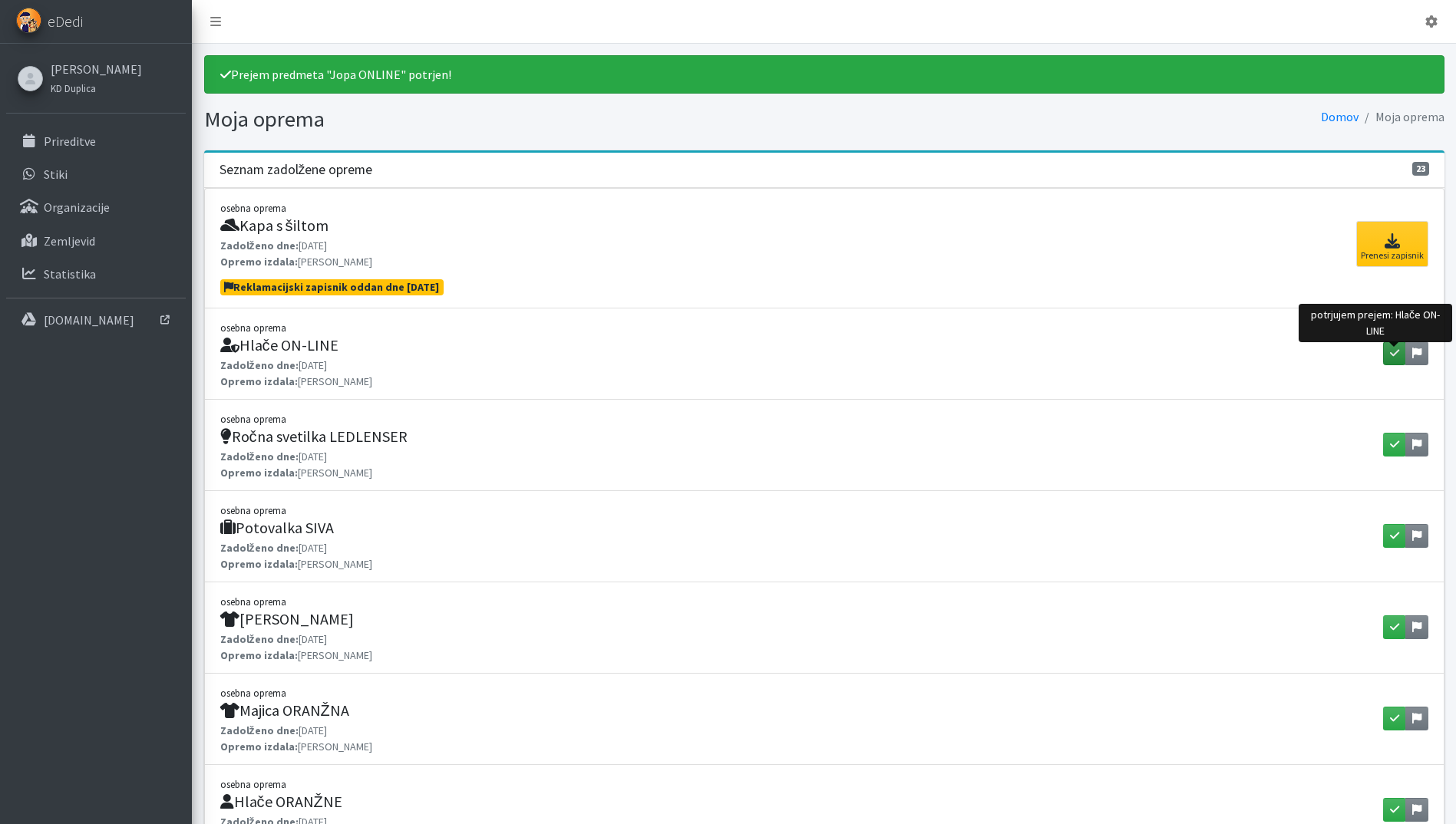
click at [1392, 349] on icon "button" at bounding box center [1395, 354] width 9 height 11
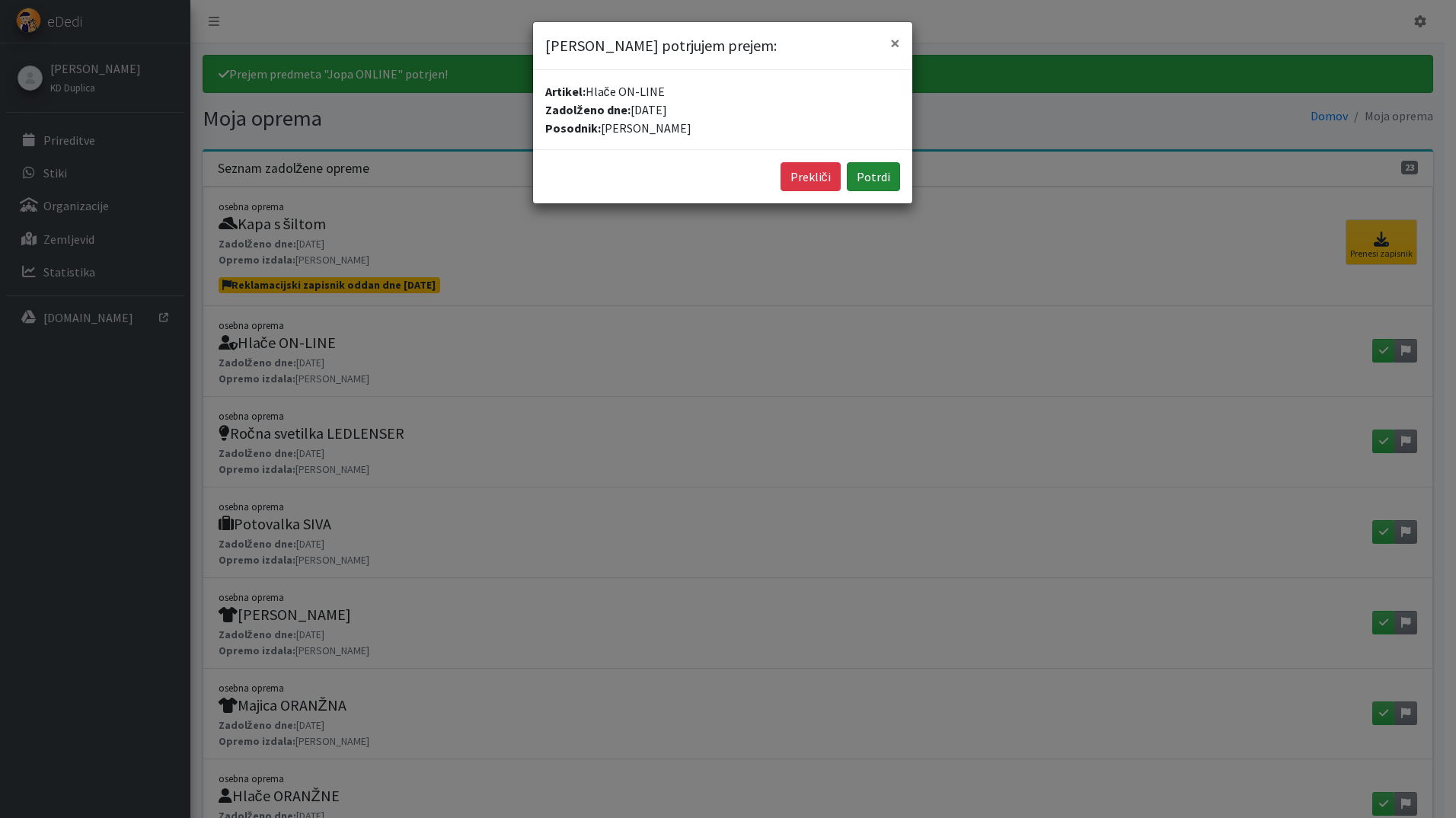
click at [878, 179] on button "Potrdi" at bounding box center [874, 176] width 53 height 29
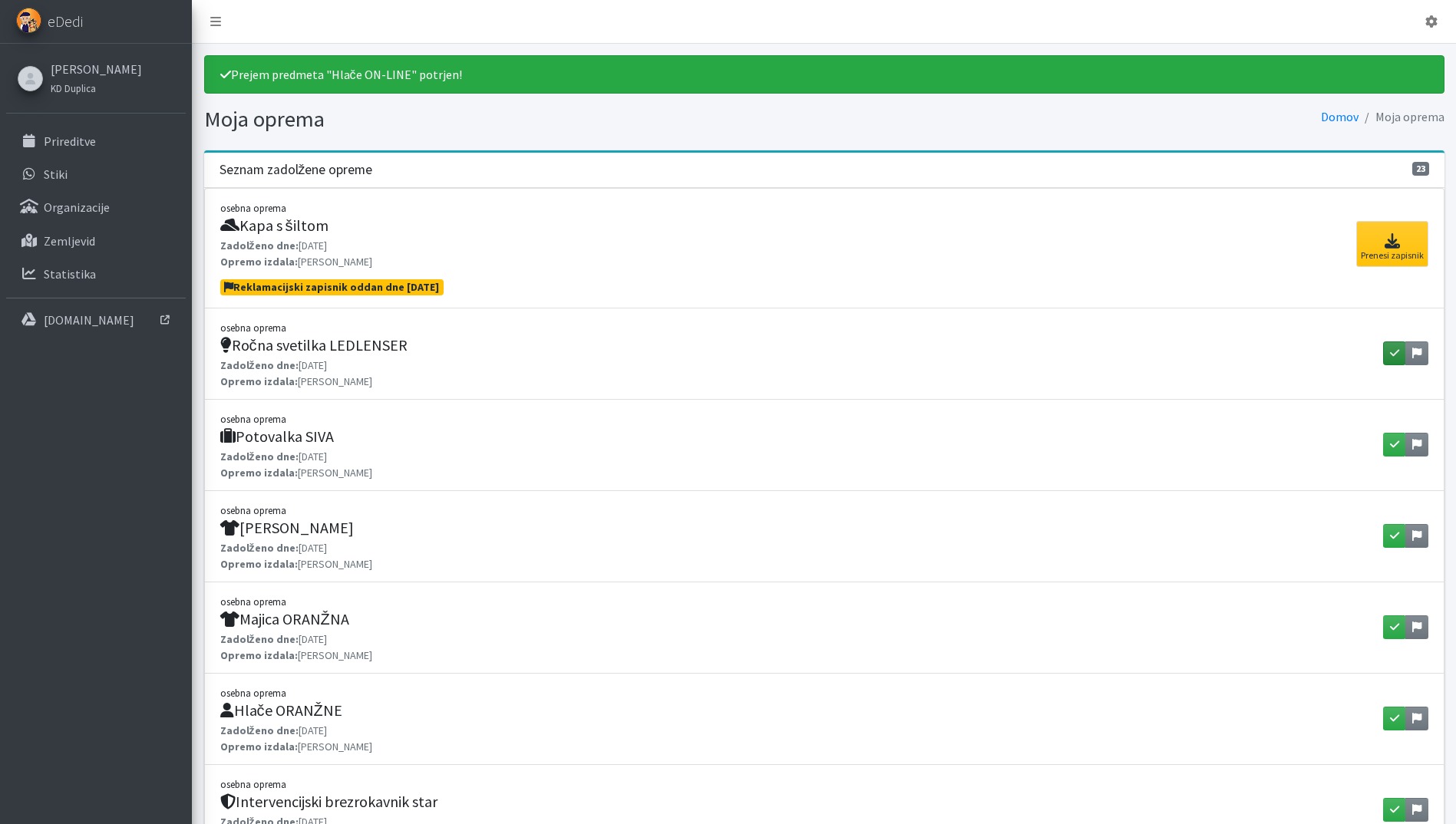
click at [1391, 347] on div at bounding box center [1394, 344] width 10 height 5
click at [1393, 353] on icon "button" at bounding box center [1395, 354] width 9 height 11
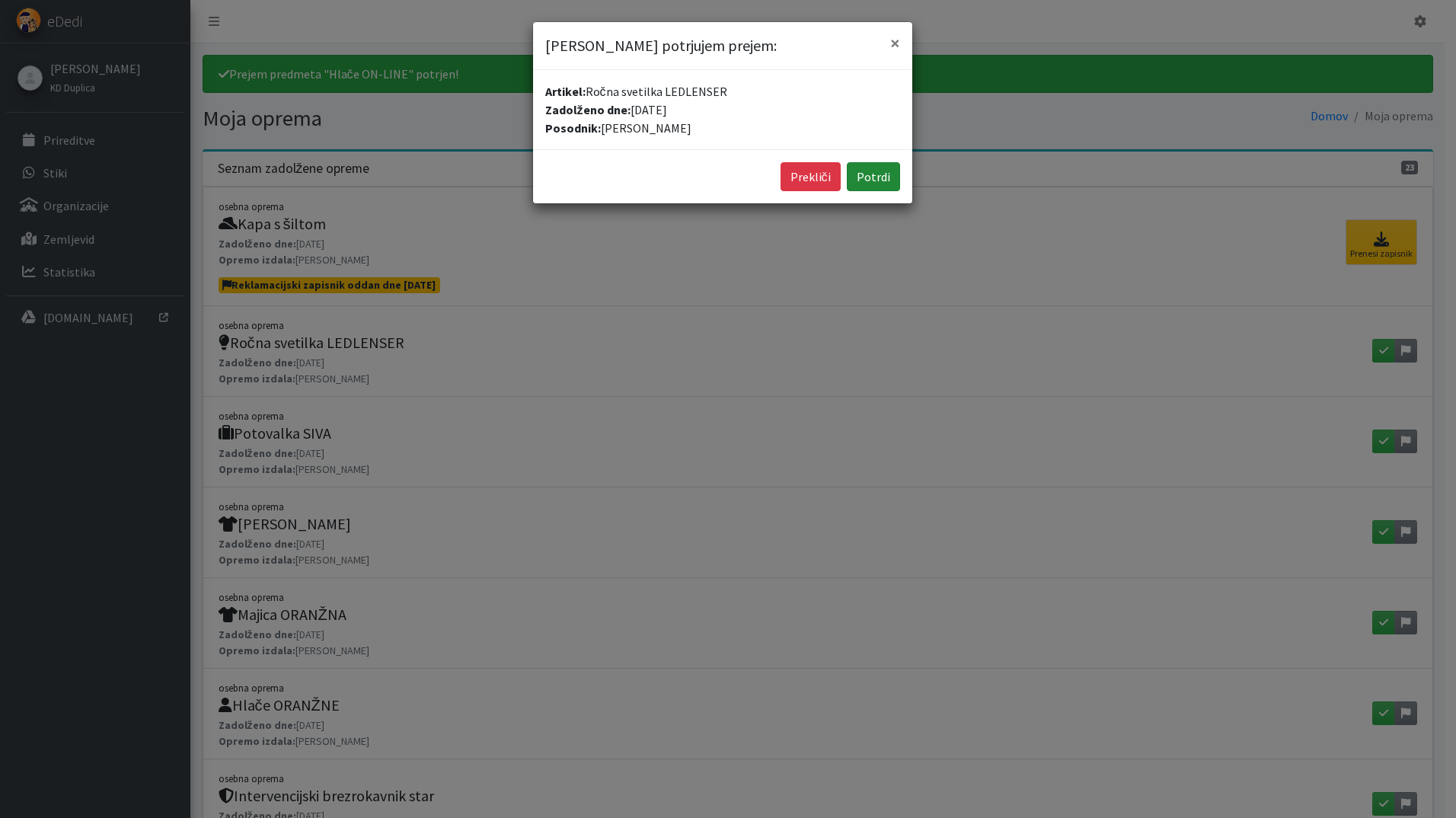
click at [865, 174] on button "Potrdi" at bounding box center [874, 176] width 53 height 29
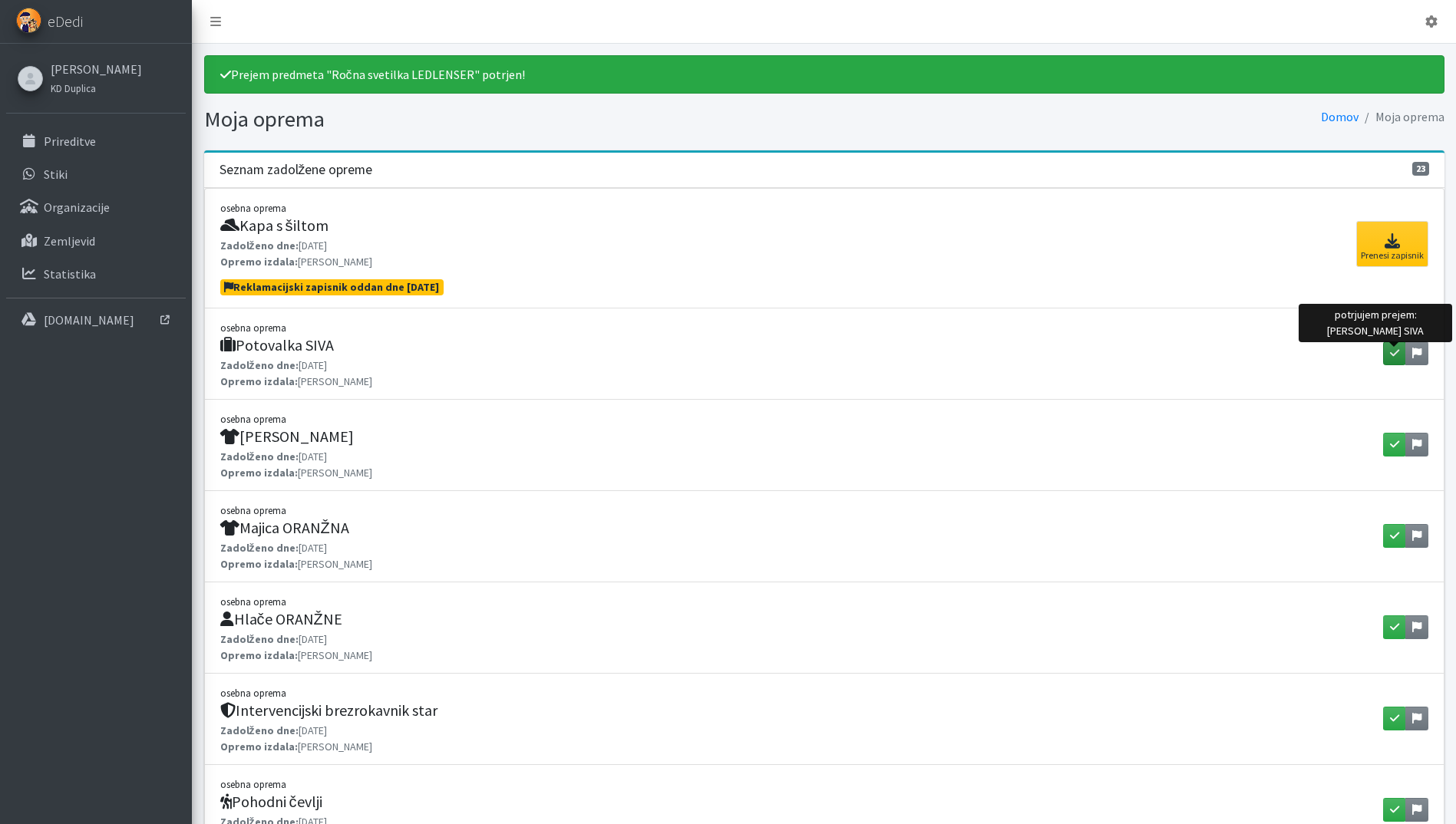
click at [1391, 349] on icon "button" at bounding box center [1395, 354] width 9 height 11
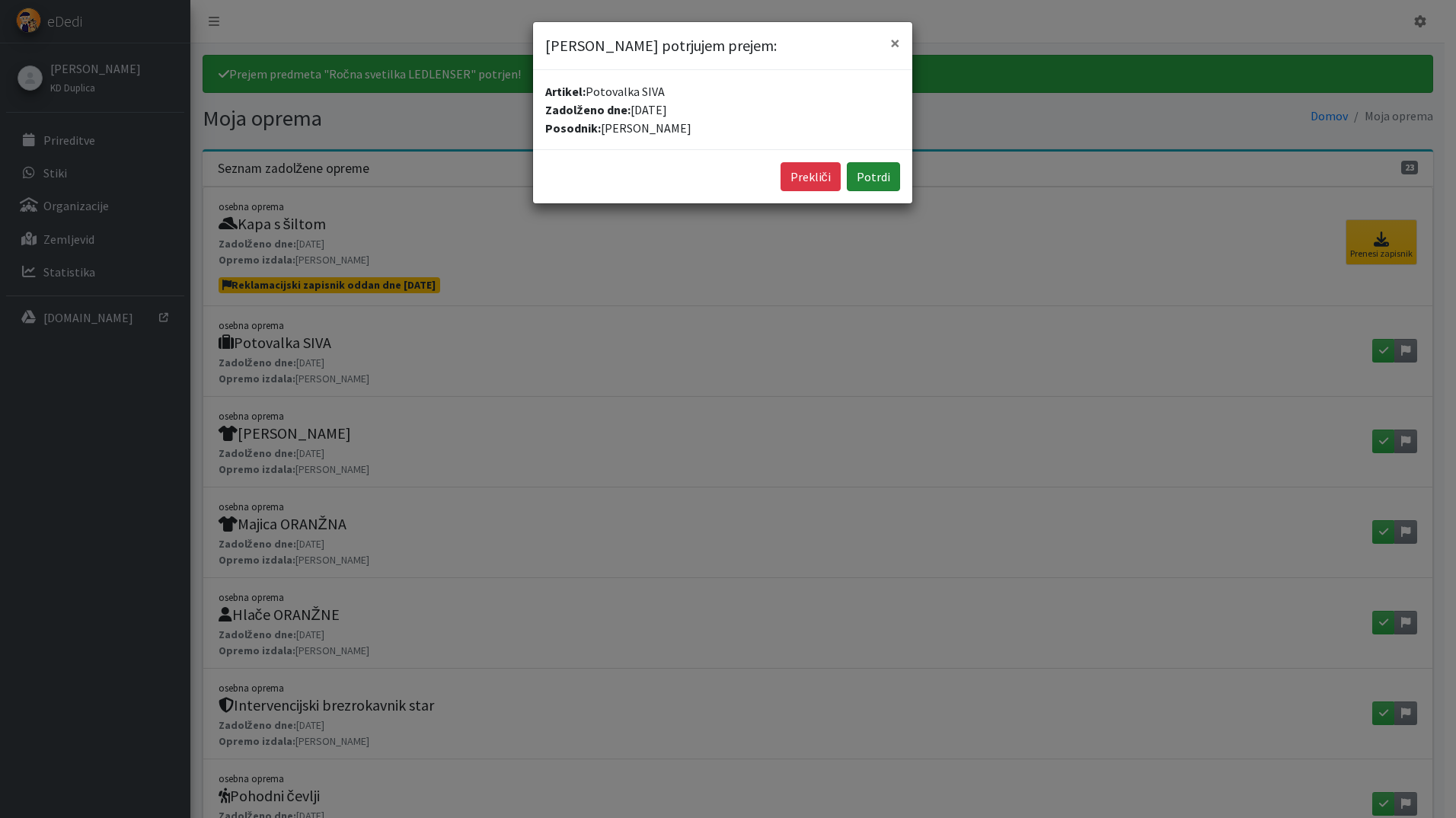
click at [878, 178] on button "Potrdi" at bounding box center [874, 176] width 53 height 29
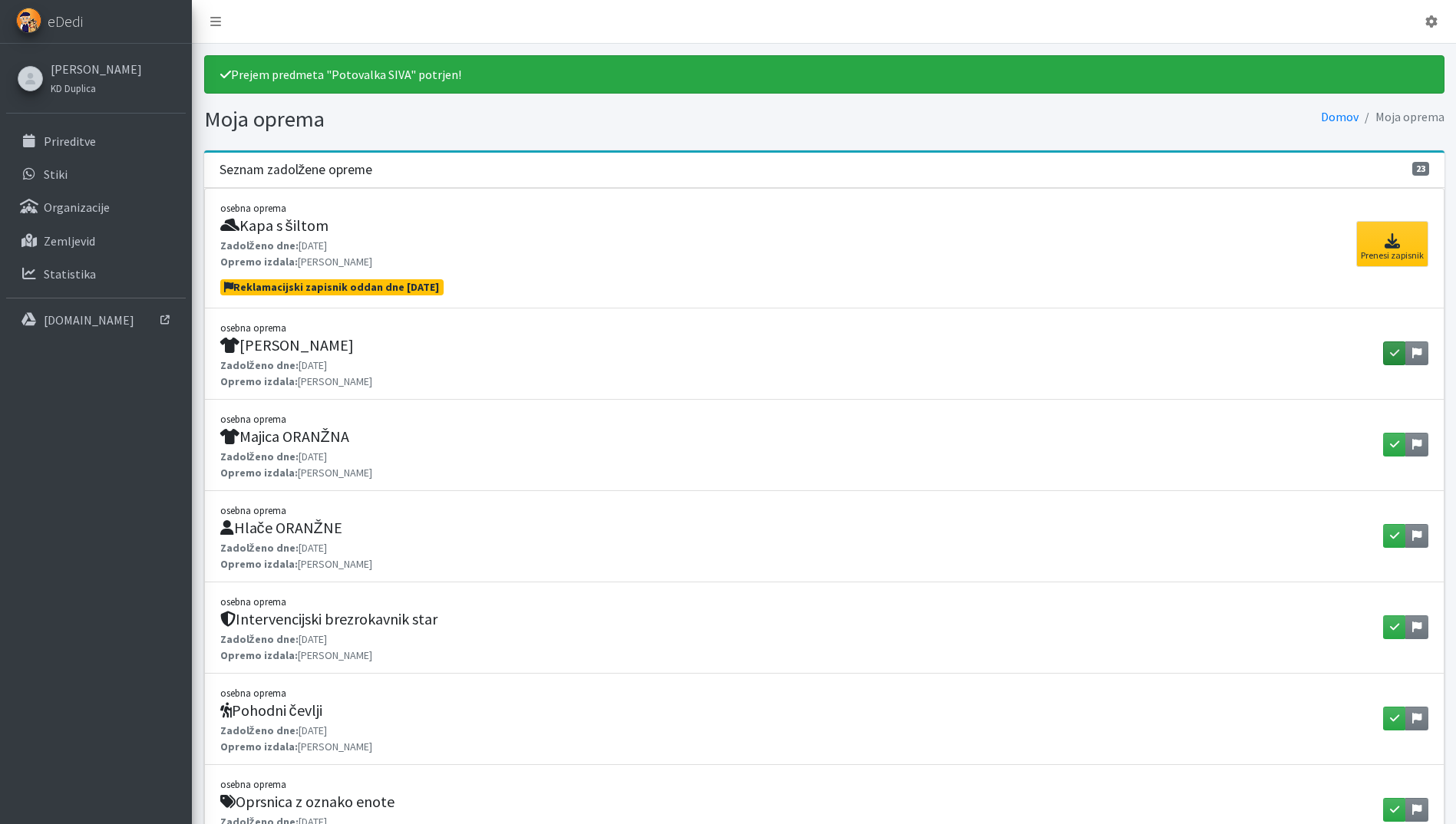
click at [1385, 348] on button "button" at bounding box center [1394, 354] width 23 height 24
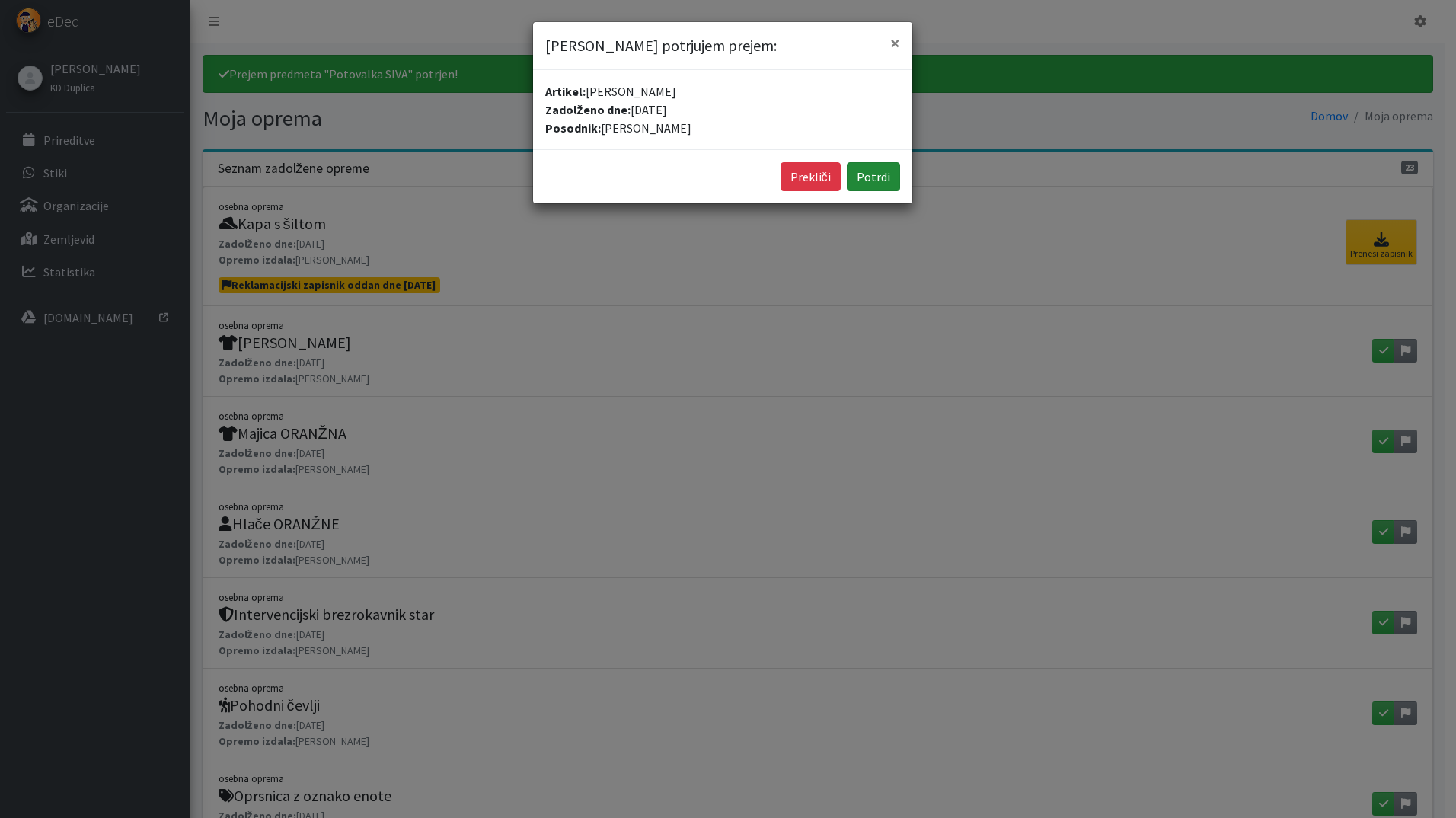
click at [878, 180] on button "Potrdi" at bounding box center [874, 176] width 53 height 29
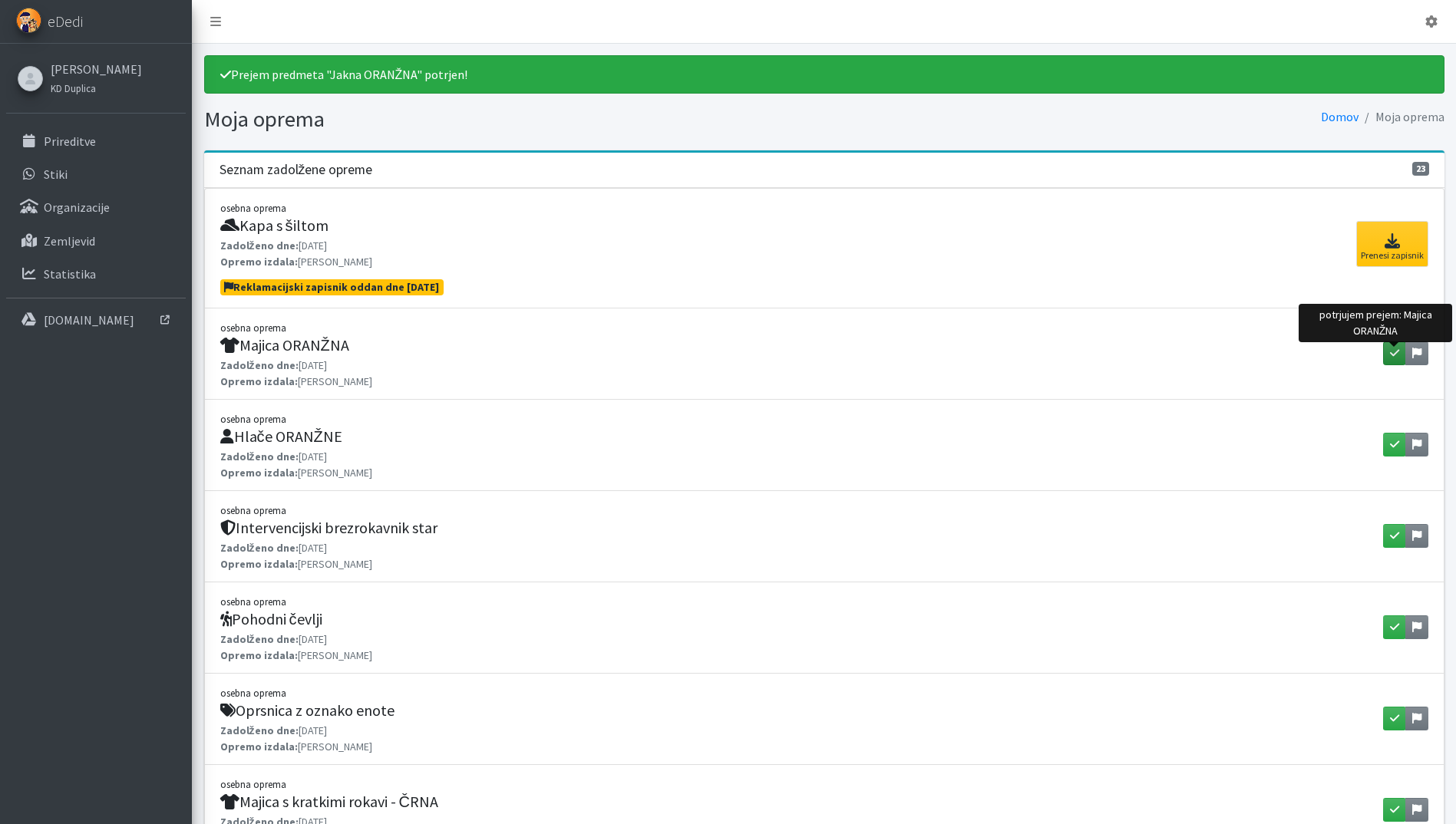
click at [1393, 353] on icon "button" at bounding box center [1395, 354] width 9 height 11
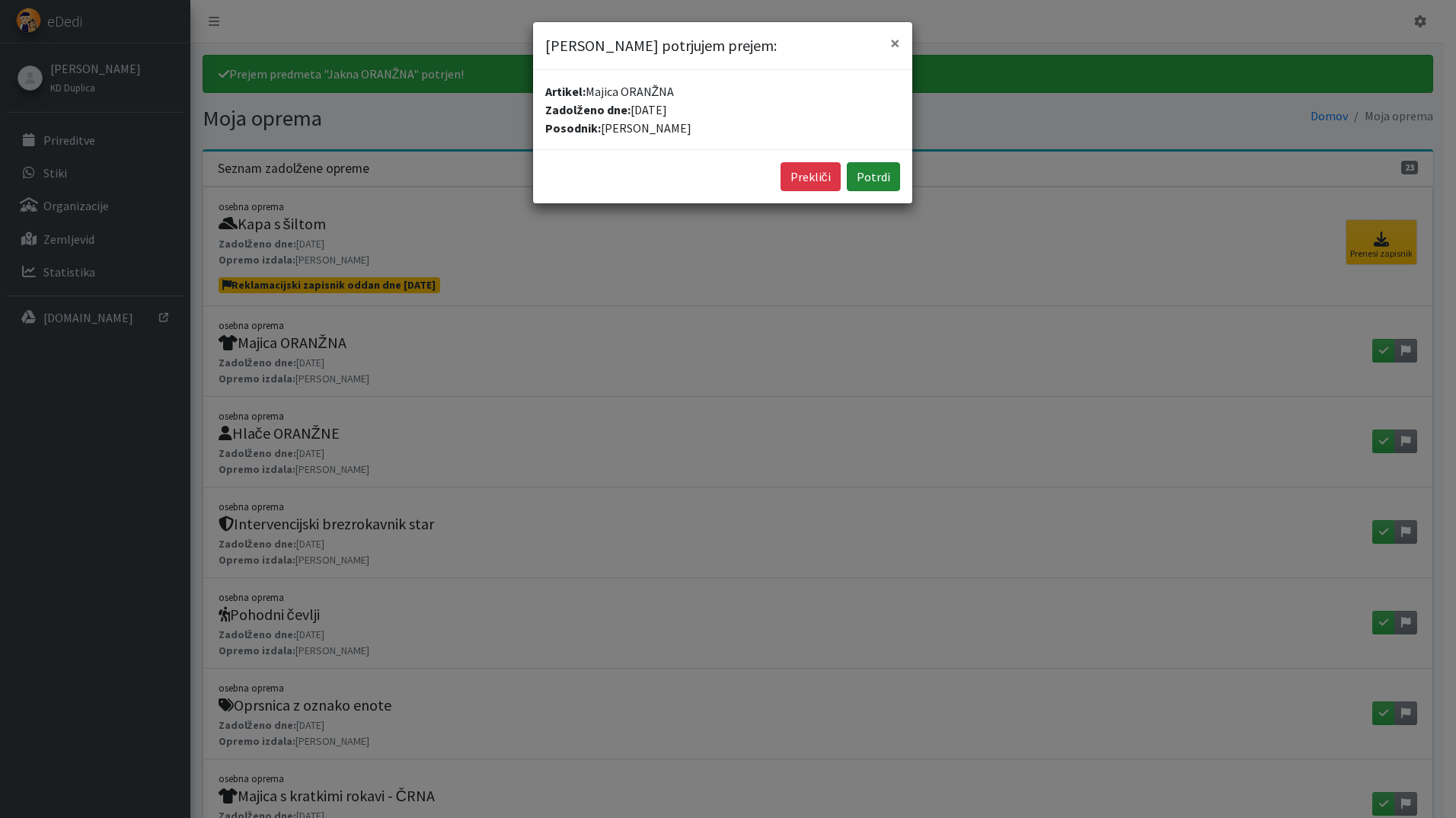
click at [857, 169] on button "Potrdi" at bounding box center [874, 176] width 53 height 29
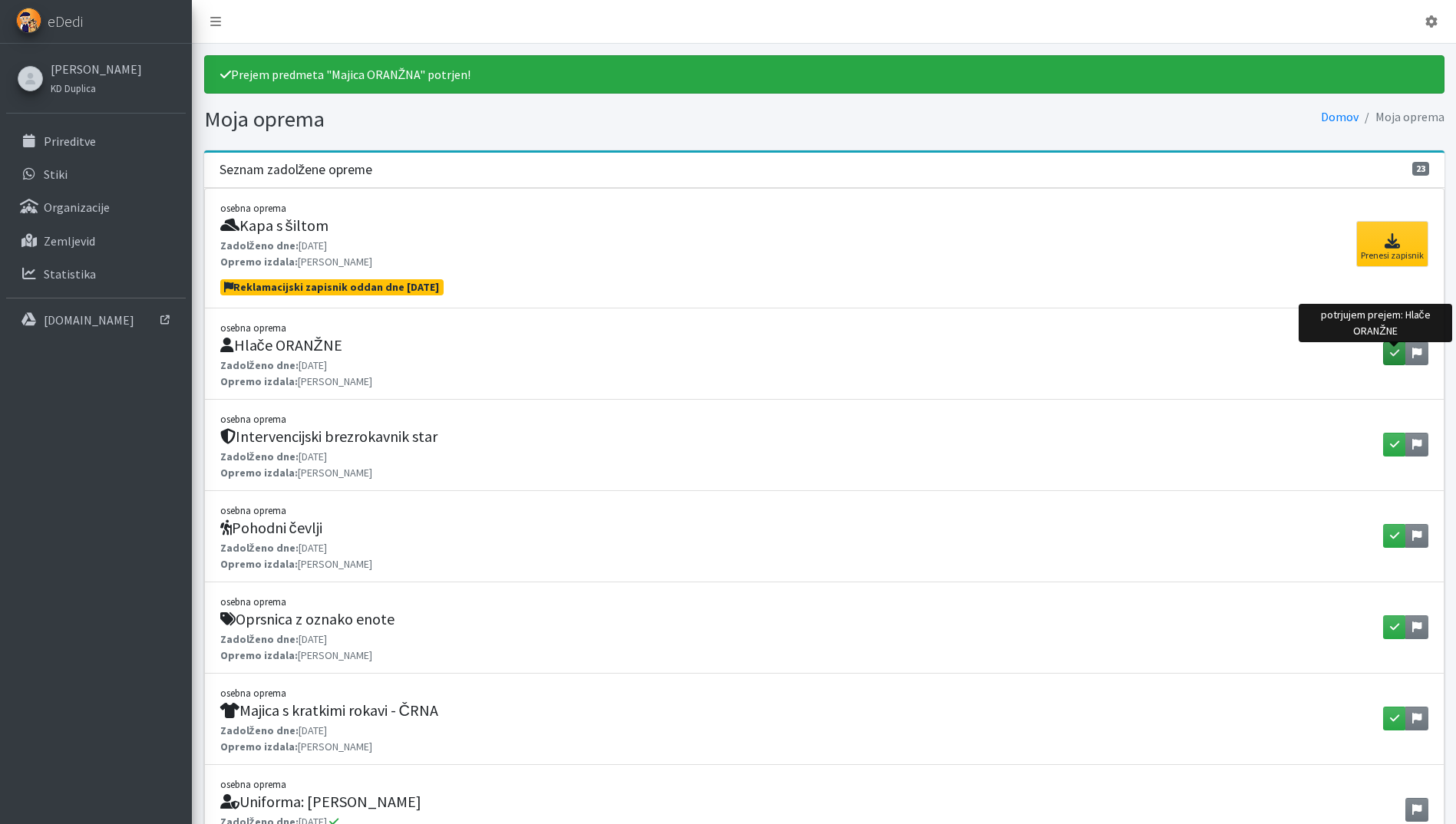
click at [1391, 354] on icon "button" at bounding box center [1395, 354] width 9 height 11
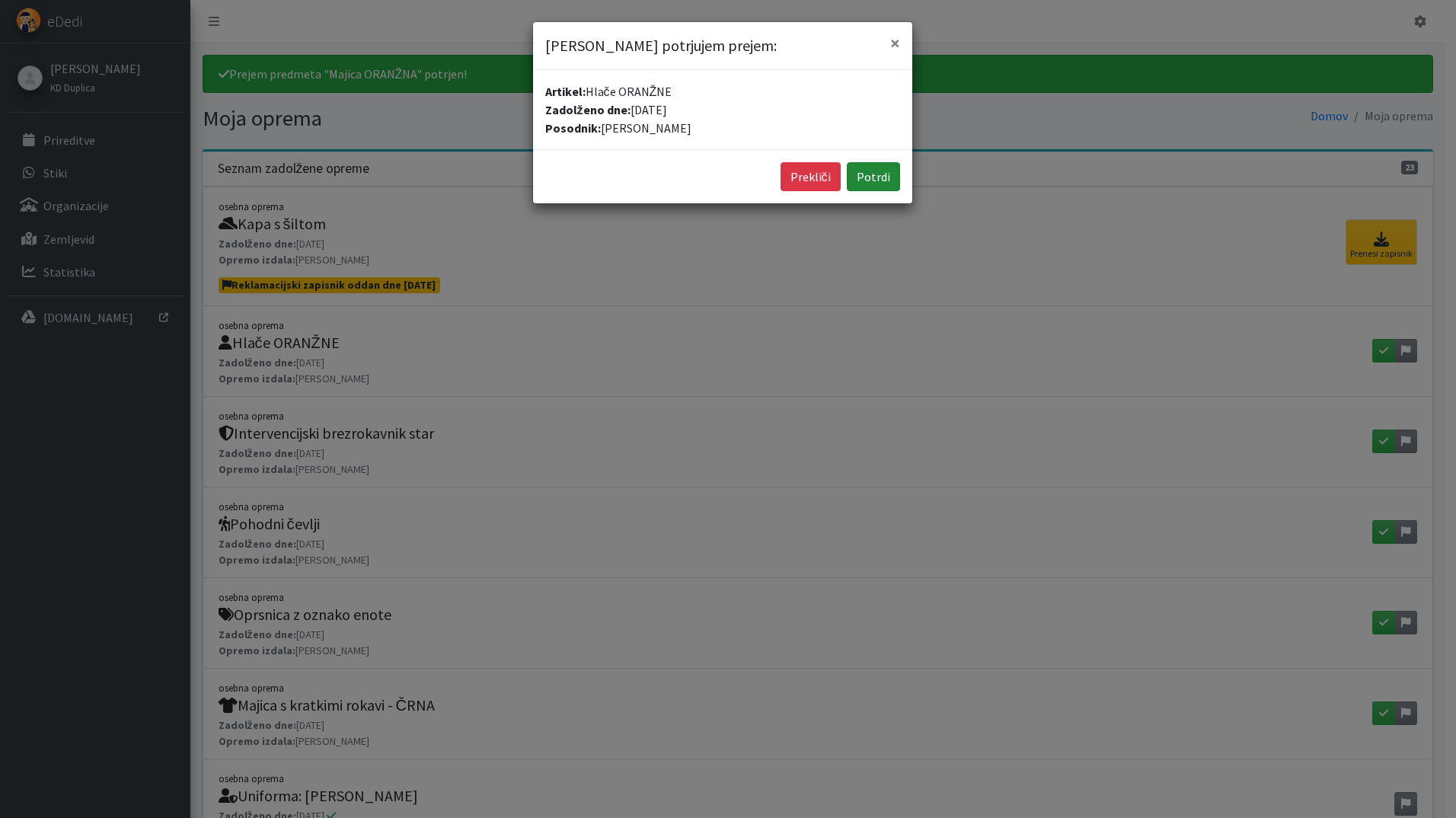
click at [866, 174] on button "Potrdi" at bounding box center [874, 176] width 53 height 29
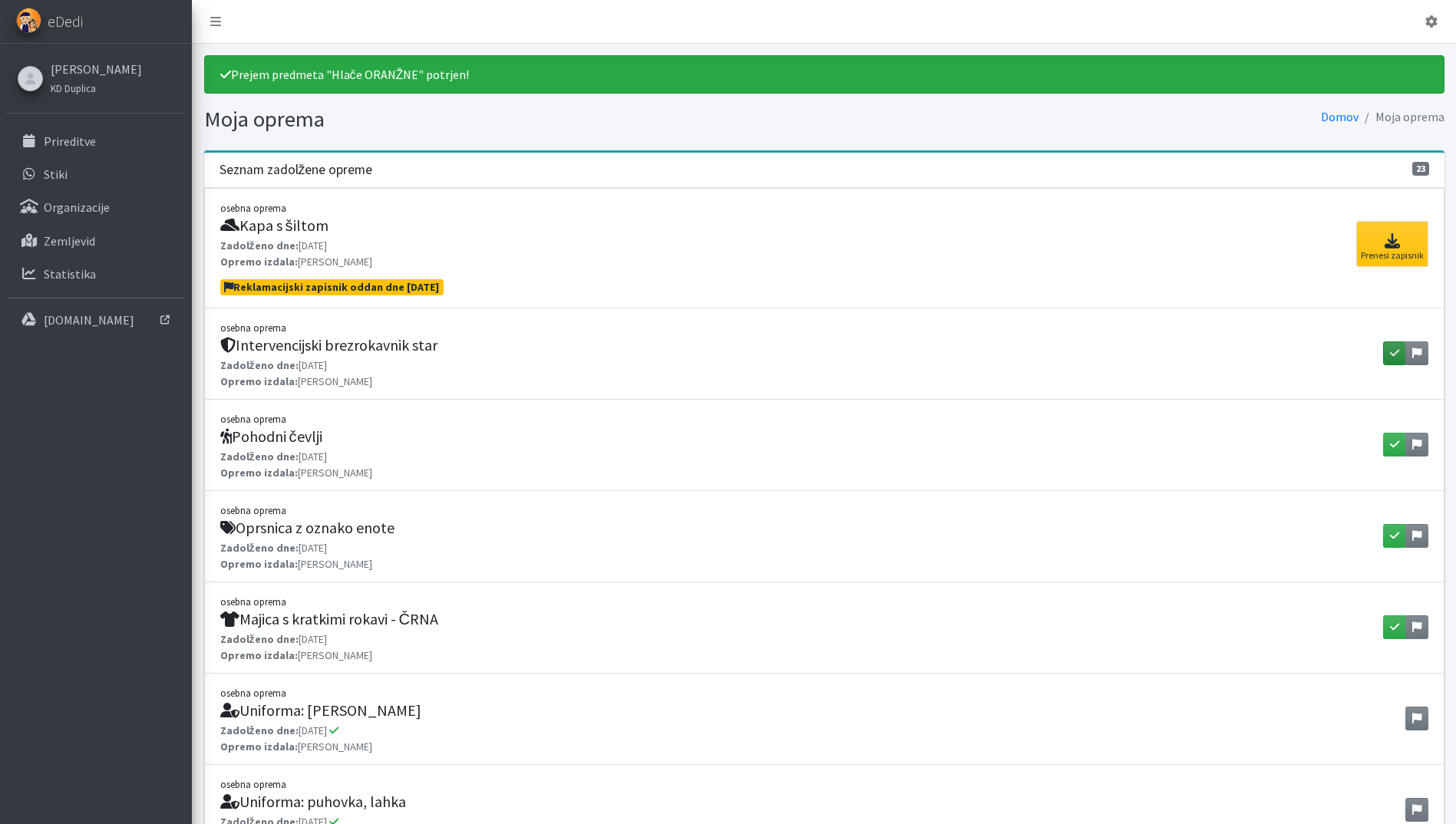
click at [1385, 353] on button "button" at bounding box center [1394, 354] width 23 height 24
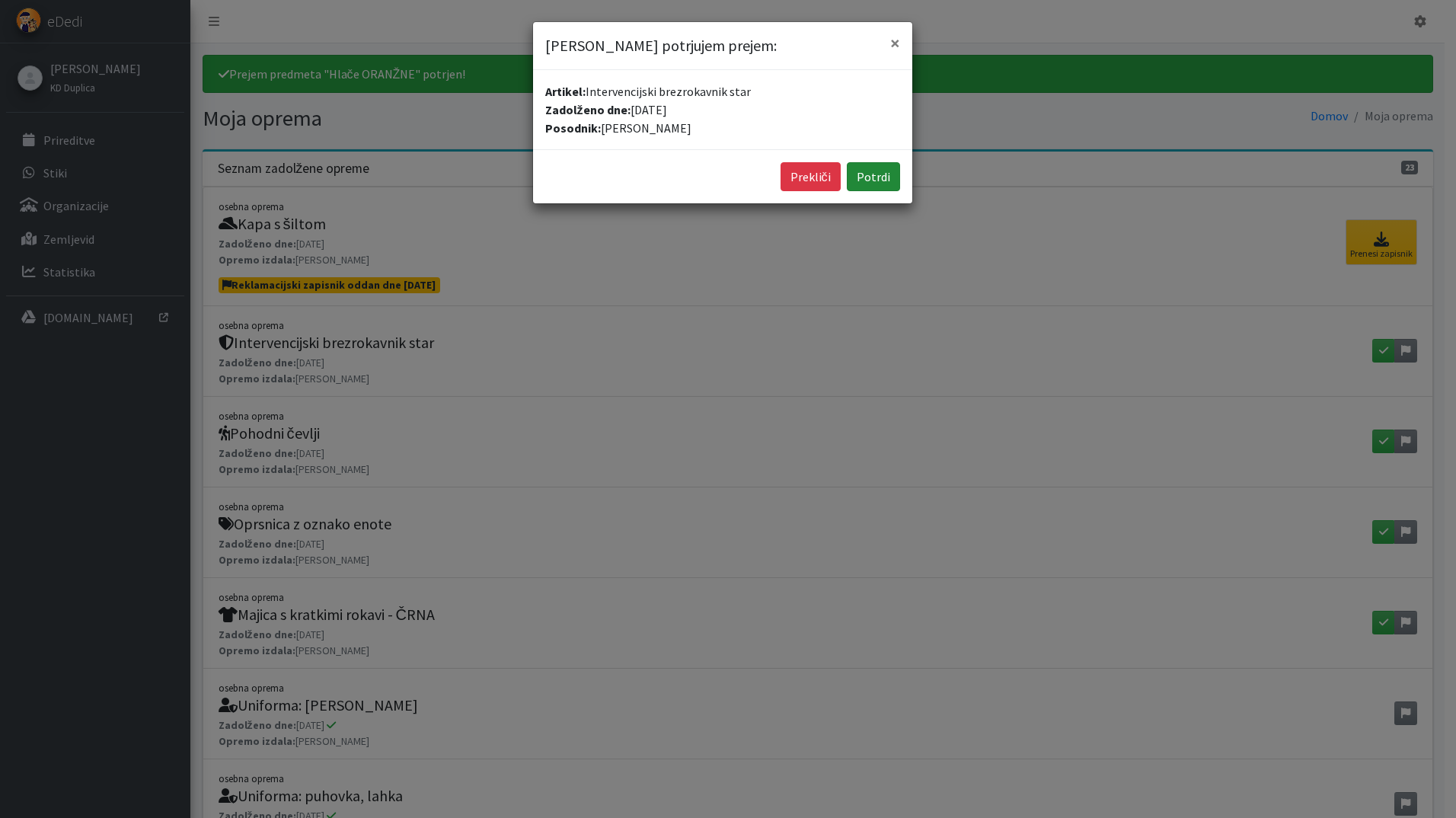
click at [872, 170] on button "Potrdi" at bounding box center [874, 176] width 53 height 29
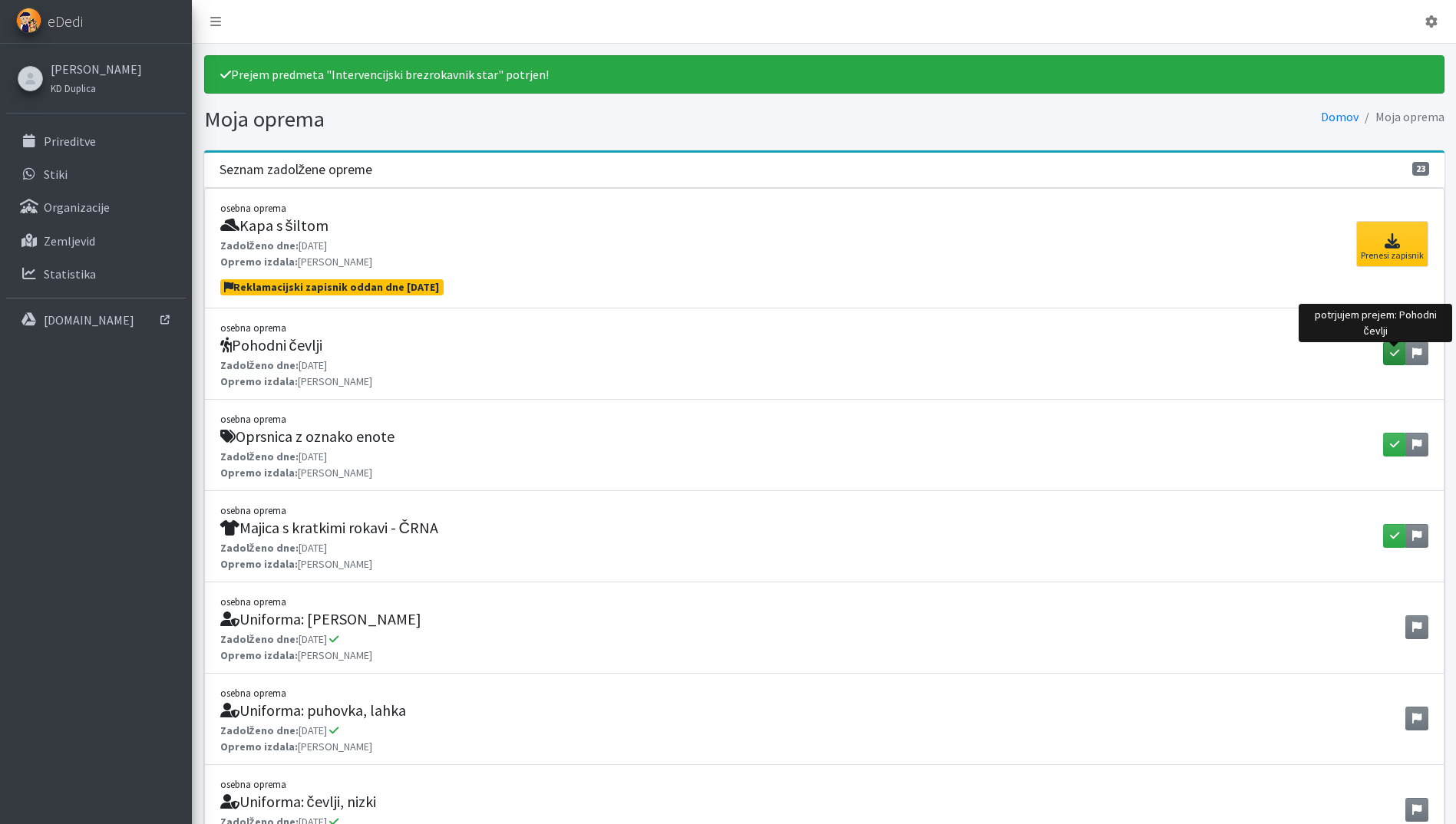
click at [1396, 349] on icon "button" at bounding box center [1395, 354] width 9 height 11
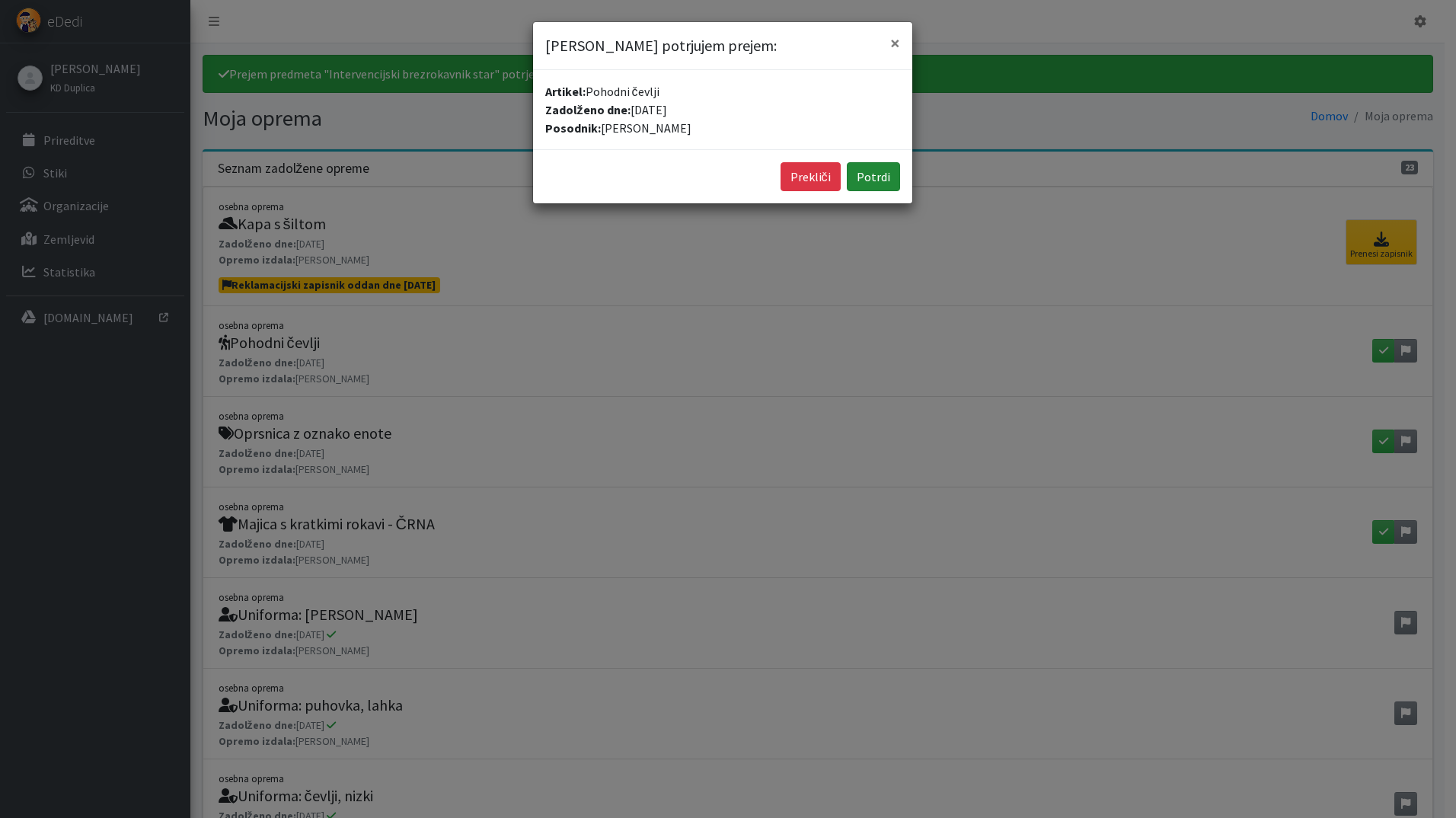
click at [870, 169] on button "Potrdi" at bounding box center [874, 176] width 53 height 29
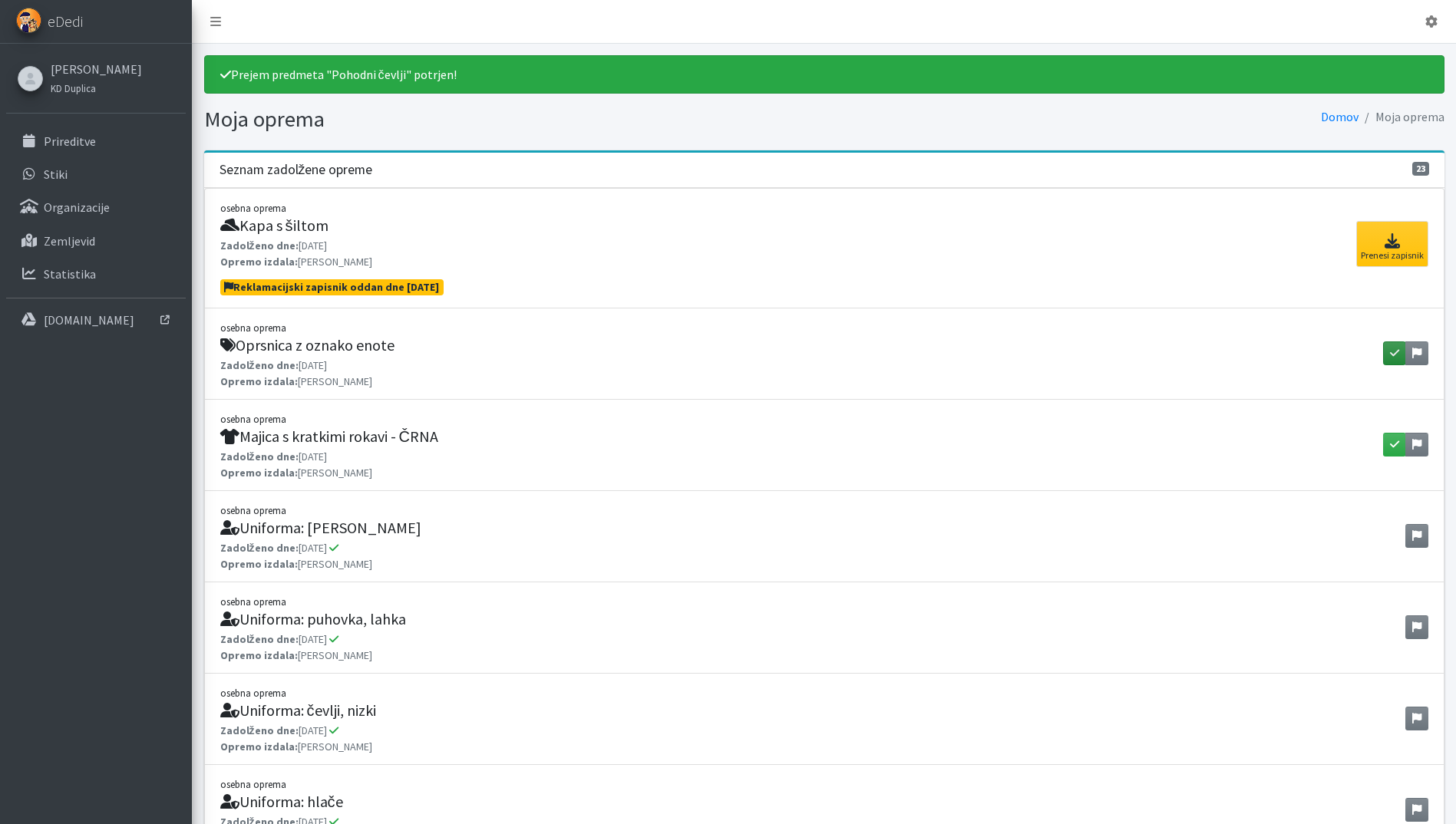
click at [1387, 351] on button "button" at bounding box center [1394, 354] width 23 height 24
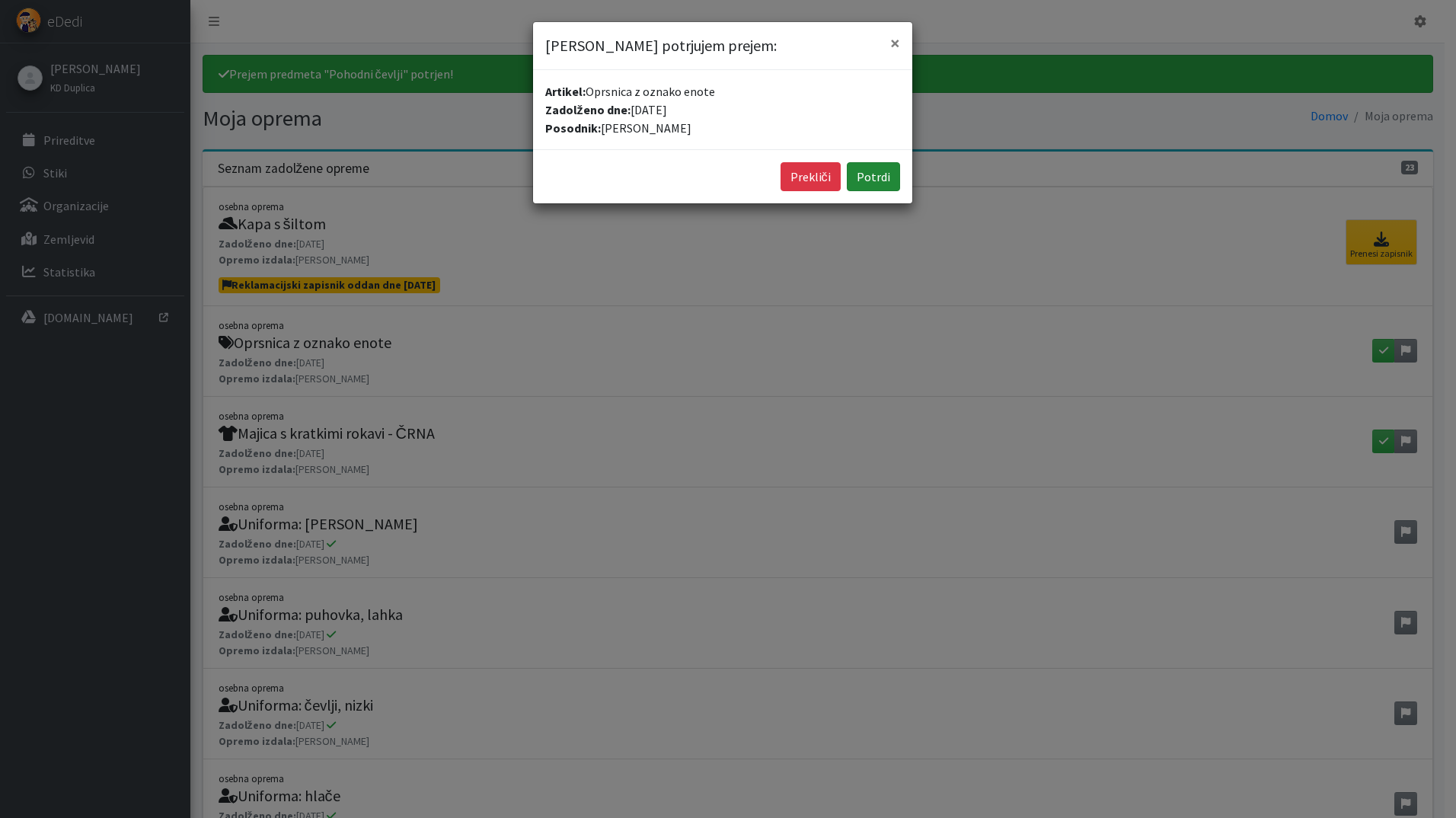
drag, startPoint x: 868, startPoint y: 175, endPoint x: 1137, endPoint y: 289, distance: 292.2
click at [868, 175] on button "Potrdi" at bounding box center [874, 176] width 53 height 29
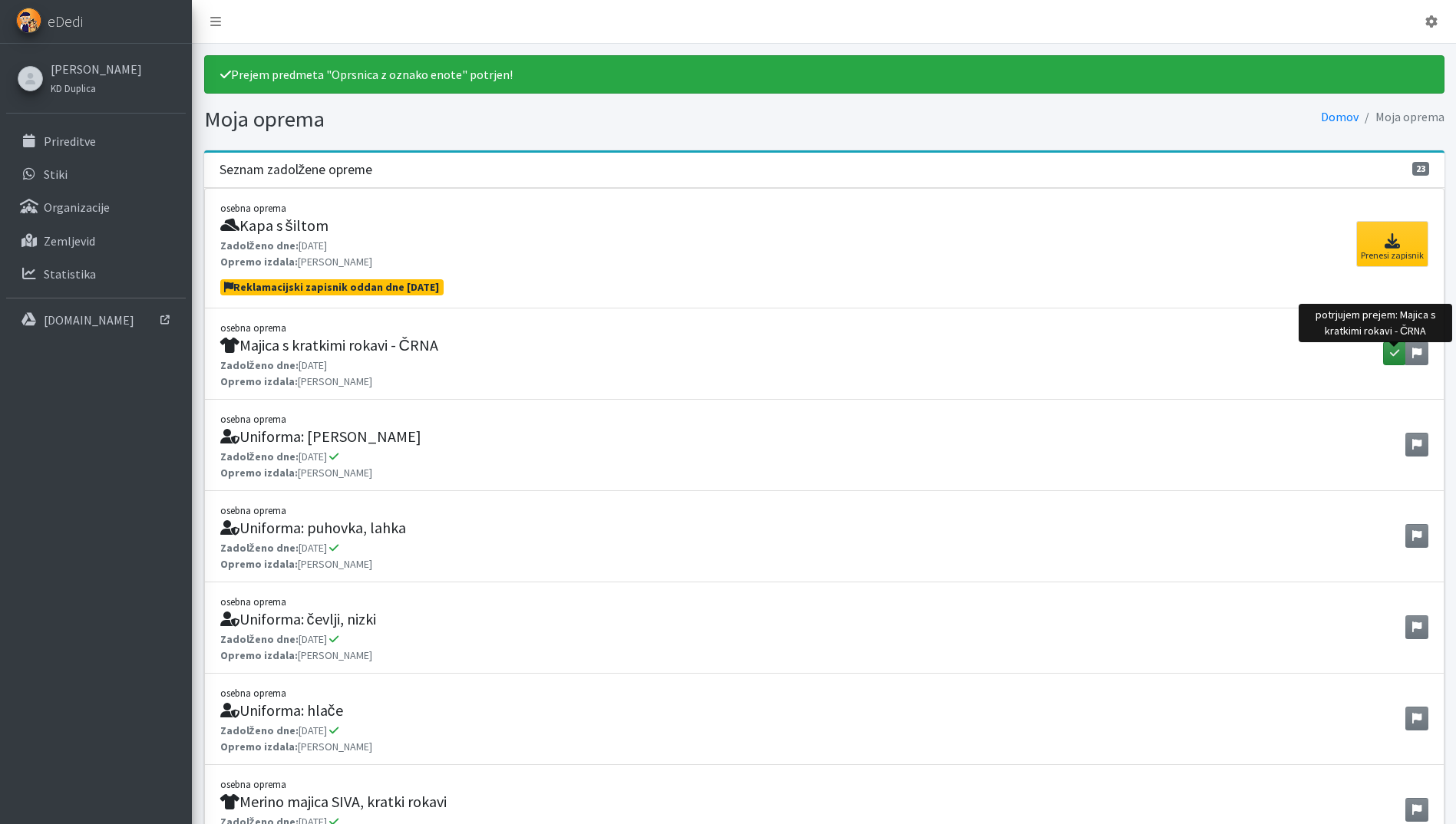
click at [1388, 354] on button "button" at bounding box center [1394, 354] width 23 height 24
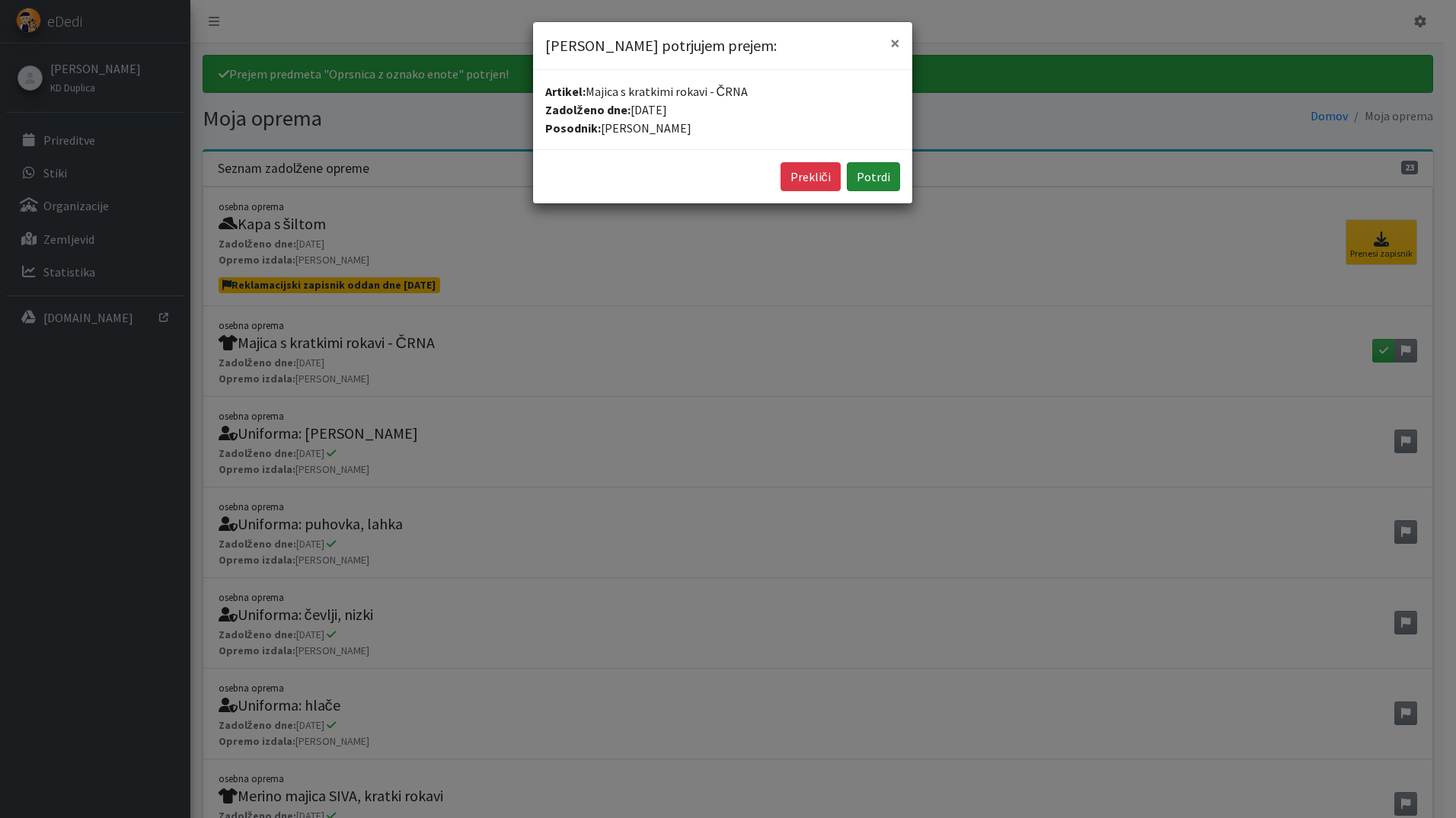
click at [873, 171] on button "Potrdi" at bounding box center [874, 176] width 53 height 29
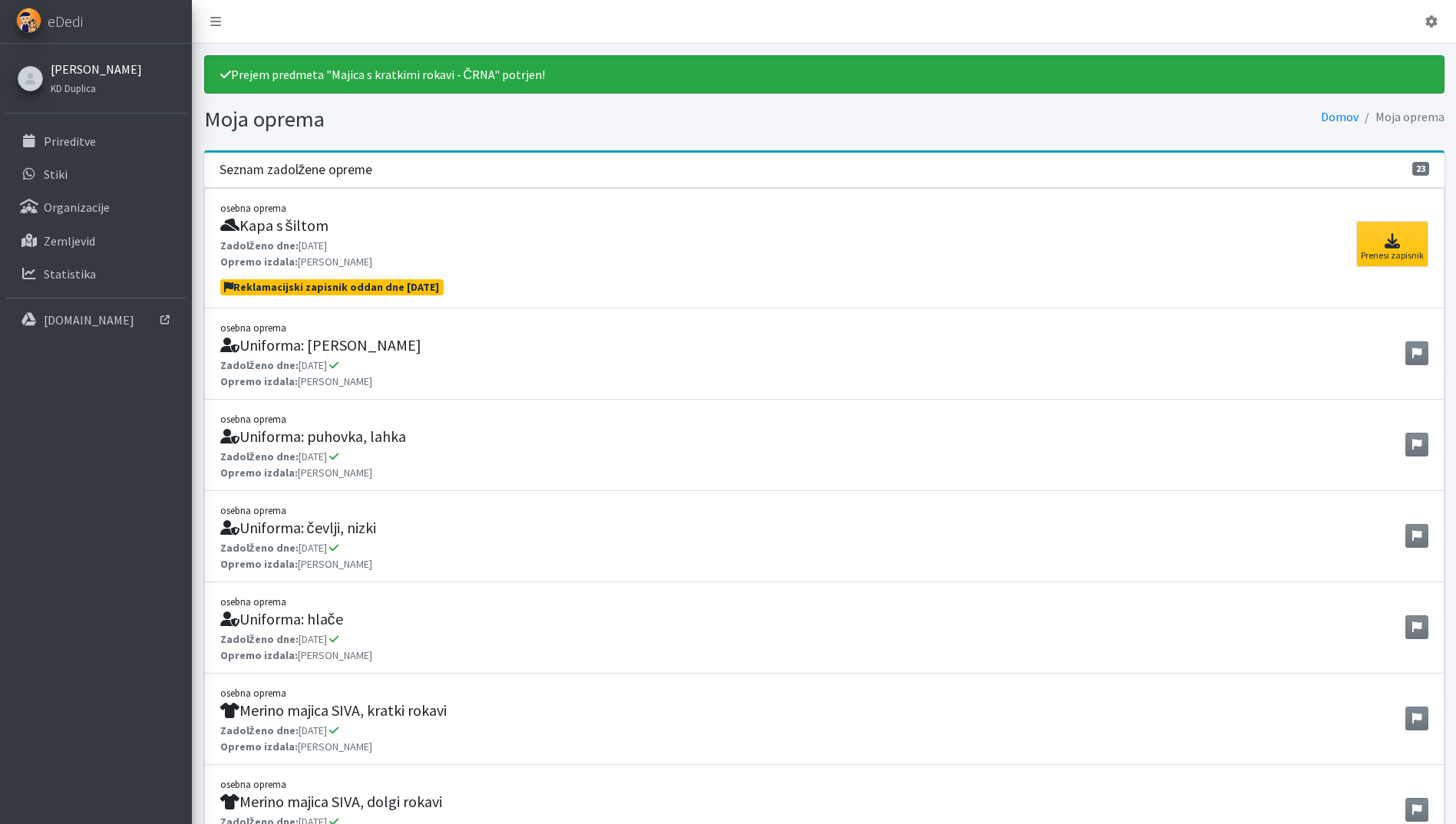
click at [83, 72] on link "[PERSON_NAME]" at bounding box center [97, 70] width 91 height 19
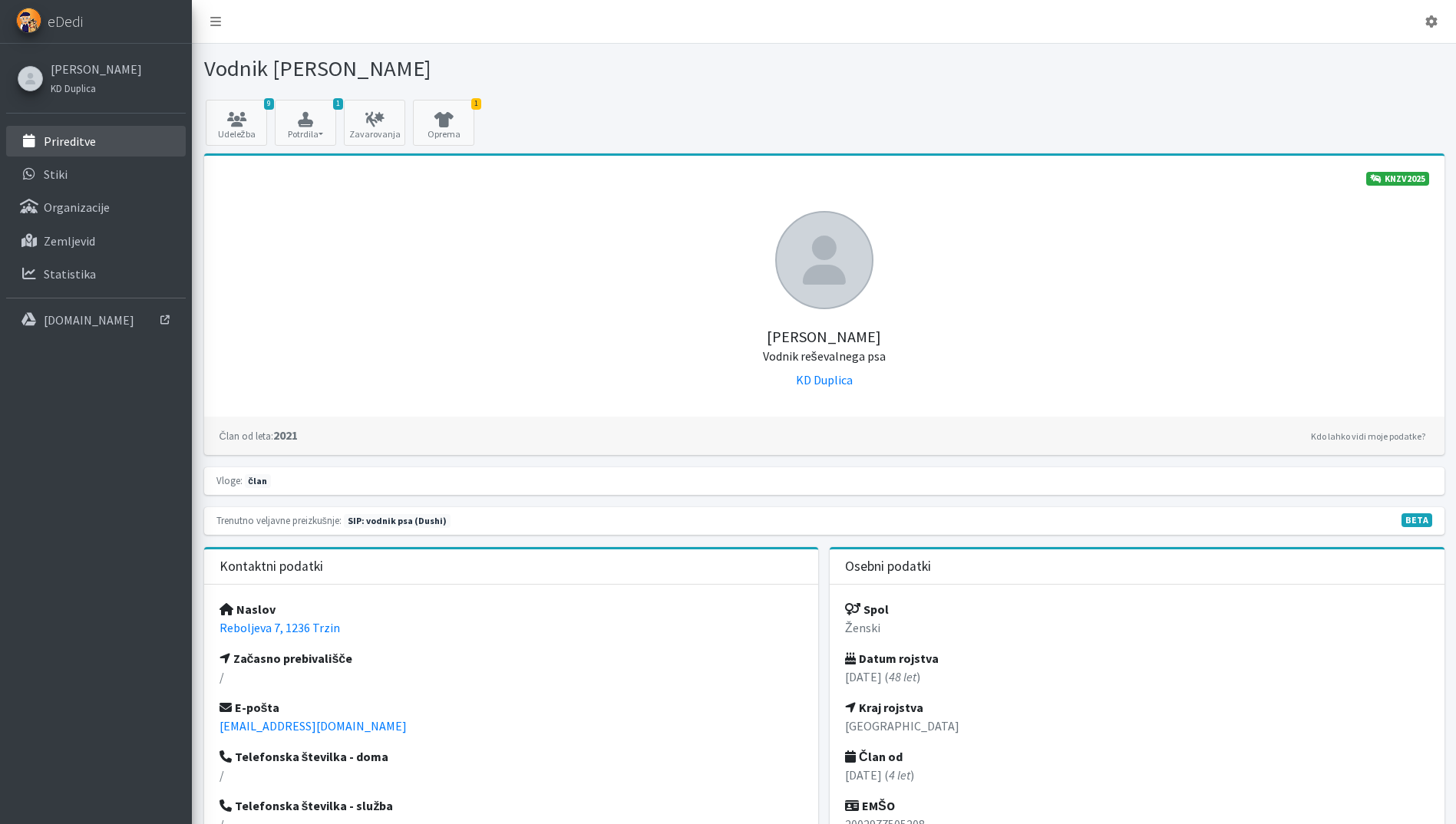
drag, startPoint x: 75, startPoint y: 135, endPoint x: 238, endPoint y: 179, distance: 168.8
click at [77, 135] on p "Prireditve" at bounding box center [70, 141] width 52 height 16
